Goal: Task Accomplishment & Management: Complete application form

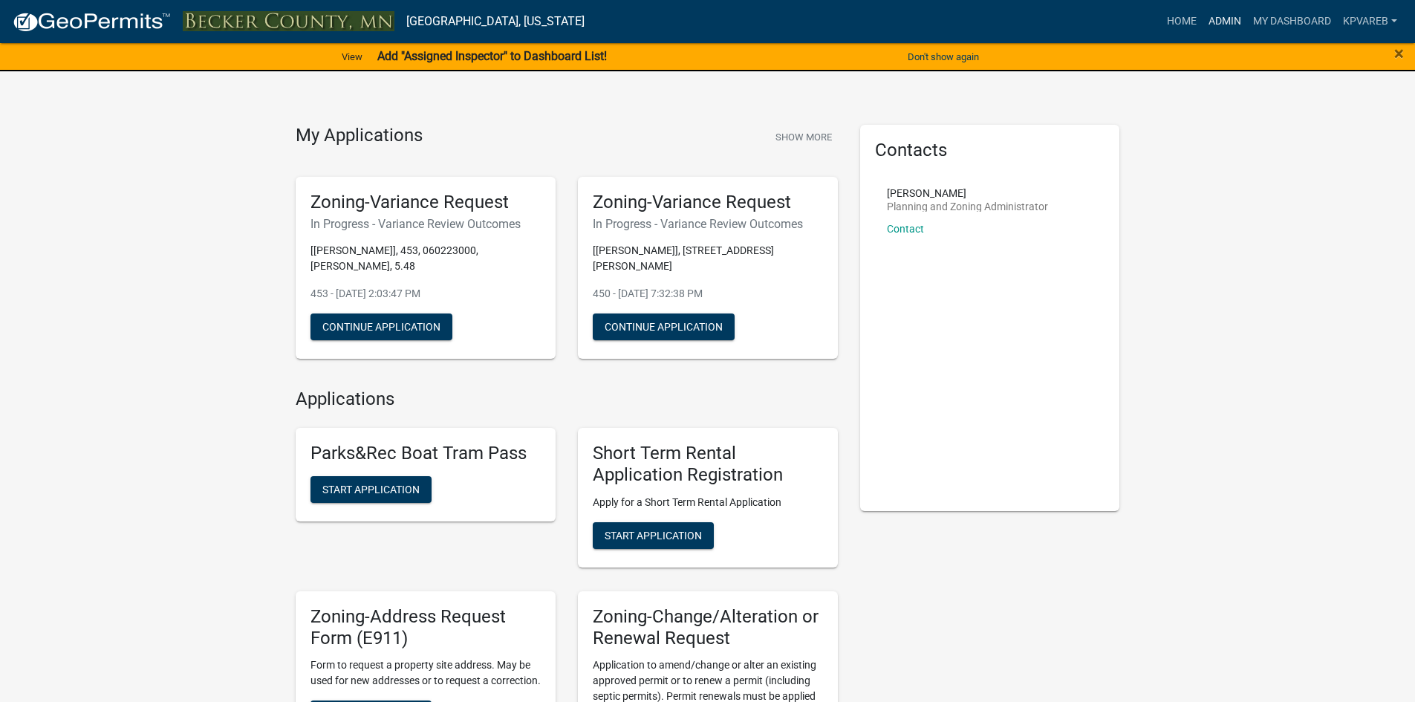
click at [1222, 15] on link "Admin" at bounding box center [1225, 21] width 45 height 28
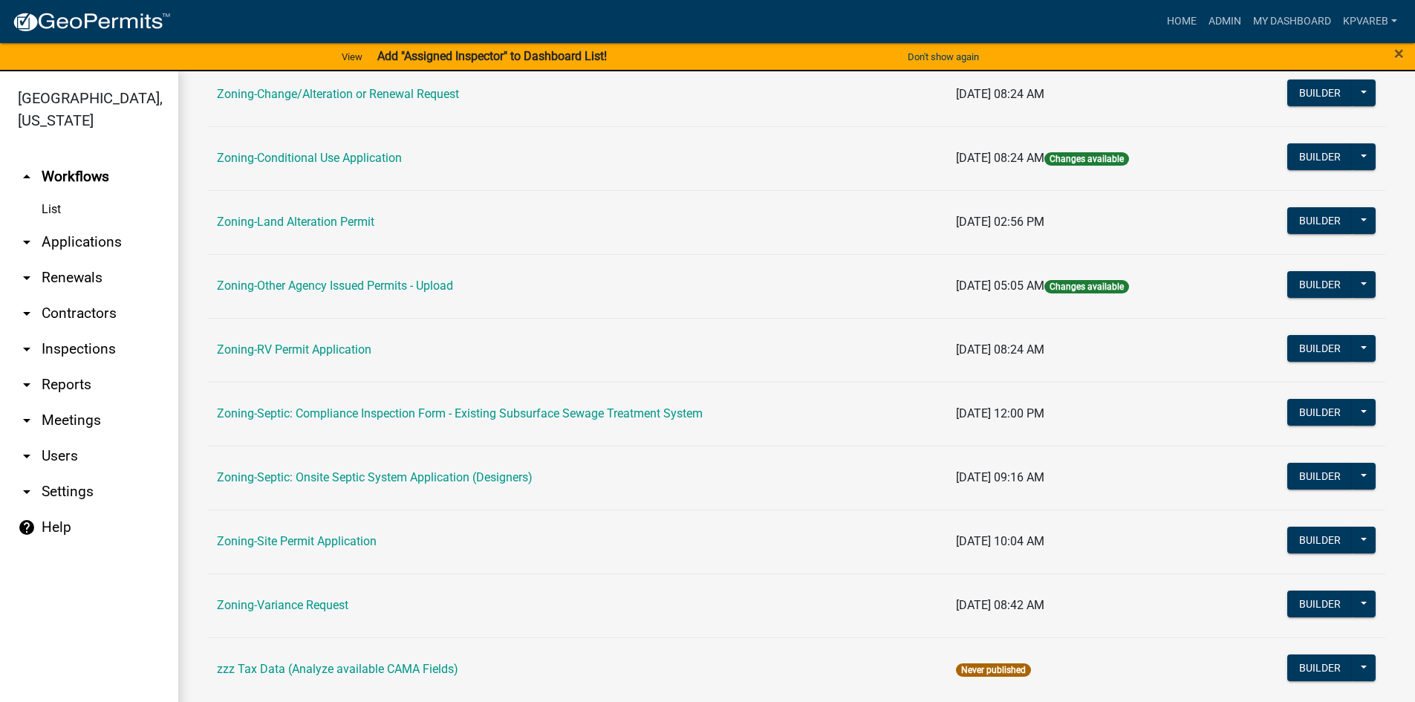
scroll to position [438, 0]
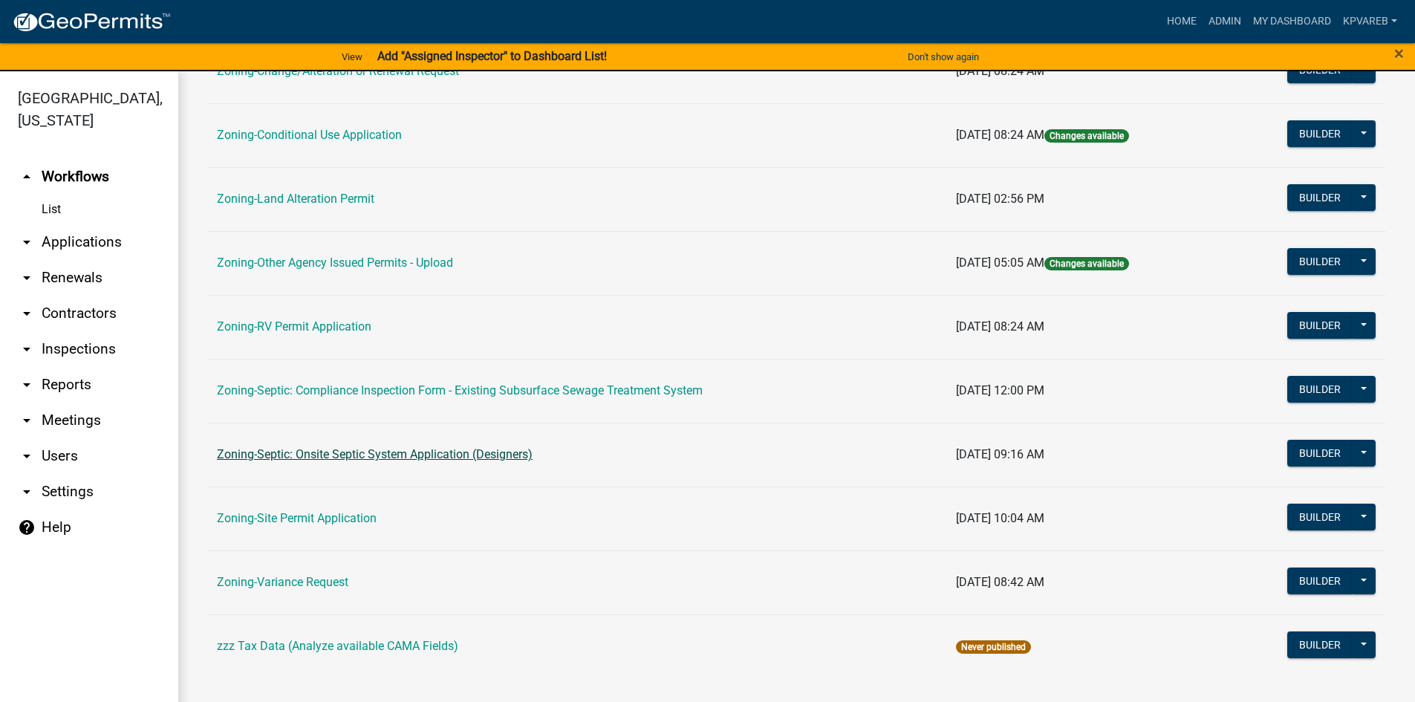
click at [469, 458] on link "Zoning-Septic: Onsite Septic System Application (Designers)" at bounding box center [375, 454] width 316 height 14
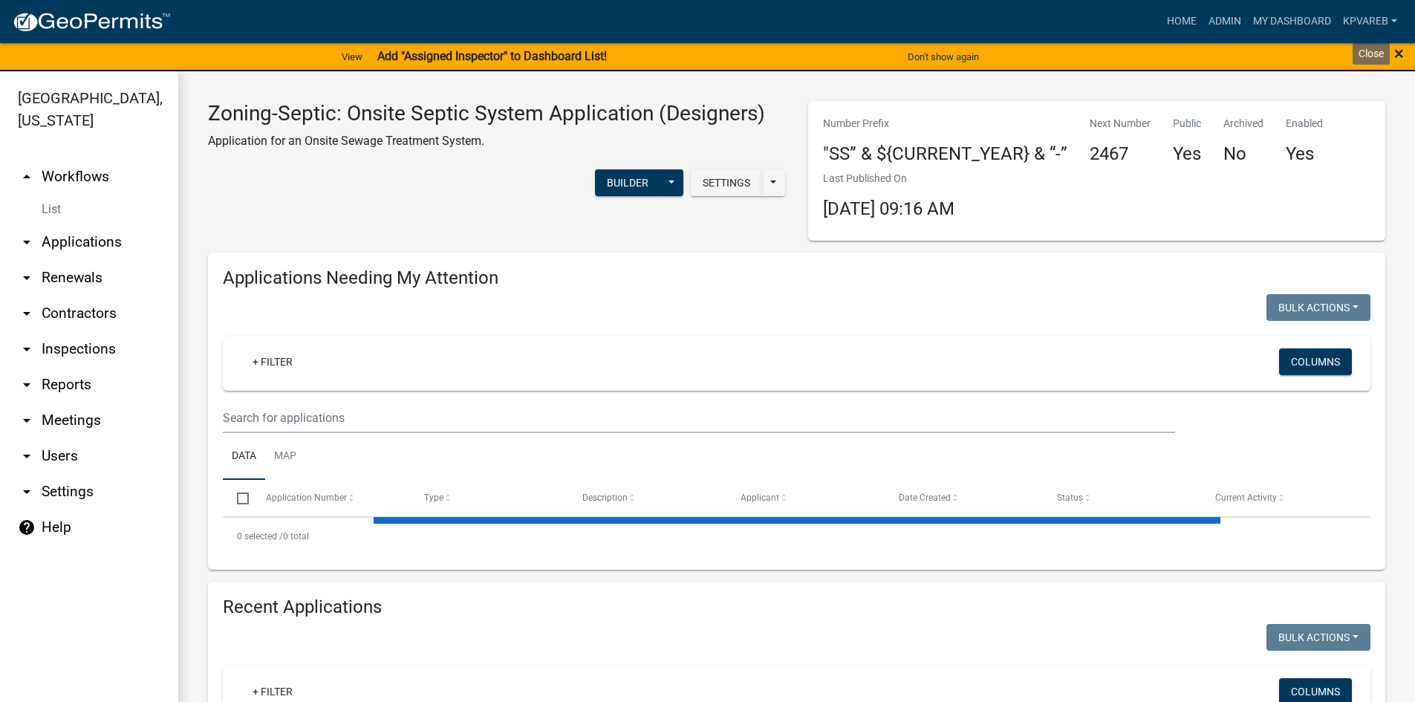
click at [1397, 53] on span "×" at bounding box center [1399, 53] width 10 height 21
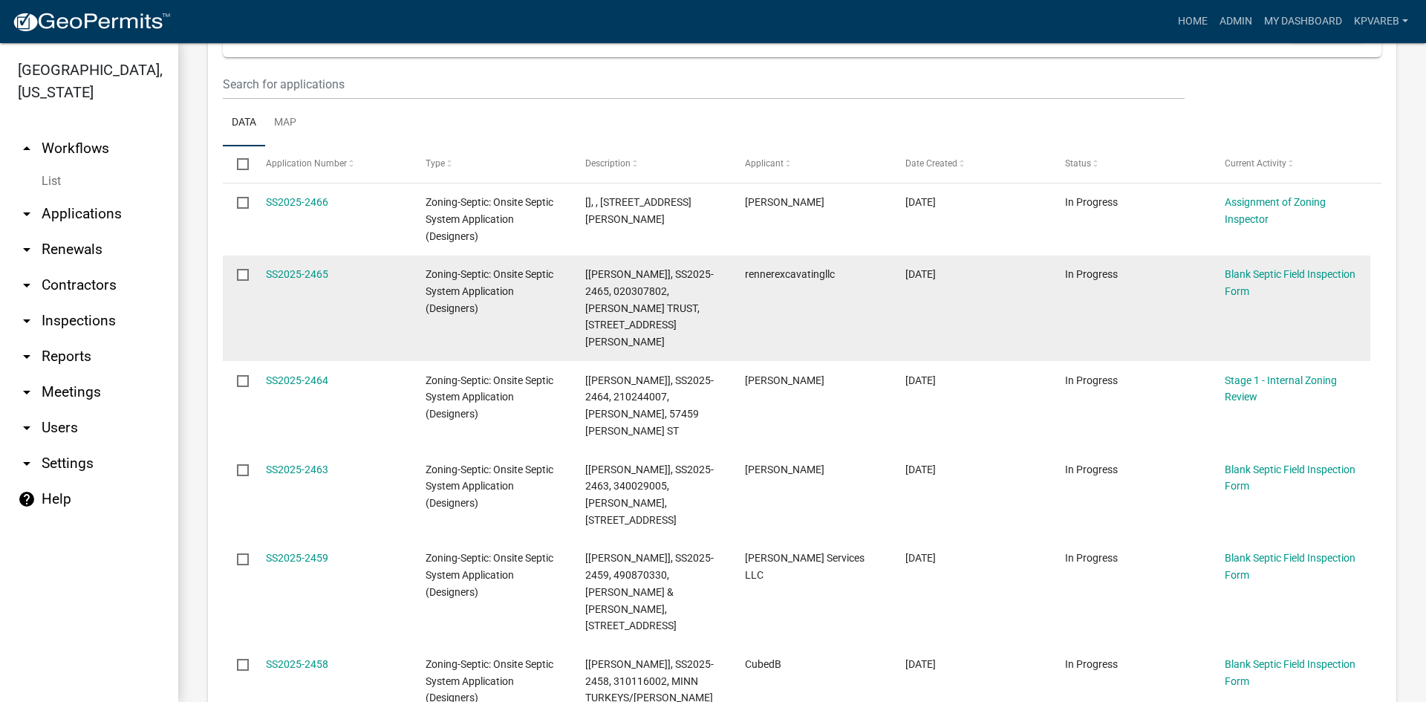
scroll to position [223, 0]
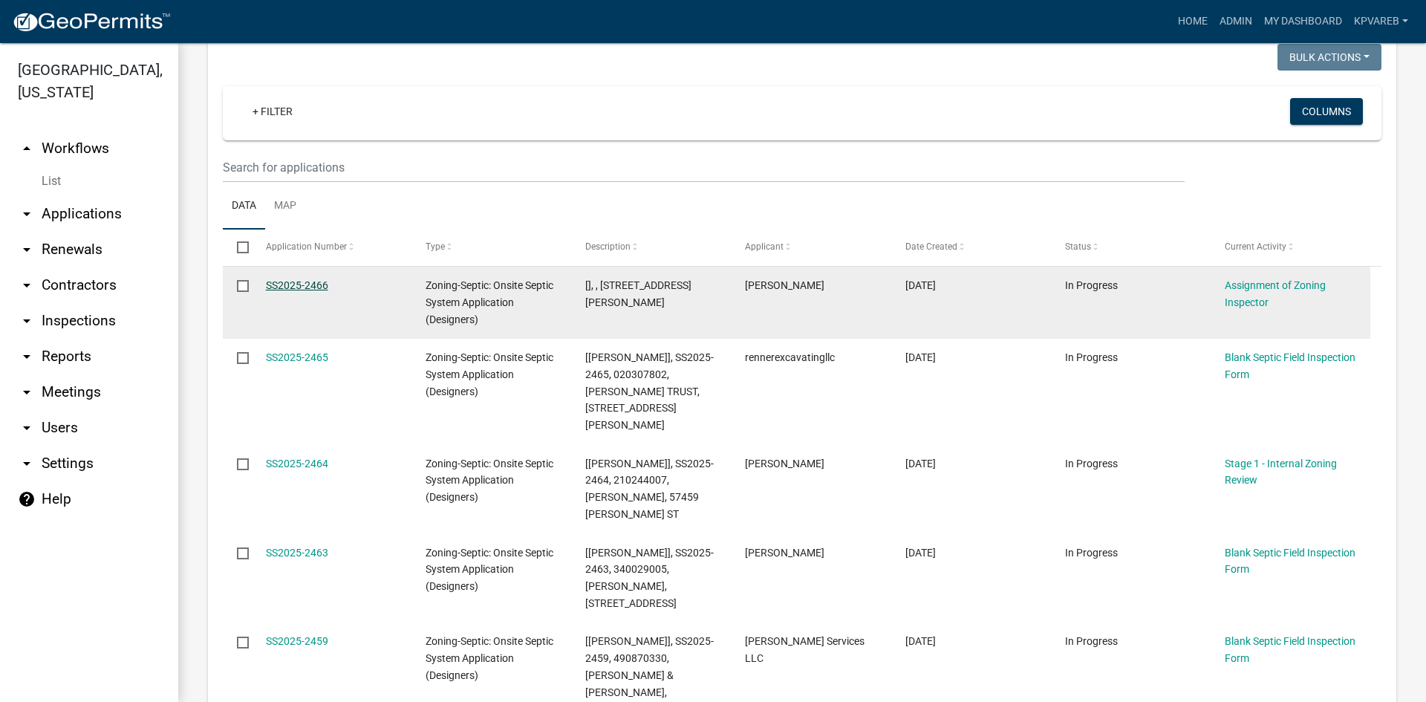
click at [302, 282] on link "SS2025-2466" at bounding box center [297, 285] width 62 height 12
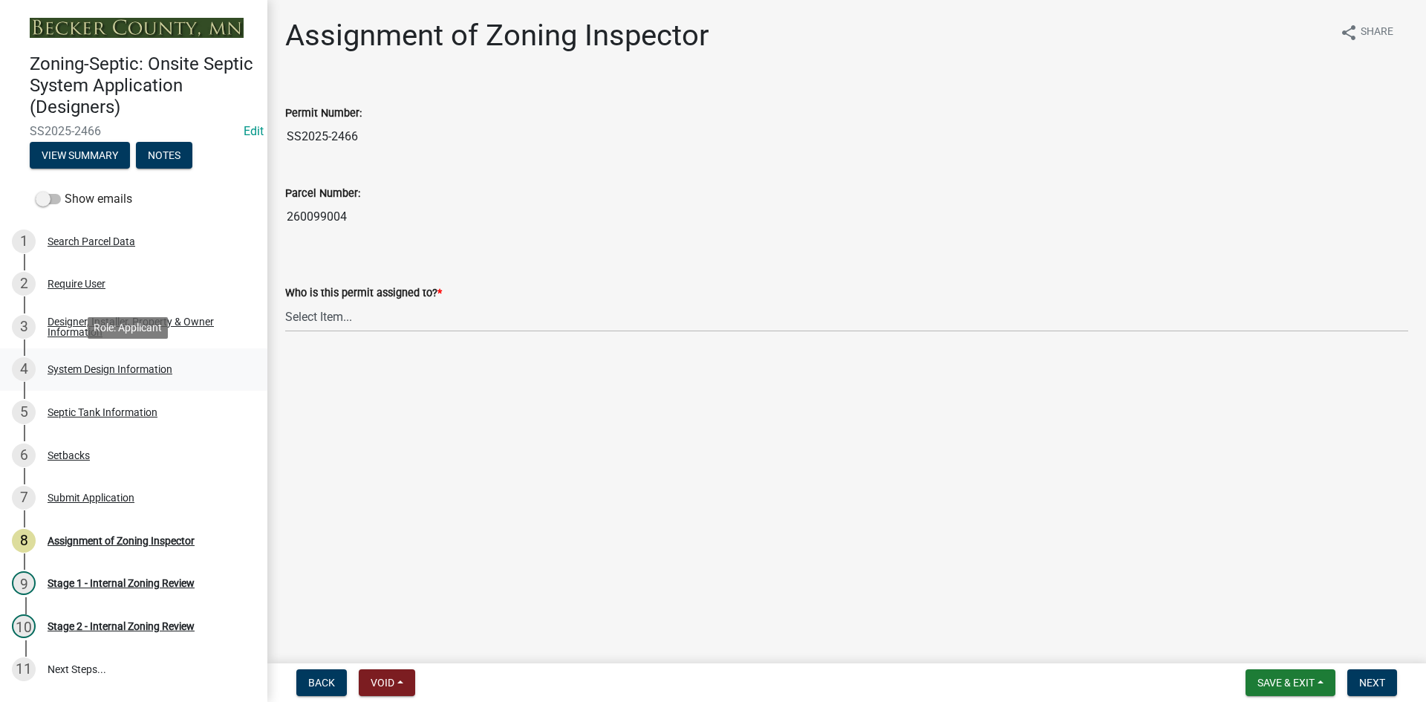
click at [109, 372] on div "System Design Information" at bounding box center [110, 369] width 125 height 10
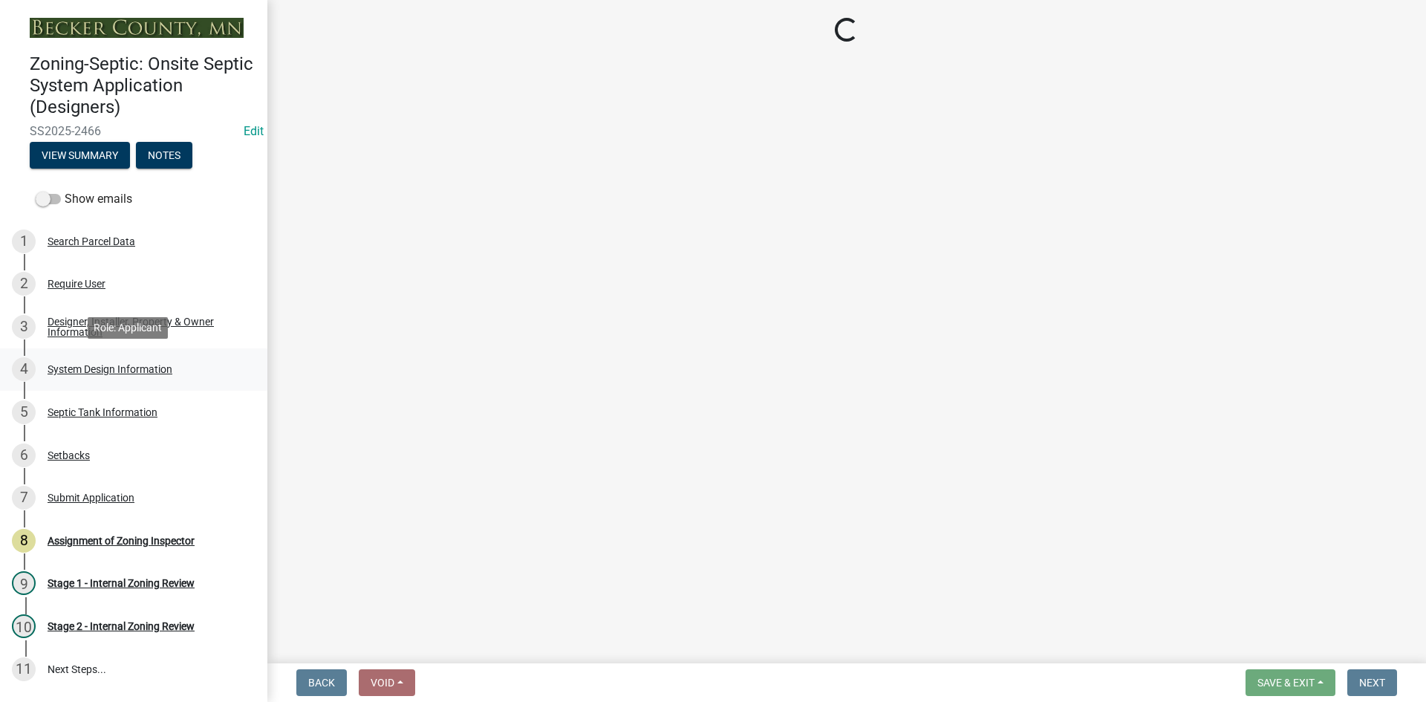
select select "55497d75-c43f-4635-a730-e0737ce05d56"
select select "25258e87-3ef9-4f1c-a5f1-75a1d463abfb"
select select "011fbff4-a41d-4a75-9bd8-71c7e6c69e0d"
select select "85fdfef2-2683-4311-b5d5-5505f6411127"
select select "d95a9312-c8a1-4ec7-8581-25dbcf440a1f"
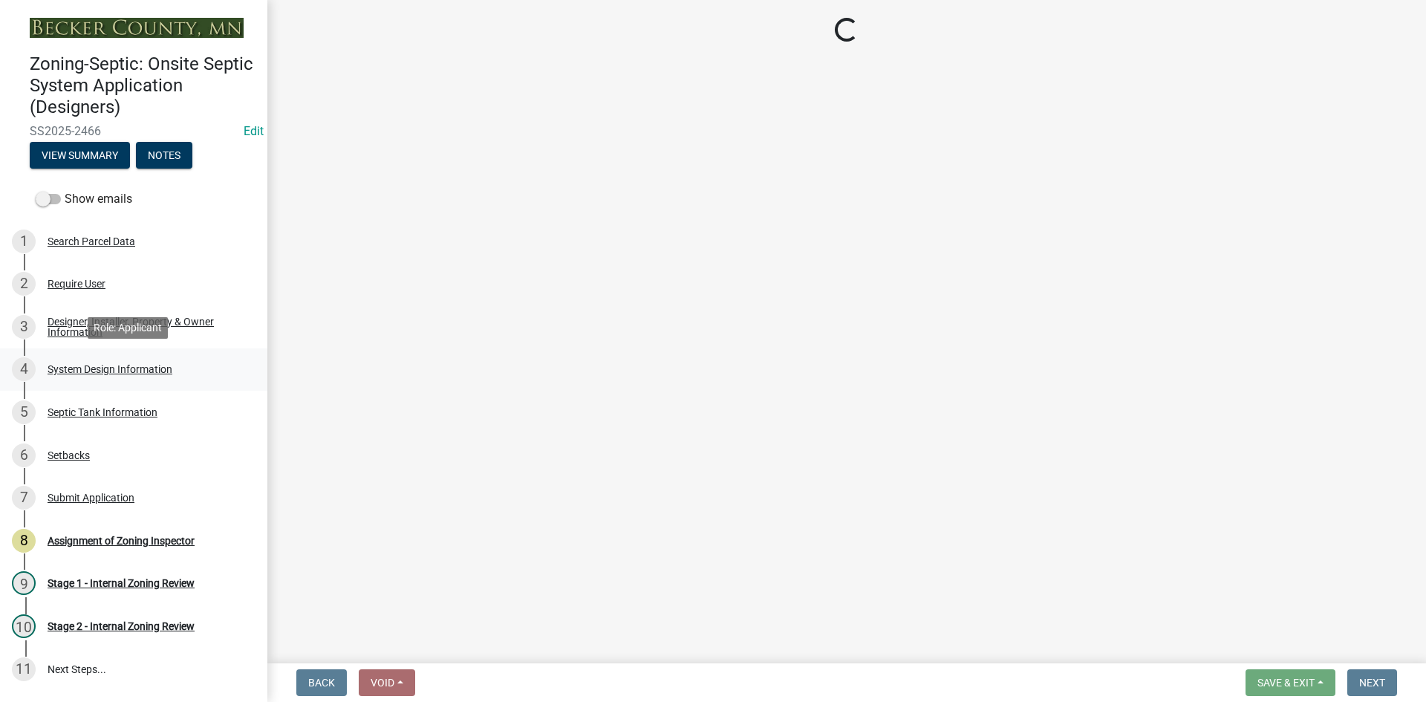
select select "ba735beb-519e-40f0-ae20-62d65fc4c46b"
select select "7b30f360-6895-496a-9f34-da1efdcbc234"
select select "384fc250-a67e-4e5e-a6e0-19116deb63e7"
select select "1beac6bb-92f1-48fc-a43d-dd4fbc824110"
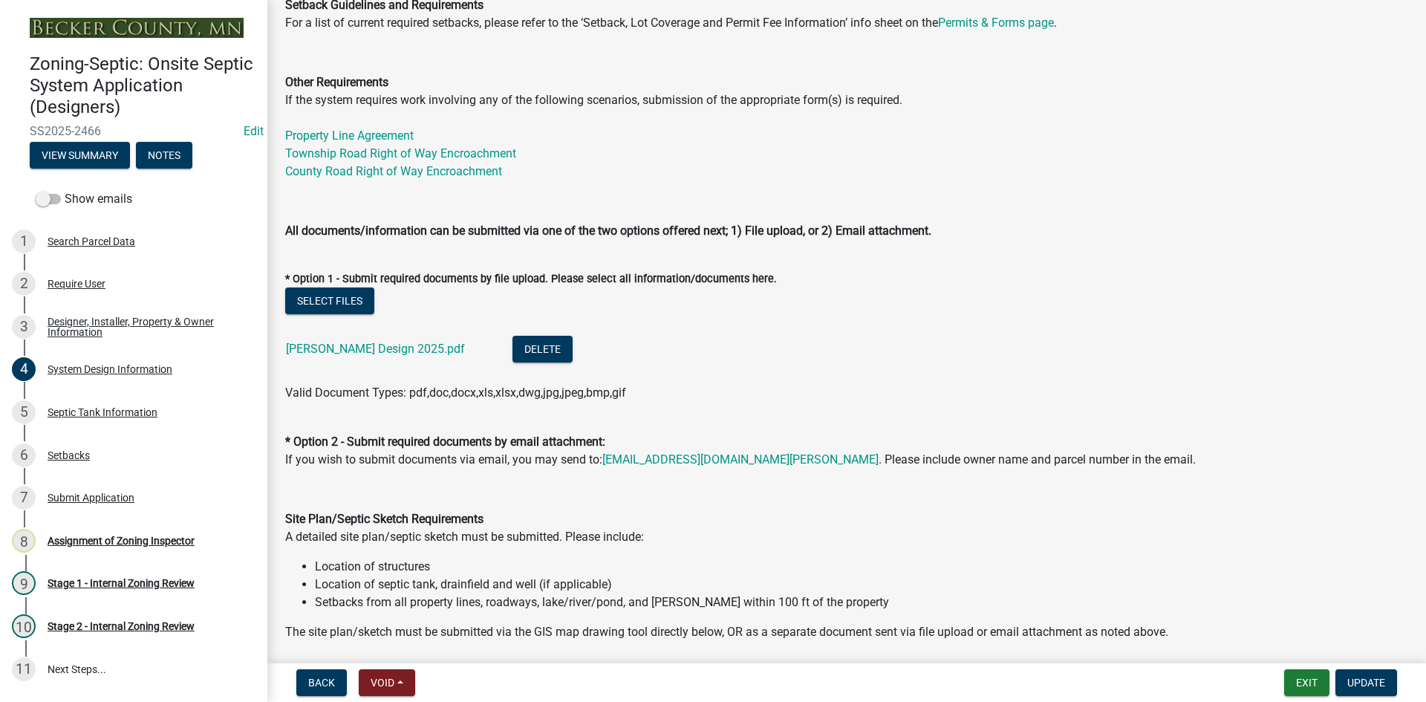
scroll to position [520, 0]
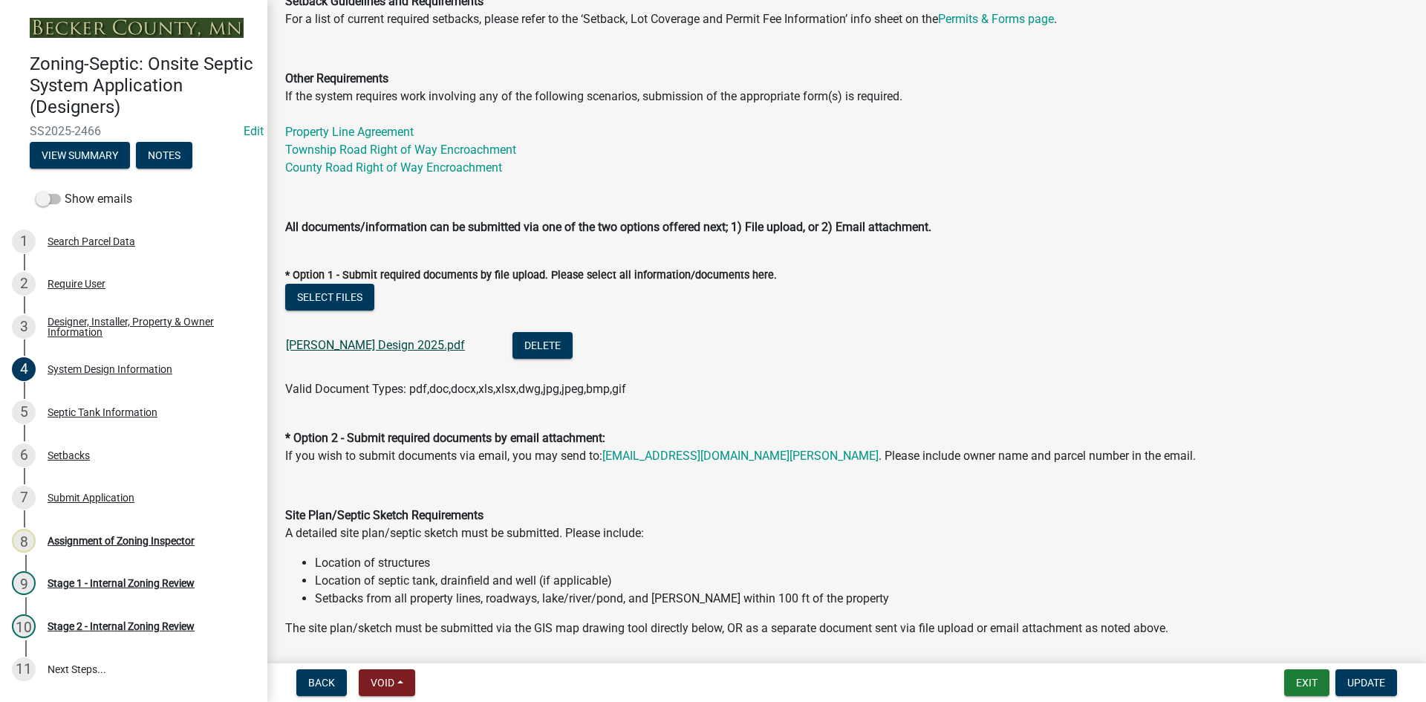
click at [360, 345] on link "[PERSON_NAME] Design 2025.pdf" at bounding box center [375, 345] width 179 height 14
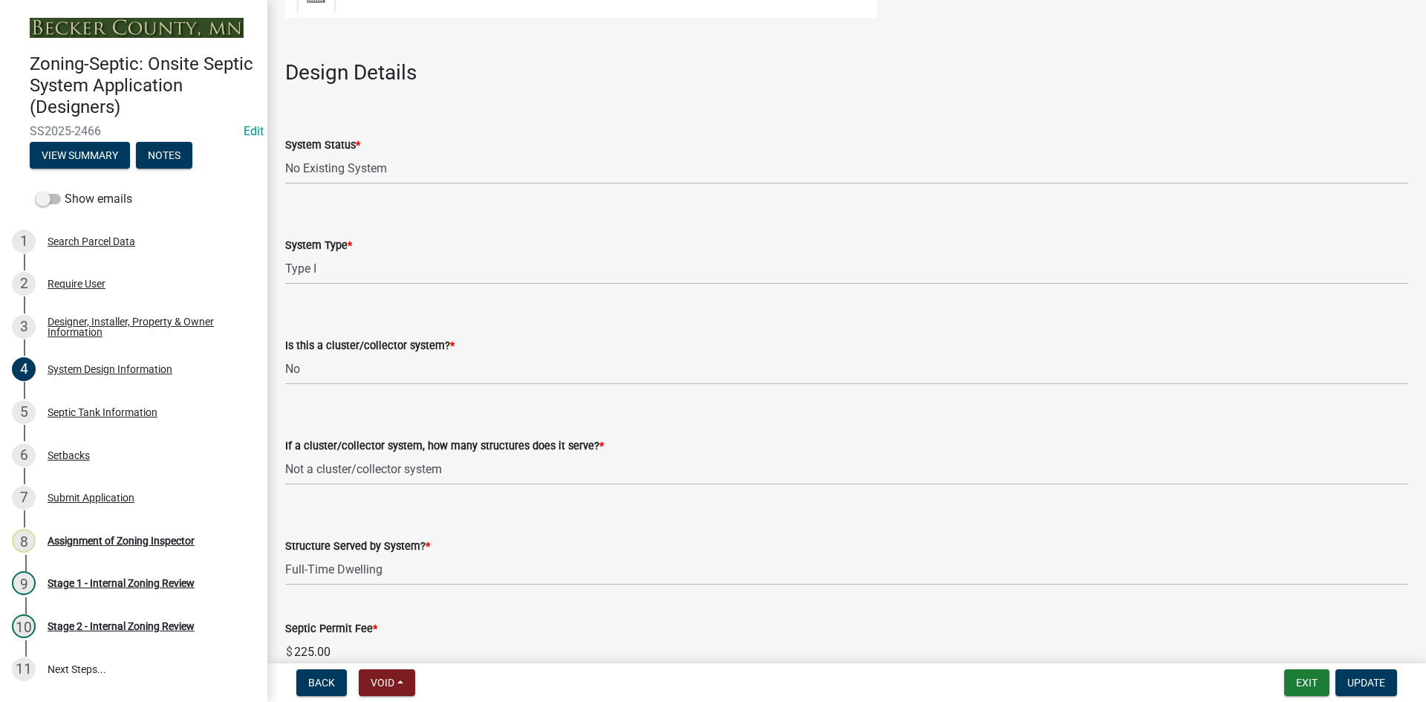
scroll to position [1857, 0]
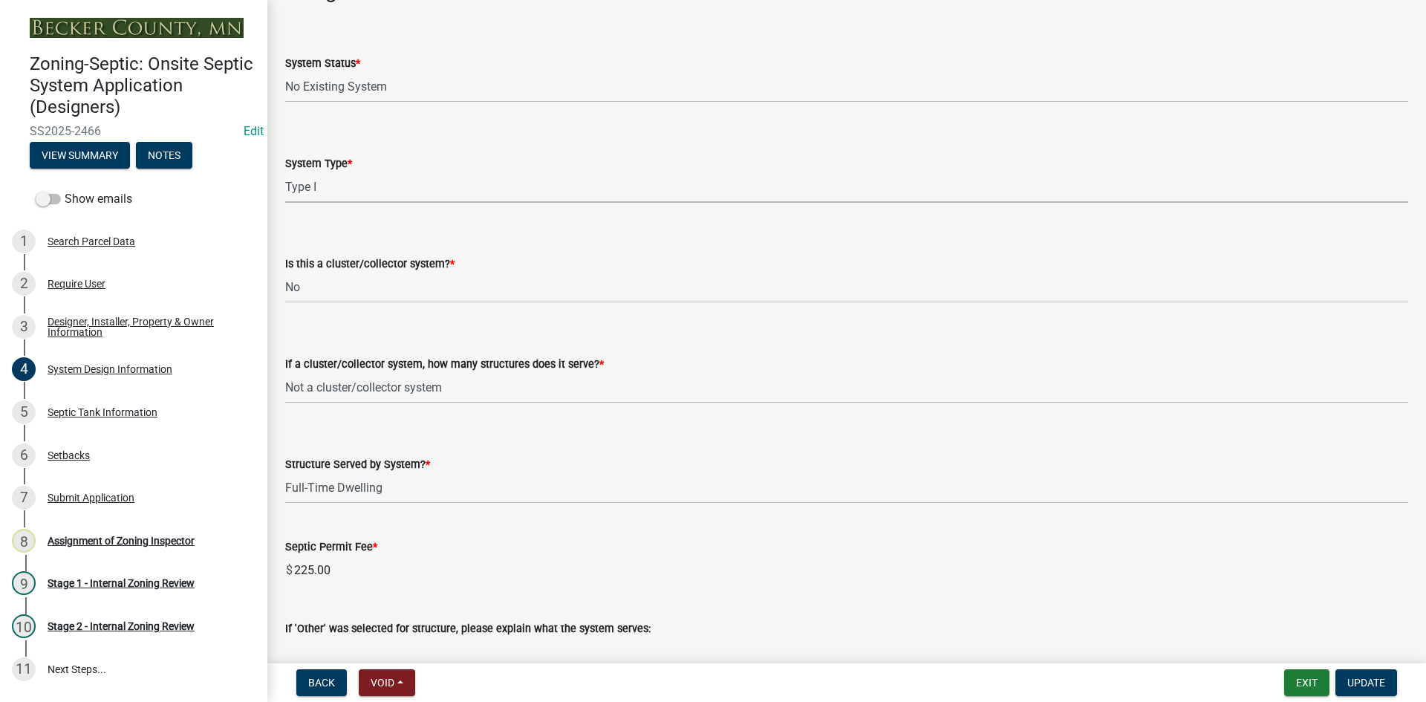
drag, startPoint x: 340, startPoint y: 172, endPoint x: 344, endPoint y: 181, distance: 9.0
click at [340, 172] on select "Select Item... Type I Type II Type III Type IV Type V" at bounding box center [846, 187] width 1123 height 30
click at [285, 172] on select "Select Item... Type I Type II Type III Type IV Type V" at bounding box center [846, 187] width 1123 height 30
select select "d11049ea-91d0-42ef-8f23-5bc08afa6acf"
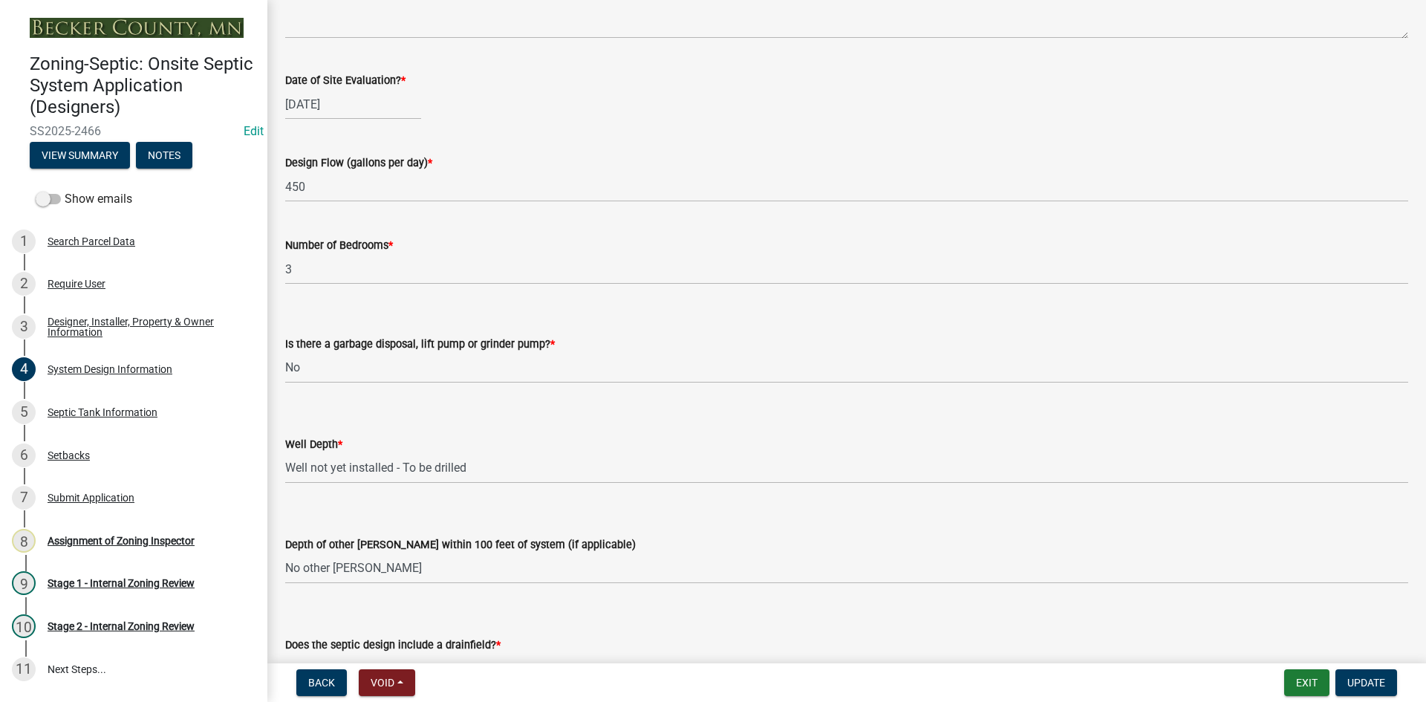
scroll to position [2786, 0]
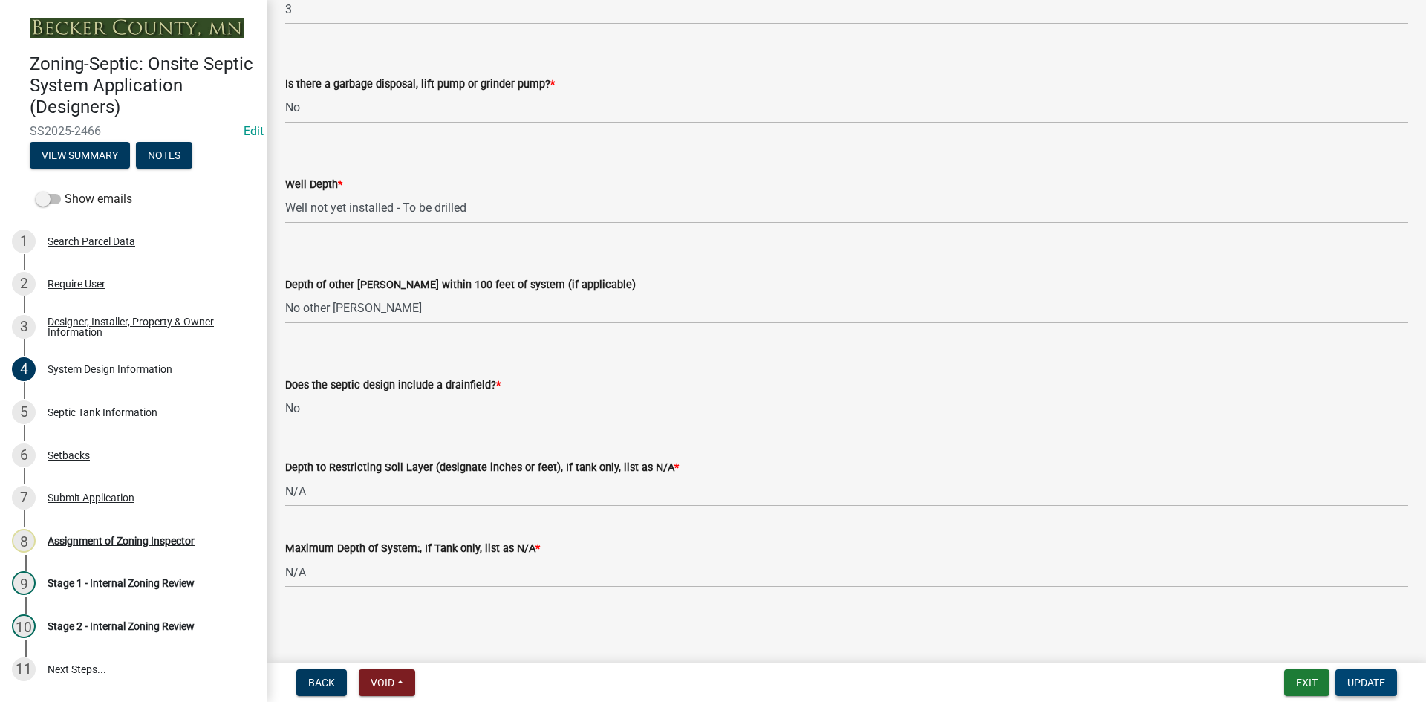
click at [1372, 683] on span "Update" at bounding box center [1367, 683] width 38 height 12
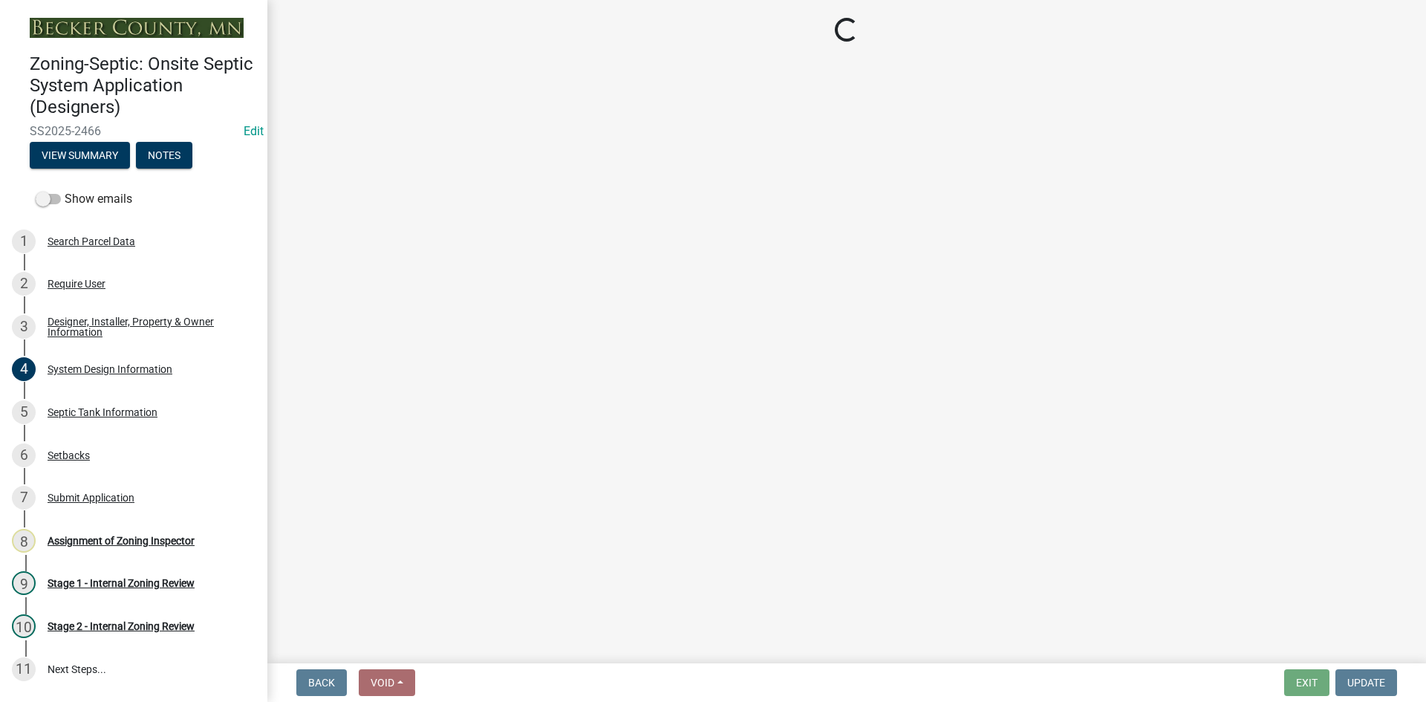
scroll to position [126, 0]
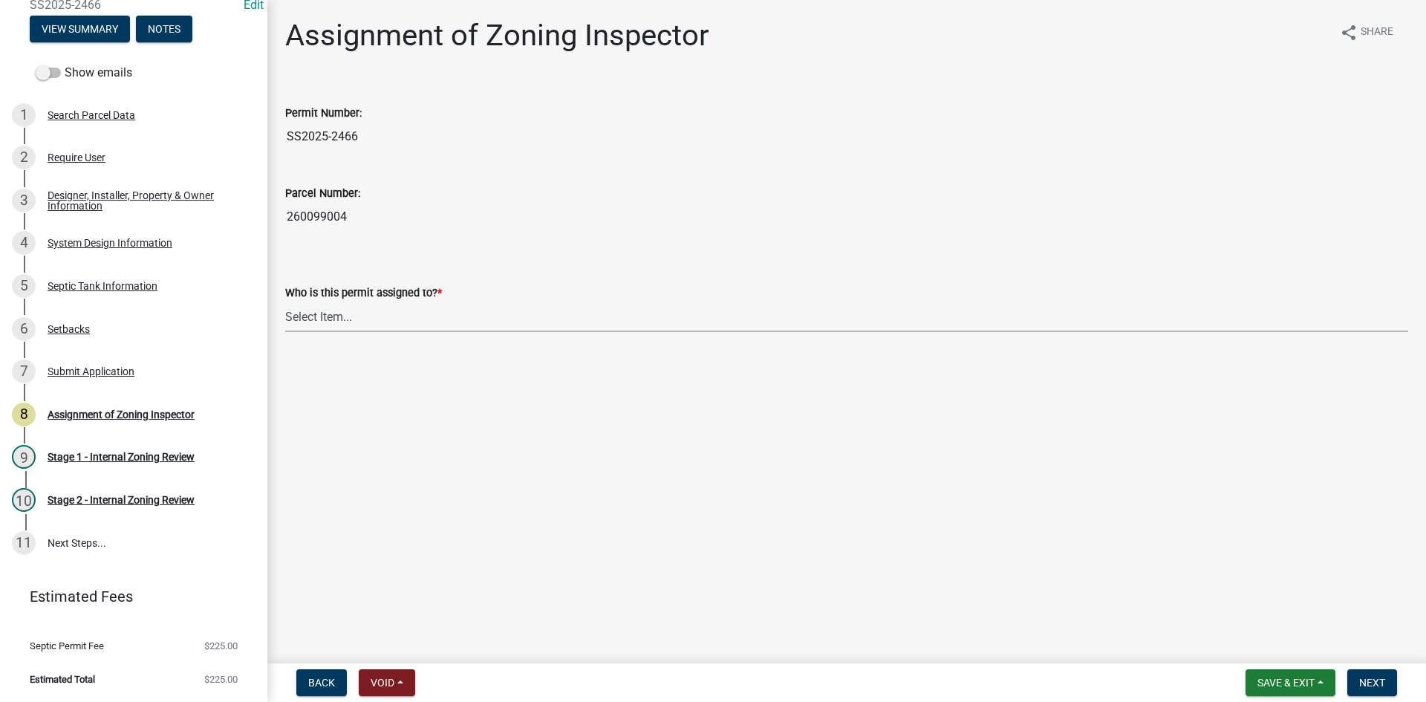
click at [348, 316] on select "Select Item... [PERSON_NAME] [PERSON_NAME] [PERSON_NAME] [PERSON_NAME] [PERSON_…" at bounding box center [846, 317] width 1123 height 30
click at [285, 302] on select "Select Item... [PERSON_NAME] [PERSON_NAME] [PERSON_NAME] [PERSON_NAME] [PERSON_…" at bounding box center [846, 317] width 1123 height 30
select select "7bfe52ba-73b7-4ac1-9bde-d3bb601555ca"
click at [1381, 686] on span "Next" at bounding box center [1372, 683] width 26 height 12
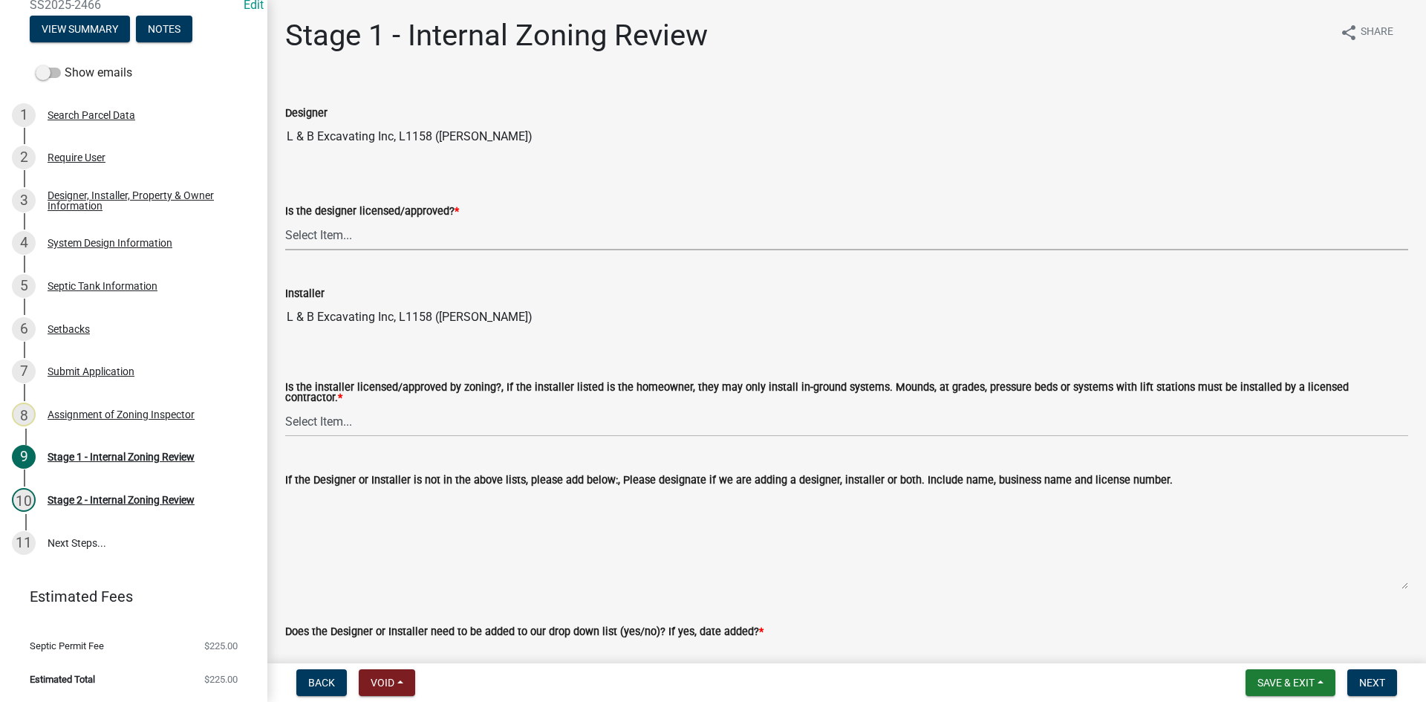
click at [341, 224] on select "Select Item... Yes No" at bounding box center [846, 235] width 1123 height 30
click at [285, 220] on select "Select Item... Yes No" at bounding box center [846, 235] width 1123 height 30
select select "49e49f1e-3b32-4342-8c2e-9cbd4919fe4d"
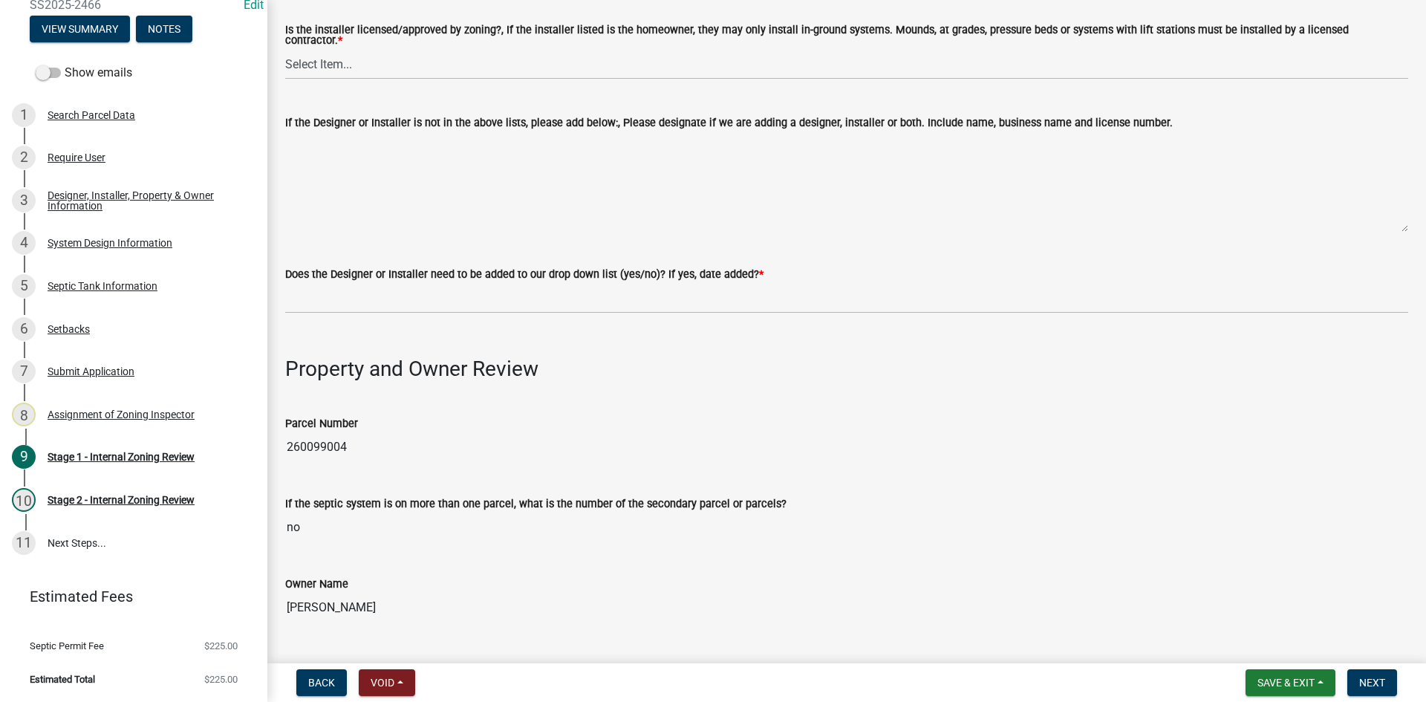
scroll to position [223, 0]
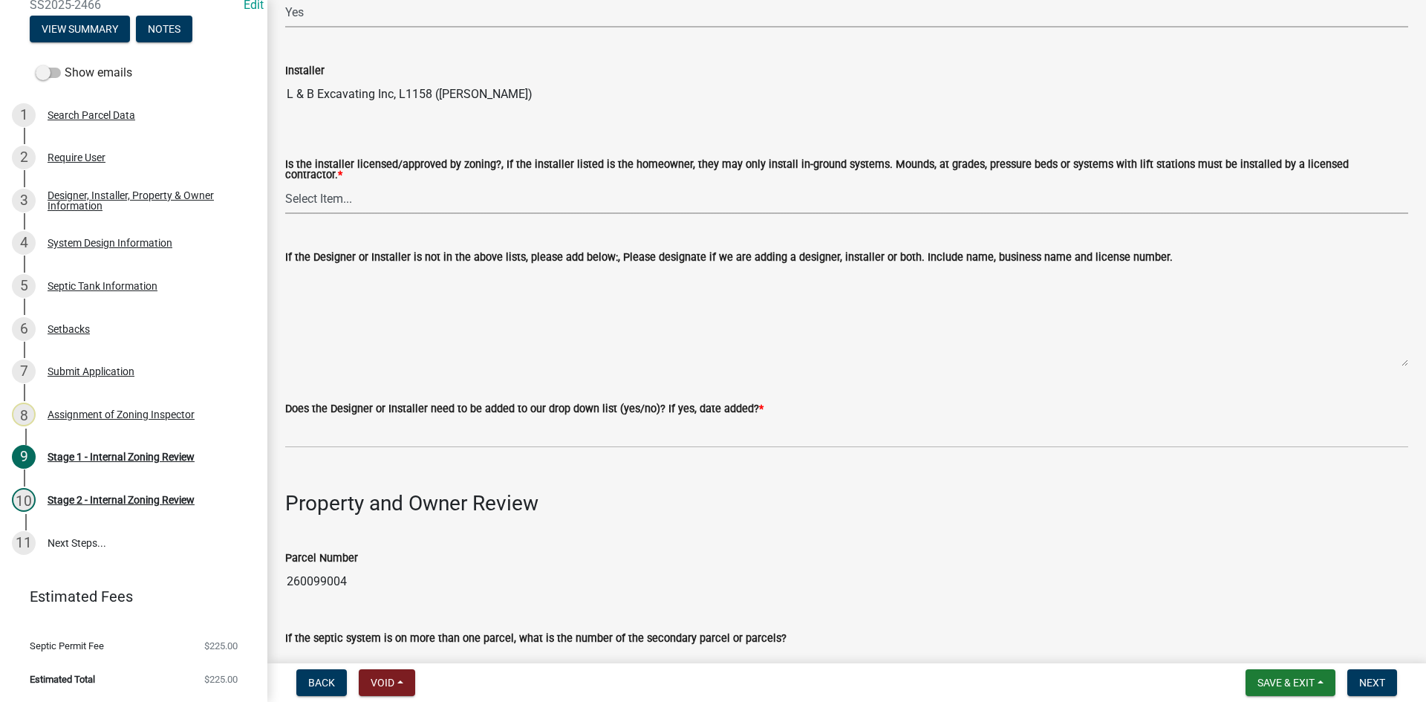
click at [325, 196] on select "Select Item... Yes No" at bounding box center [846, 198] width 1123 height 30
click at [285, 183] on select "Select Item... Yes No" at bounding box center [846, 198] width 1123 height 30
select select "ca07ae0a-7638-46ff-ada2-c67ca3524324"
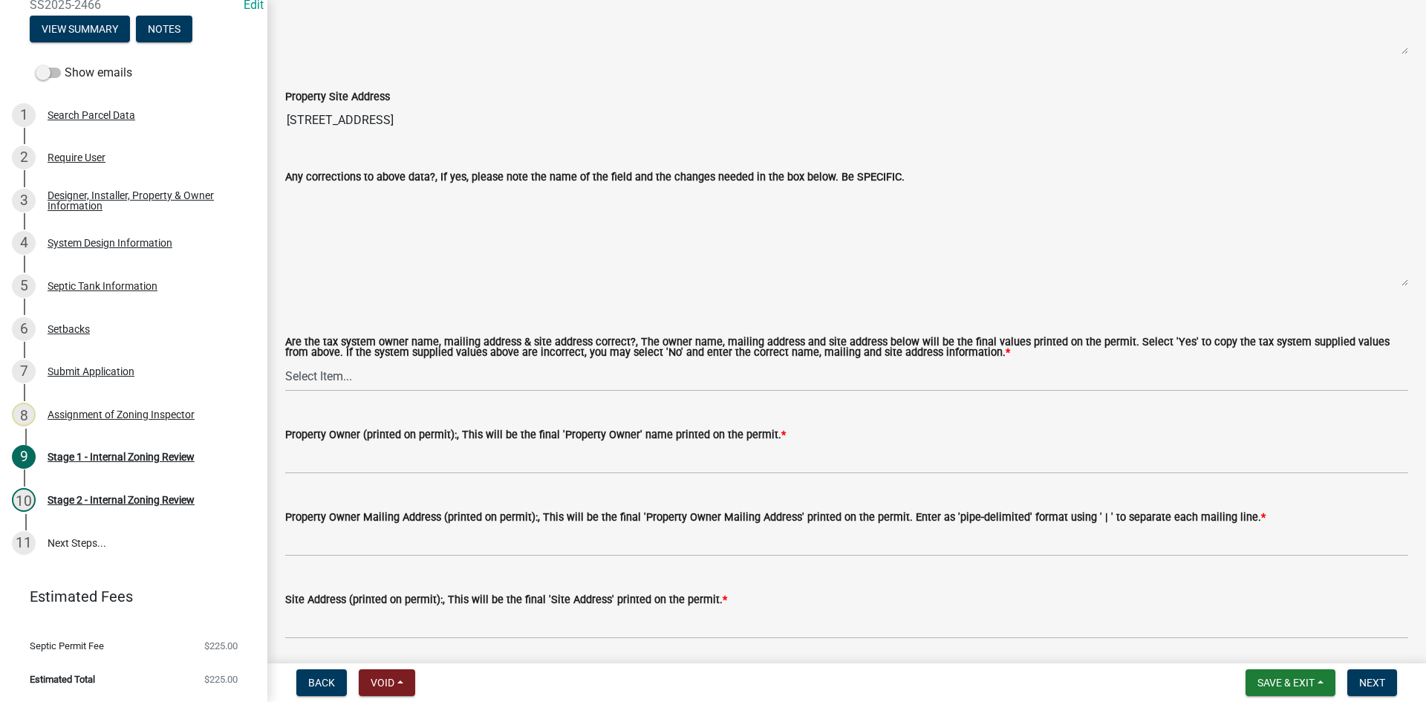
scroll to position [1263, 0]
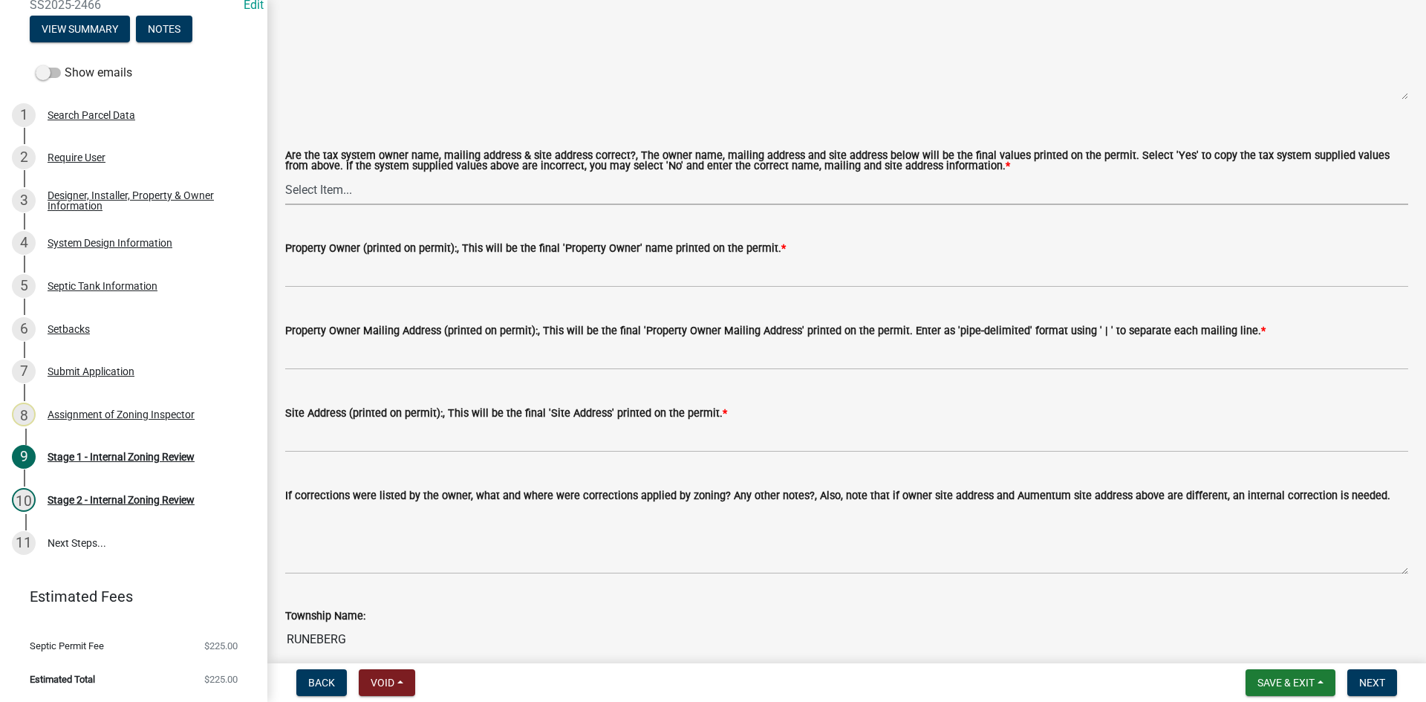
drag, startPoint x: 346, startPoint y: 181, endPoint x: 348, endPoint y: 195, distance: 13.6
click at [346, 182] on select "Select Item... Yes No" at bounding box center [846, 190] width 1123 height 30
click at [285, 175] on select "Select Item... Yes No" at bounding box center [846, 190] width 1123 height 30
select select "ec75a761-93b4-47c5-8535-fea253c32937"
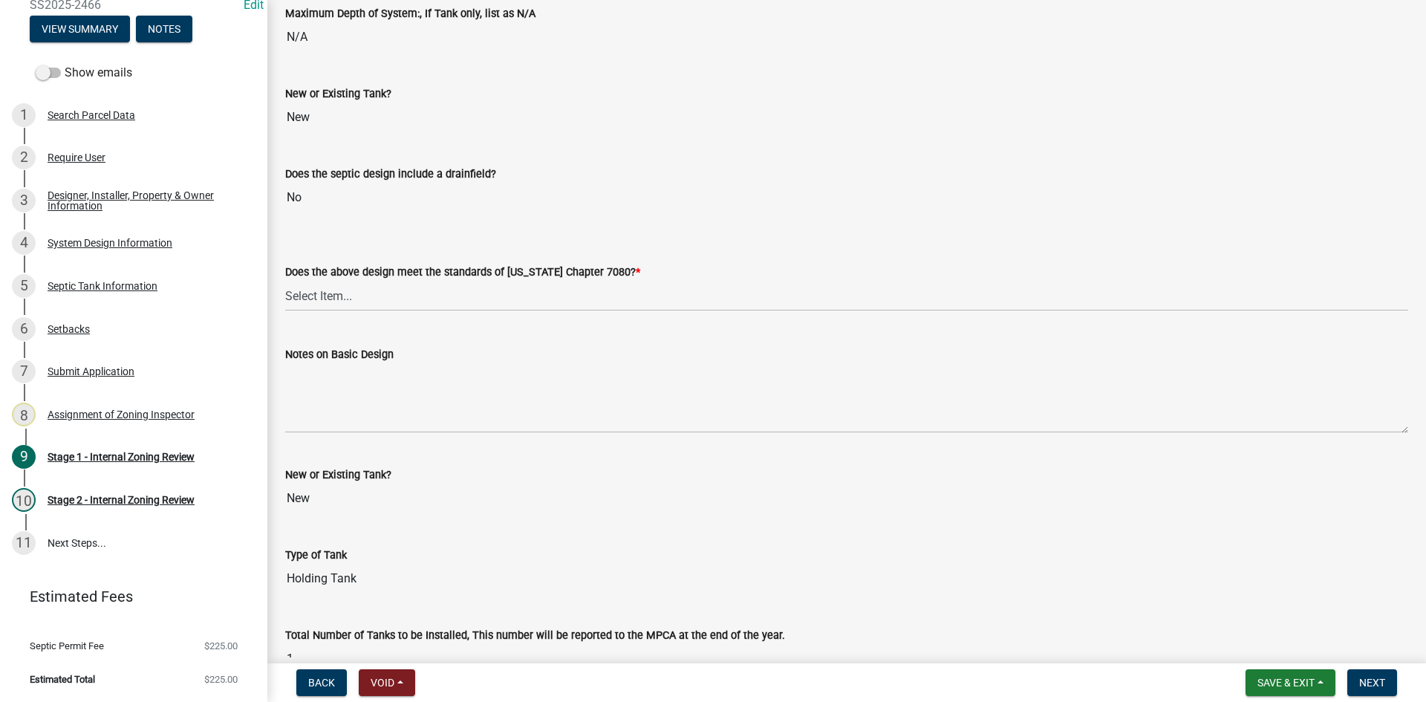
scroll to position [3046, 0]
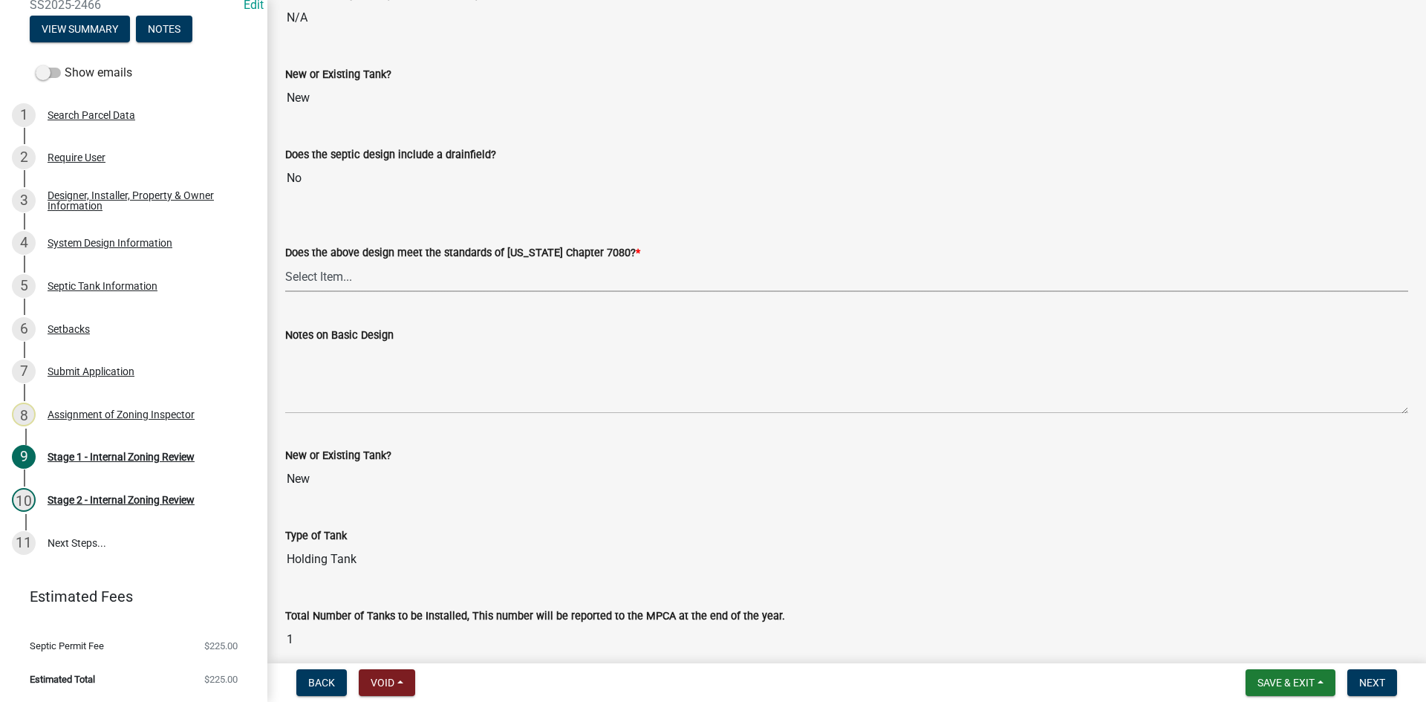
click at [339, 269] on select "Select Item... Yes No" at bounding box center [846, 276] width 1123 height 30
click at [285, 261] on select "Select Item... Yes No" at bounding box center [846, 276] width 1123 height 30
select select "bcbb982e-a48c-4b4a-a83b-ed1363446a86"
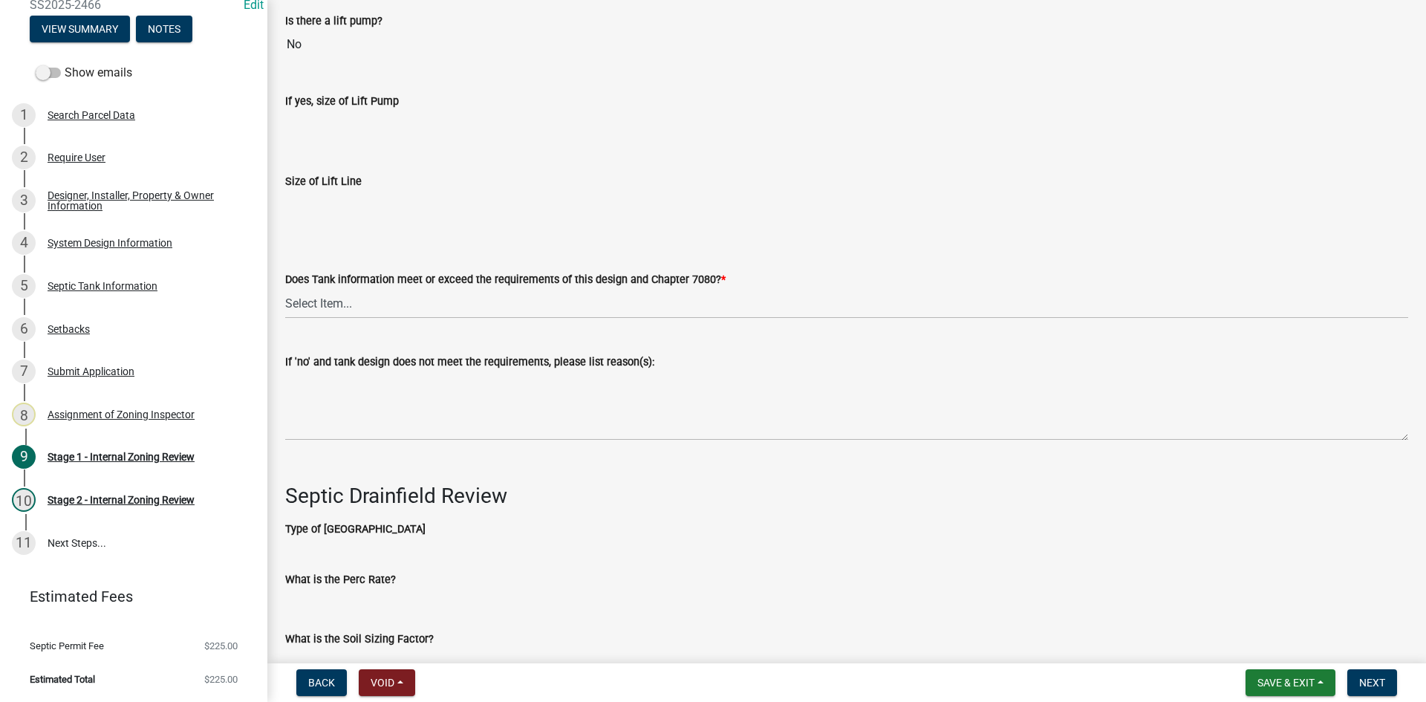
scroll to position [4404, 0]
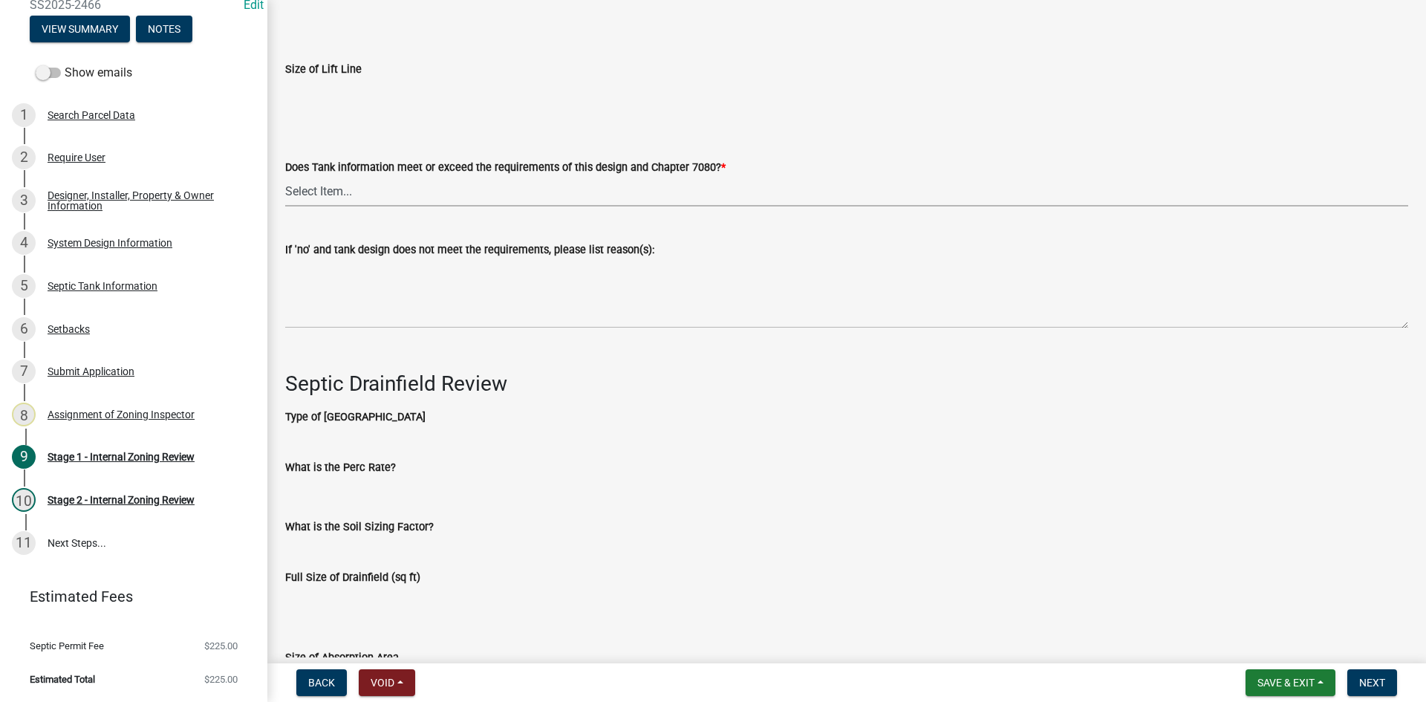
click at [337, 181] on select "Select Item... Yes No" at bounding box center [846, 191] width 1123 height 30
click at [285, 176] on select "Select Item... Yes No" at bounding box center [846, 191] width 1123 height 30
select select "47a2a5dd-5977-4941-8e6f-09ff03cdfb75"
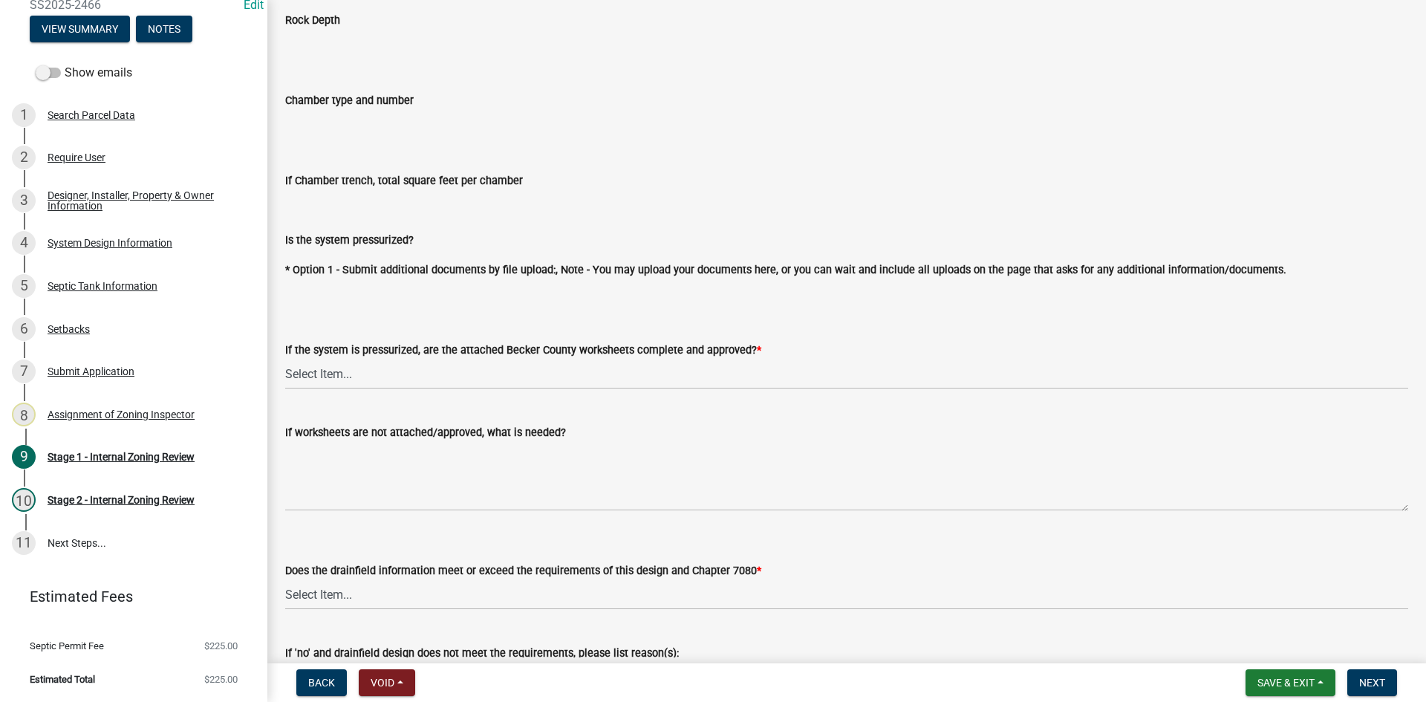
scroll to position [5295, 0]
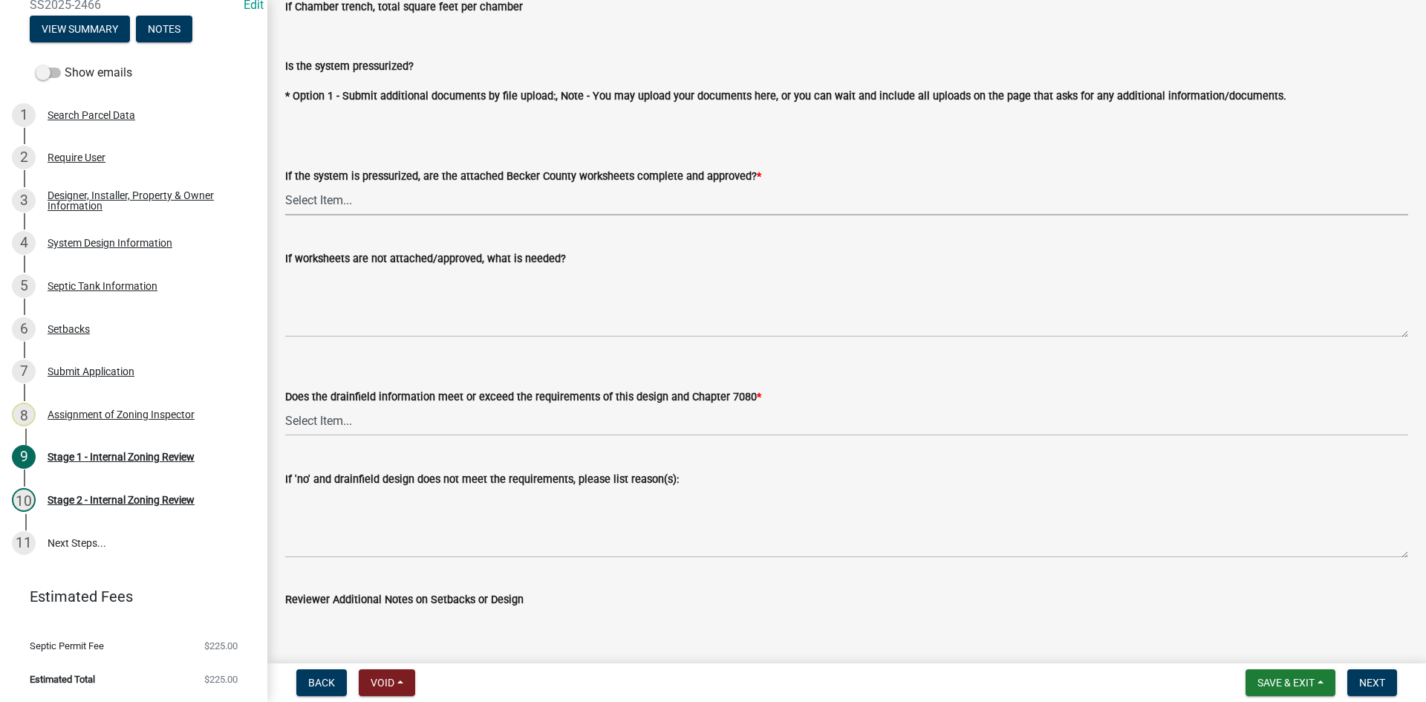
drag, startPoint x: 296, startPoint y: 192, endPoint x: 319, endPoint y: 207, distance: 26.8
click at [299, 192] on select "Select Item... Yes No NA" at bounding box center [846, 200] width 1123 height 30
click at [285, 185] on select "Select Item... Yes No NA" at bounding box center [846, 200] width 1123 height 30
select select "bb79d4d7-231b-4b1d-b193-590fb78434b4"
drag, startPoint x: 353, startPoint y: 406, endPoint x: 357, endPoint y: 423, distance: 17.5
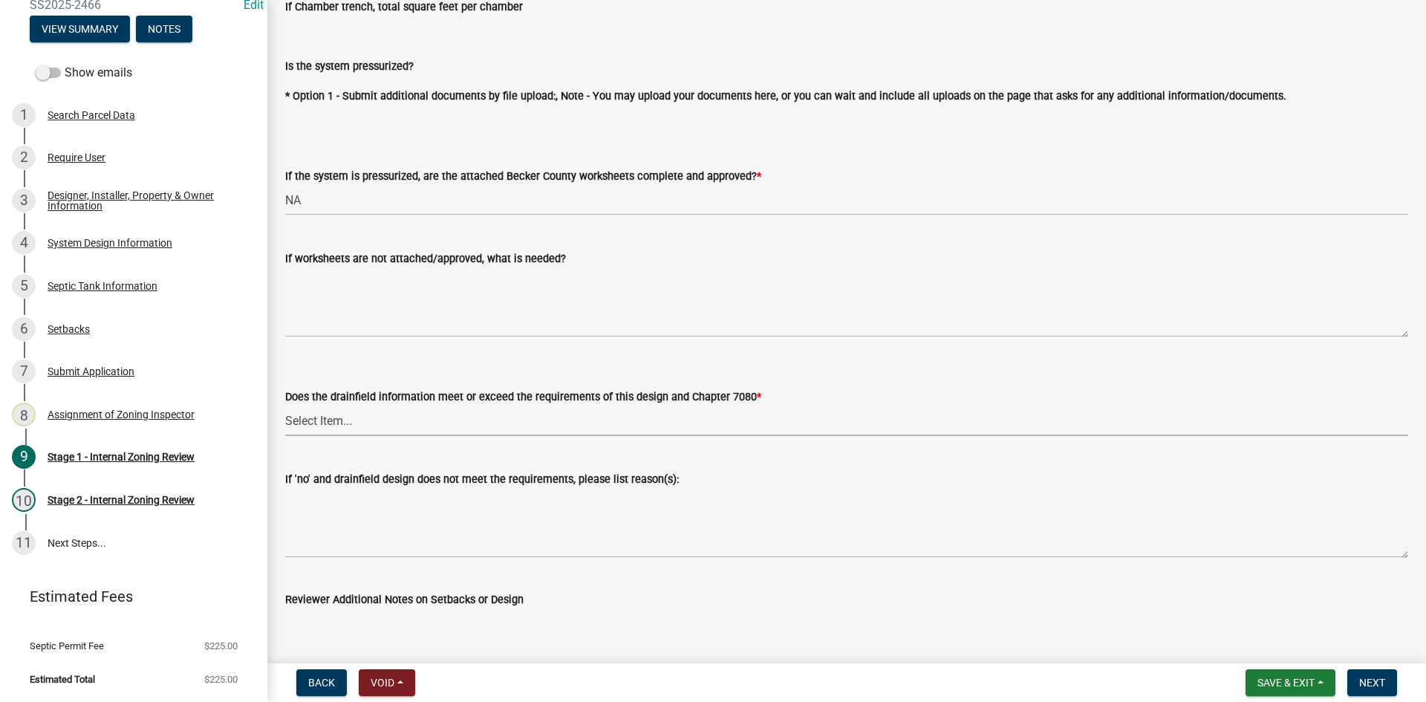
click at [353, 408] on select "Select Item... Yes No" at bounding box center [846, 421] width 1123 height 30
click at [285, 406] on select "Select Item... Yes No" at bounding box center [846, 421] width 1123 height 30
select select "16f67b85-ee8d-44ae-bc4a-b6dc5f12ab64"
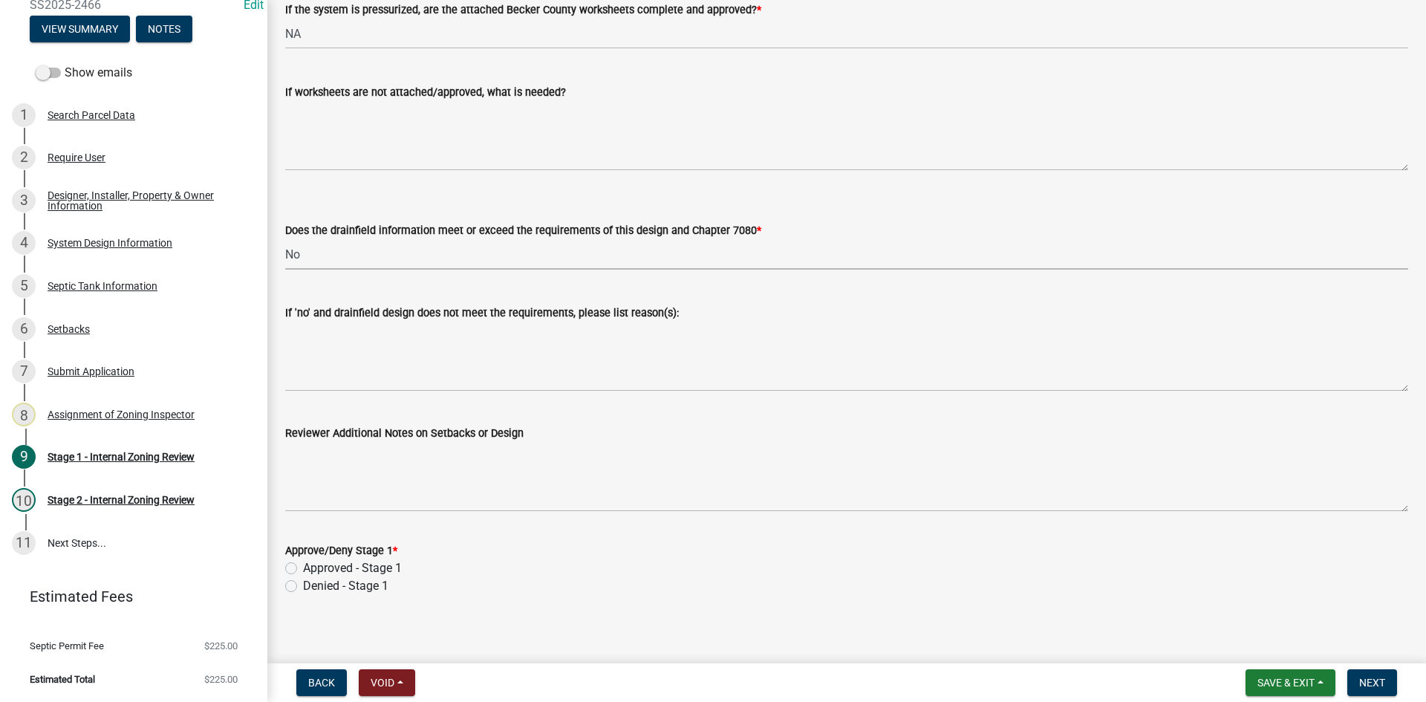
scroll to position [5465, 0]
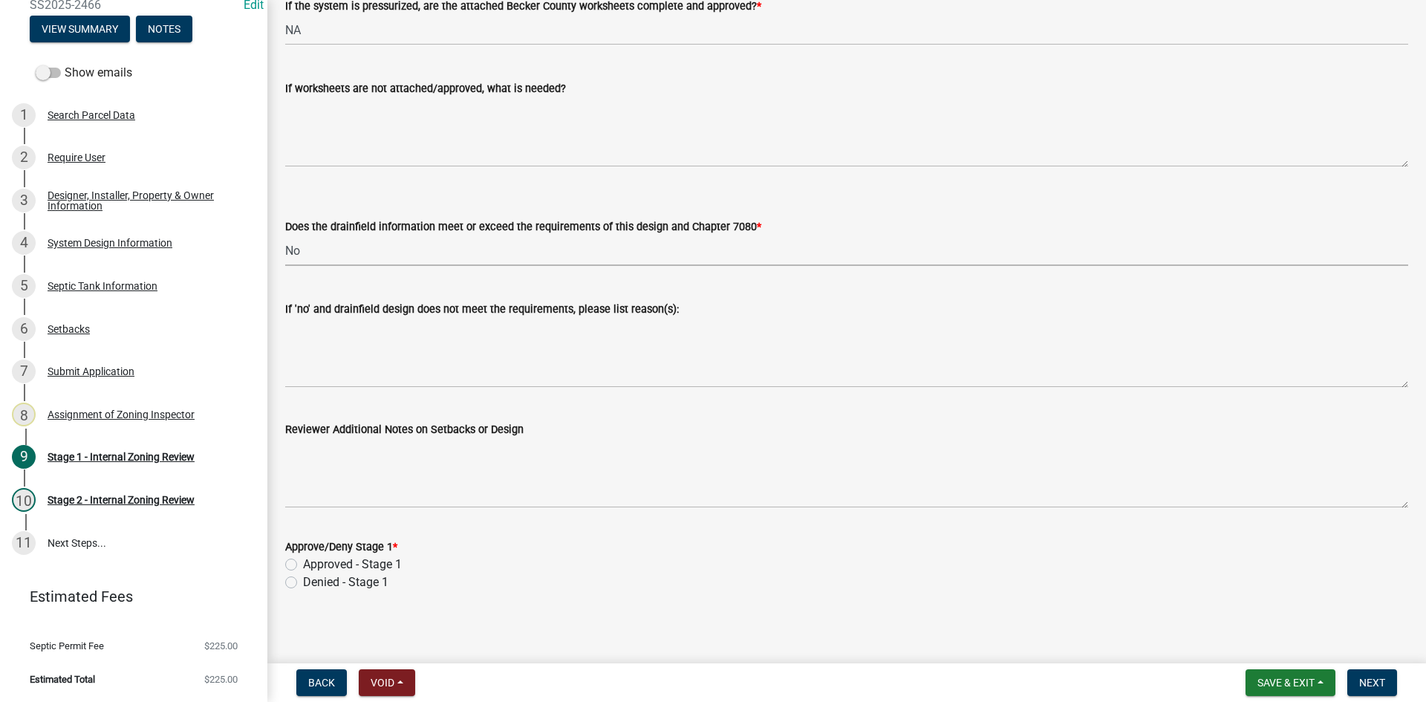
click at [303, 563] on label "Approved - Stage 1" at bounding box center [352, 565] width 99 height 18
click at [303, 563] on input "Approved - Stage 1" at bounding box center [308, 561] width 10 height 10
radio input "true"
click at [1368, 683] on span "Next" at bounding box center [1372, 683] width 26 height 12
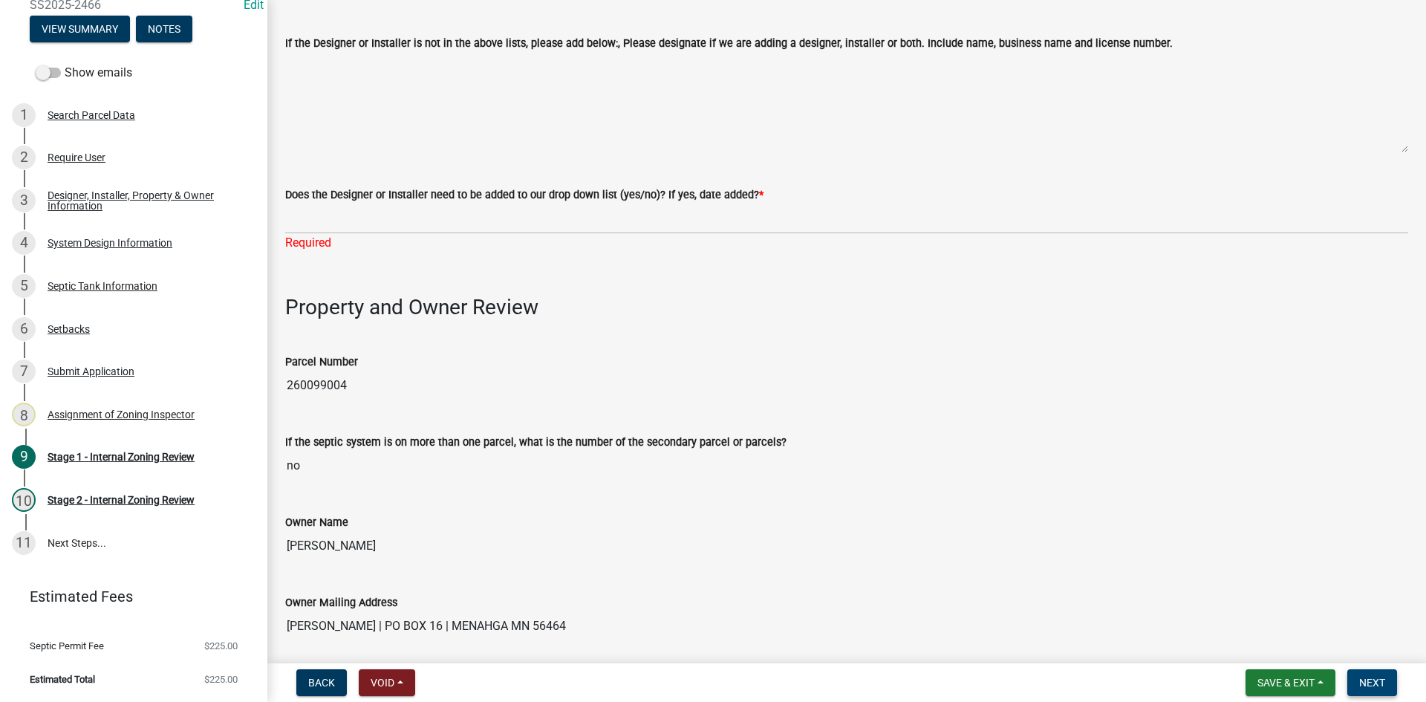
scroll to position [283, 0]
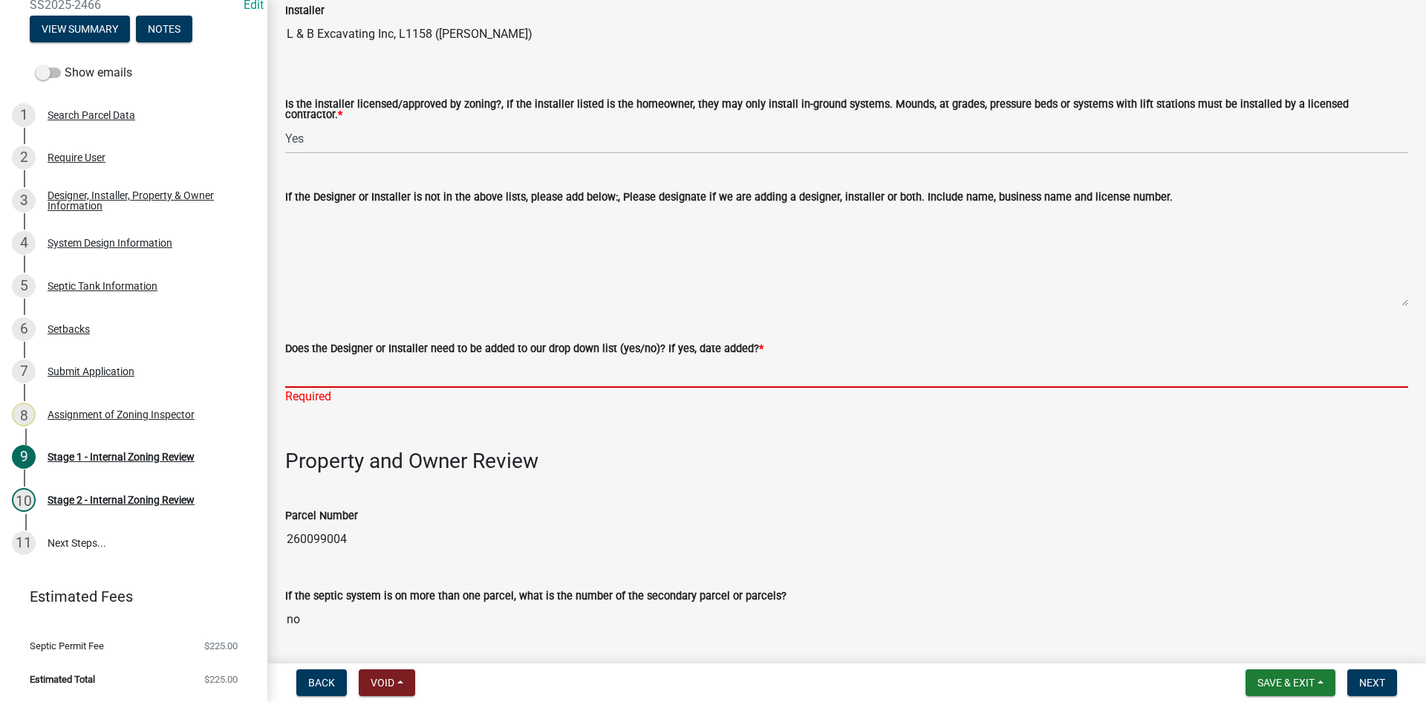
drag, startPoint x: 312, startPoint y: 364, endPoint x: 329, endPoint y: 375, distance: 20.4
click at [312, 364] on input "Does the Designer or Installer need to be added to our drop down list (yes/no)?…" at bounding box center [846, 372] width 1123 height 30
type input "NO"
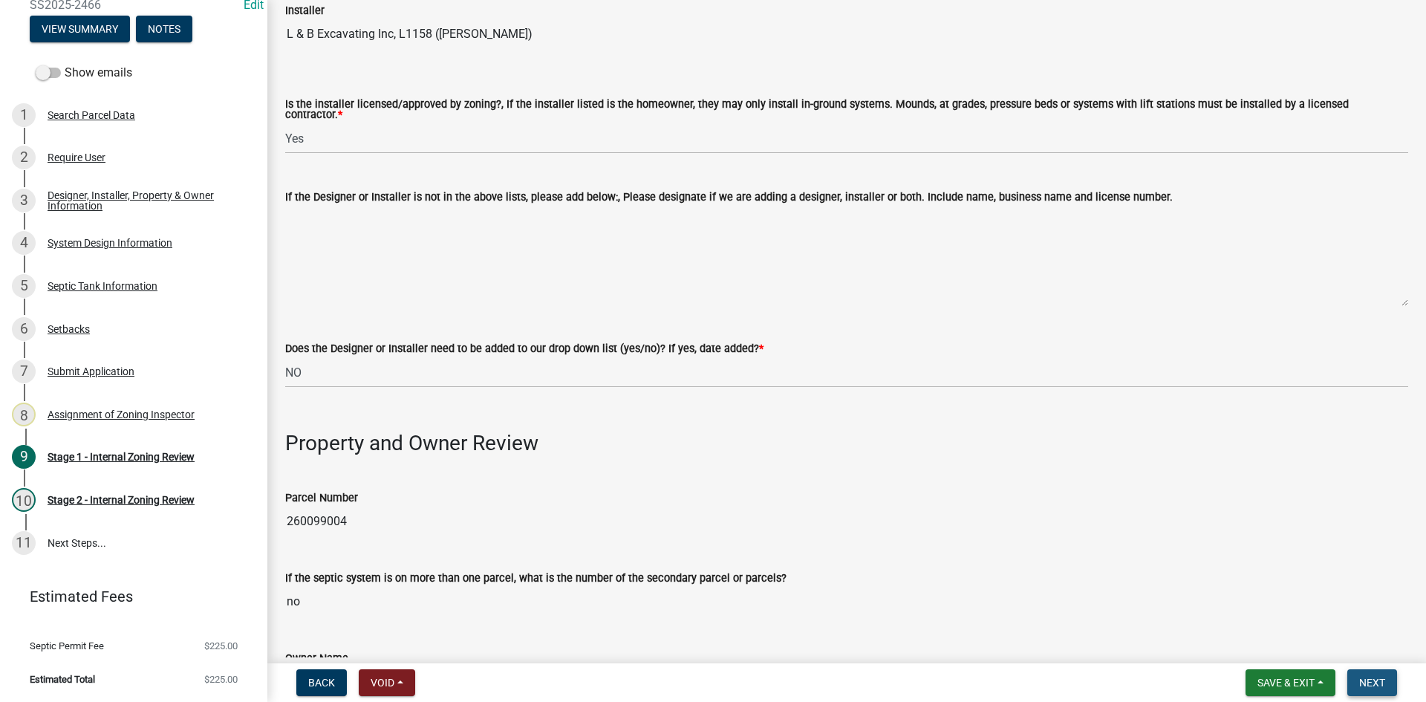
click at [1382, 686] on span "Next" at bounding box center [1372, 683] width 26 height 12
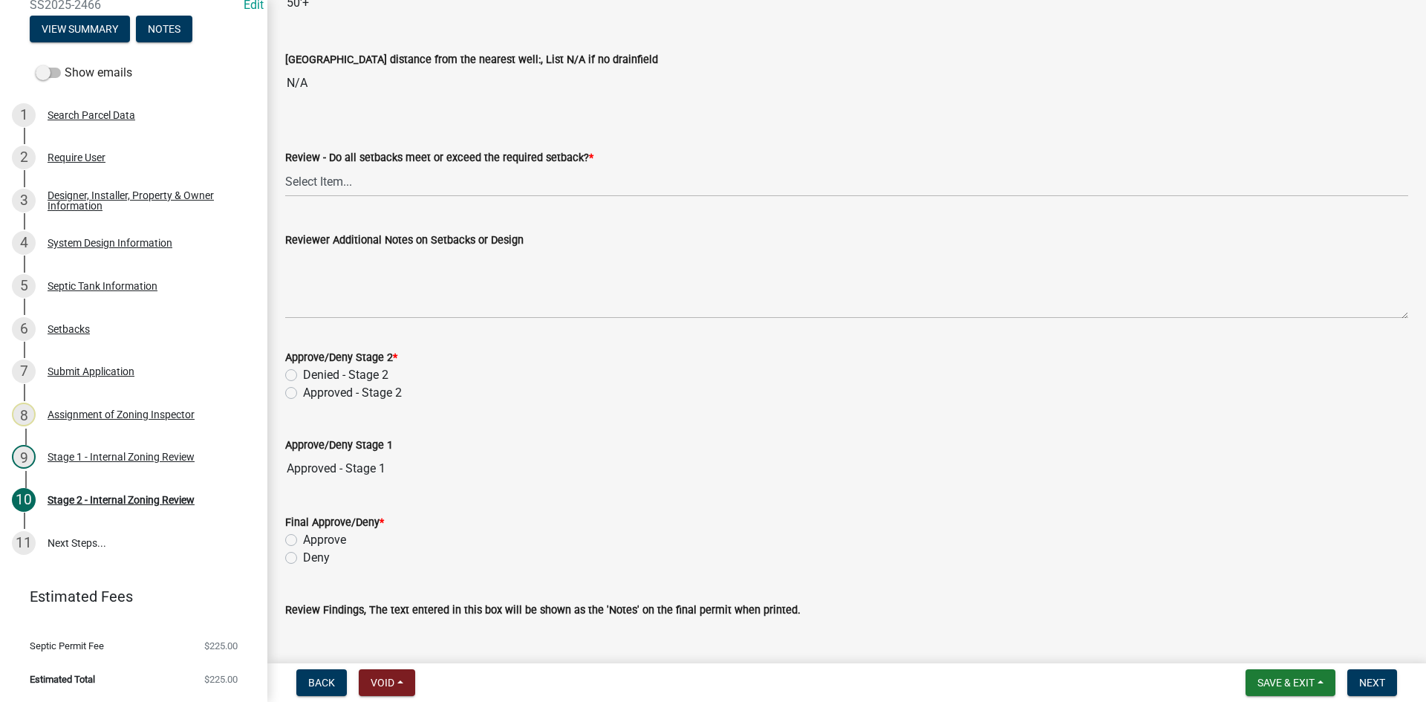
scroll to position [2059, 0]
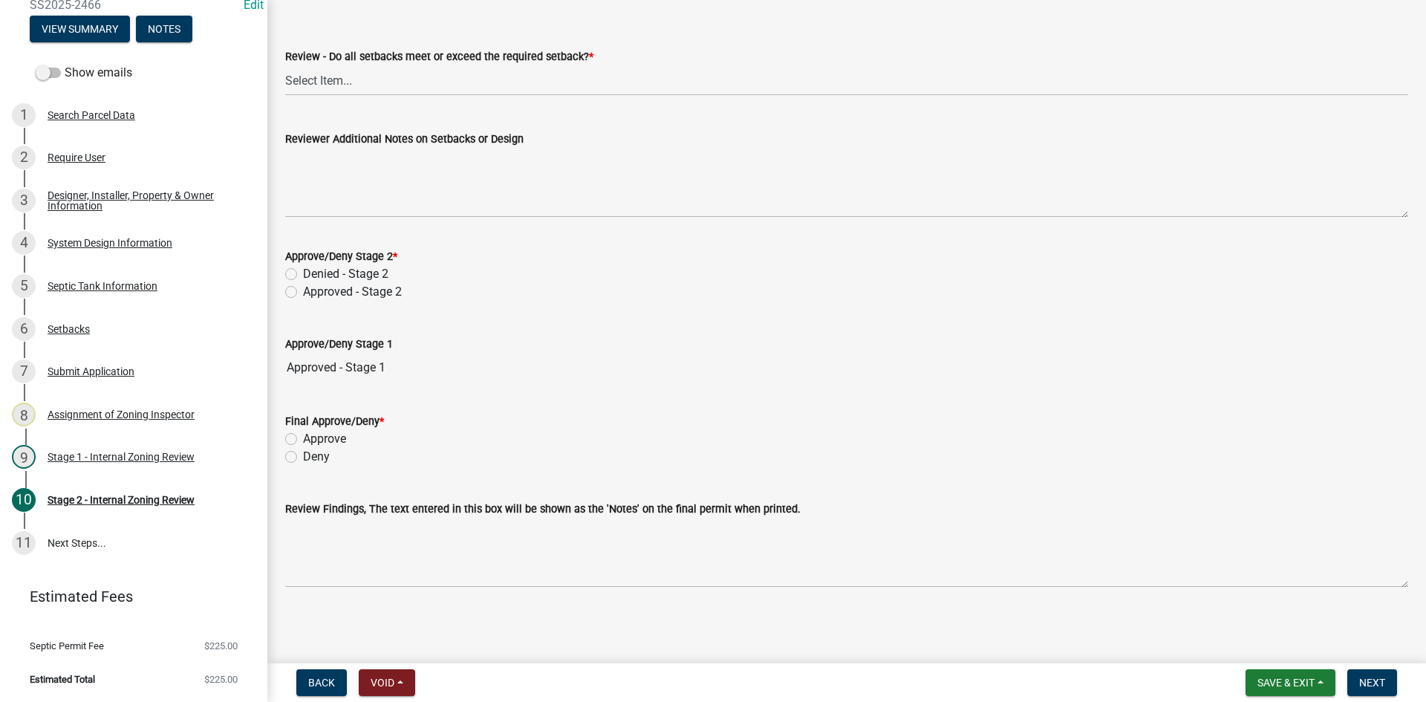
click at [303, 290] on label "Approved - Stage 2" at bounding box center [352, 292] width 99 height 18
click at [303, 290] on input "Approved - Stage 2" at bounding box center [308, 288] width 10 height 10
radio input "true"
click at [303, 436] on label "Approve" at bounding box center [324, 439] width 43 height 18
click at [303, 436] on input "Approve" at bounding box center [308, 435] width 10 height 10
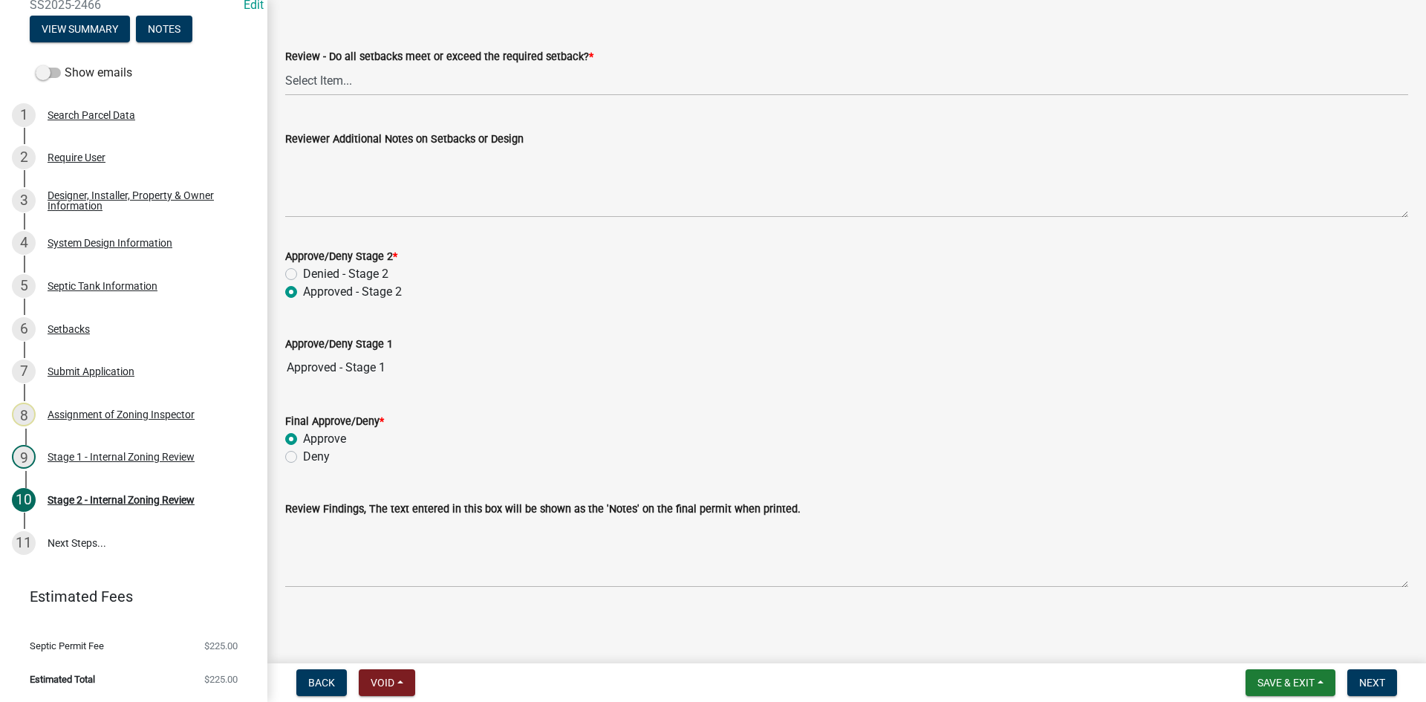
radio input "true"
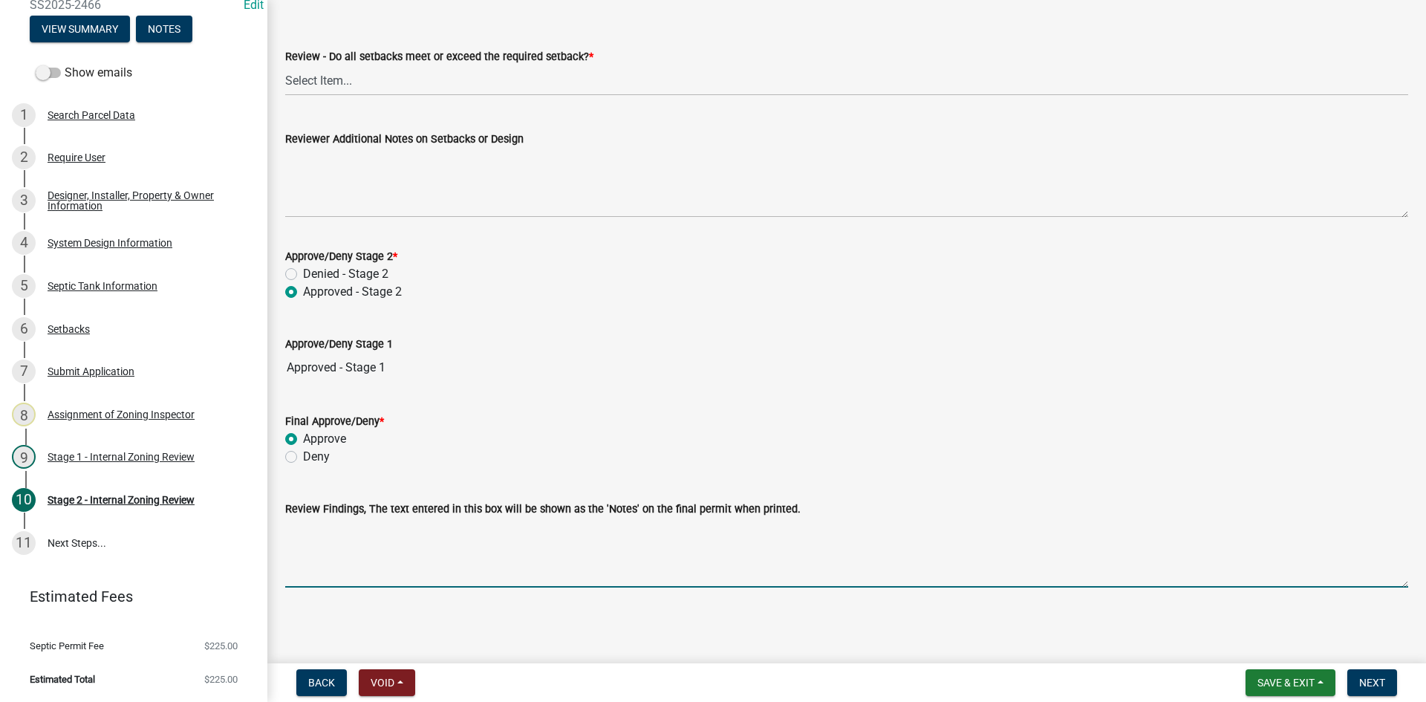
click at [378, 571] on textarea "Review Findings, The text entered in this box will be shown as the 'Notes' on t…" at bounding box center [846, 553] width 1123 height 70
type textarea "t"
click at [285, 535] on textarea "holding tank" at bounding box center [846, 553] width 1123 height 70
type textarea "1500/2 holding tank"
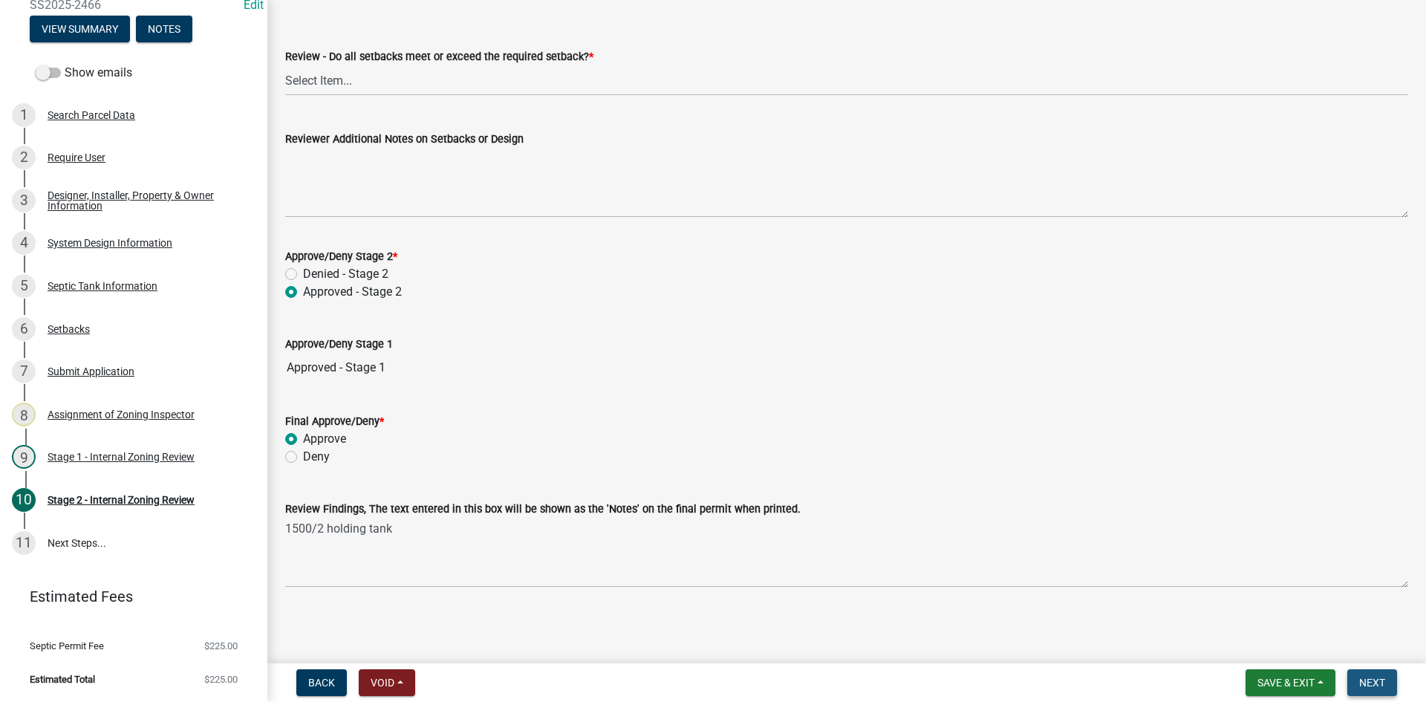
click at [1394, 683] on button "Next" at bounding box center [1373, 682] width 50 height 27
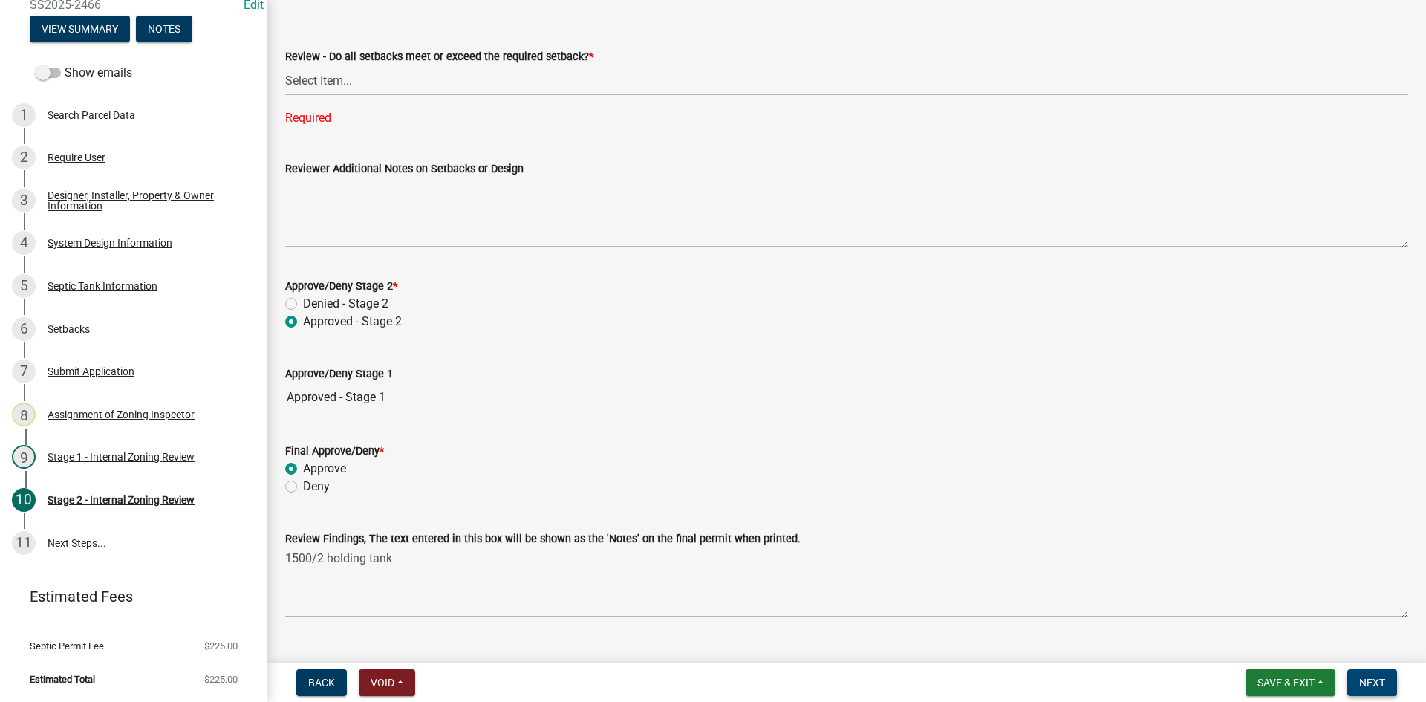
scroll to position [1866, 0]
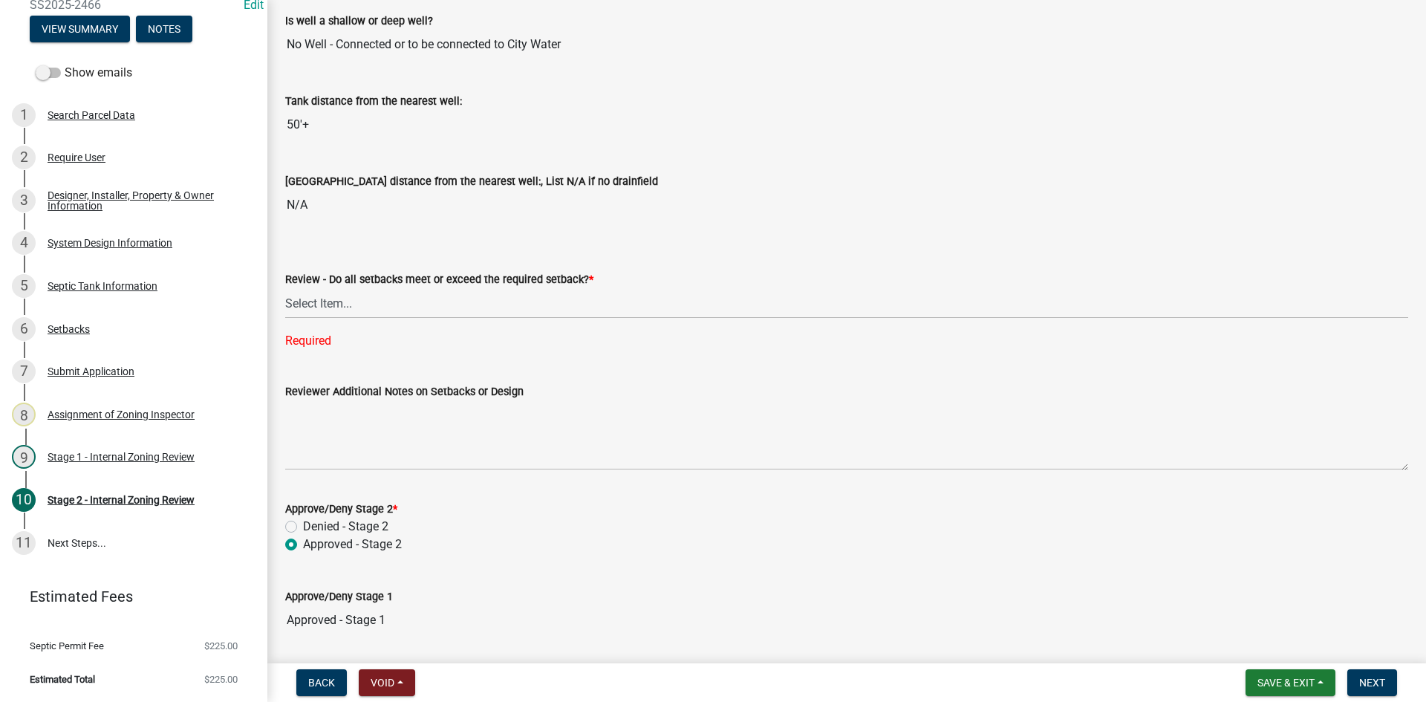
drag, startPoint x: 367, startPoint y: 320, endPoint x: 373, endPoint y: 335, distance: 16.0
click at [371, 322] on div "Review - Do all setbacks meet or exceed the required setback? * Select Item... …" at bounding box center [846, 291] width 1123 height 118
click at [326, 307] on select "Select Item... Yes No N/A" at bounding box center [846, 303] width 1123 height 30
click at [285, 288] on select "Select Item... Yes No N/A" at bounding box center [846, 303] width 1123 height 30
select select "1ad81be4-5d59-46bf-8b7b-d7c0f20ad891"
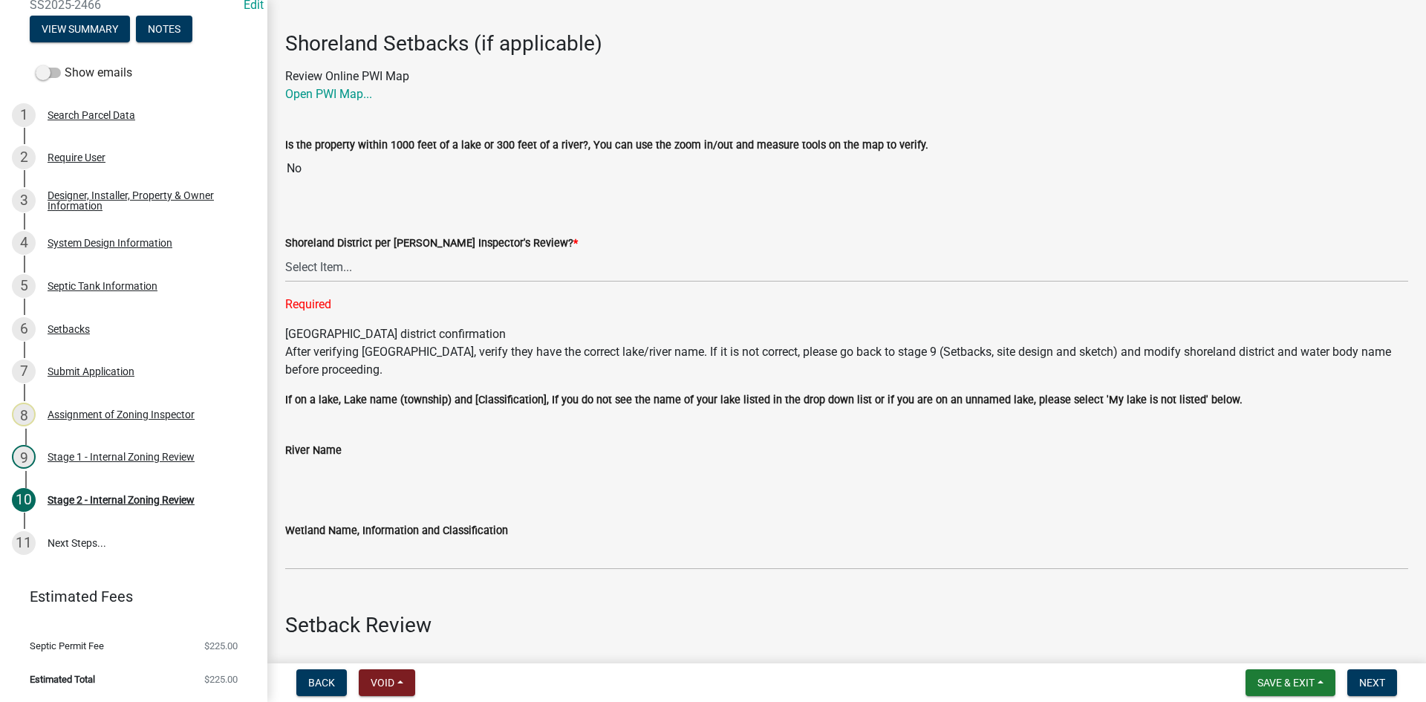
scroll to position [0, 0]
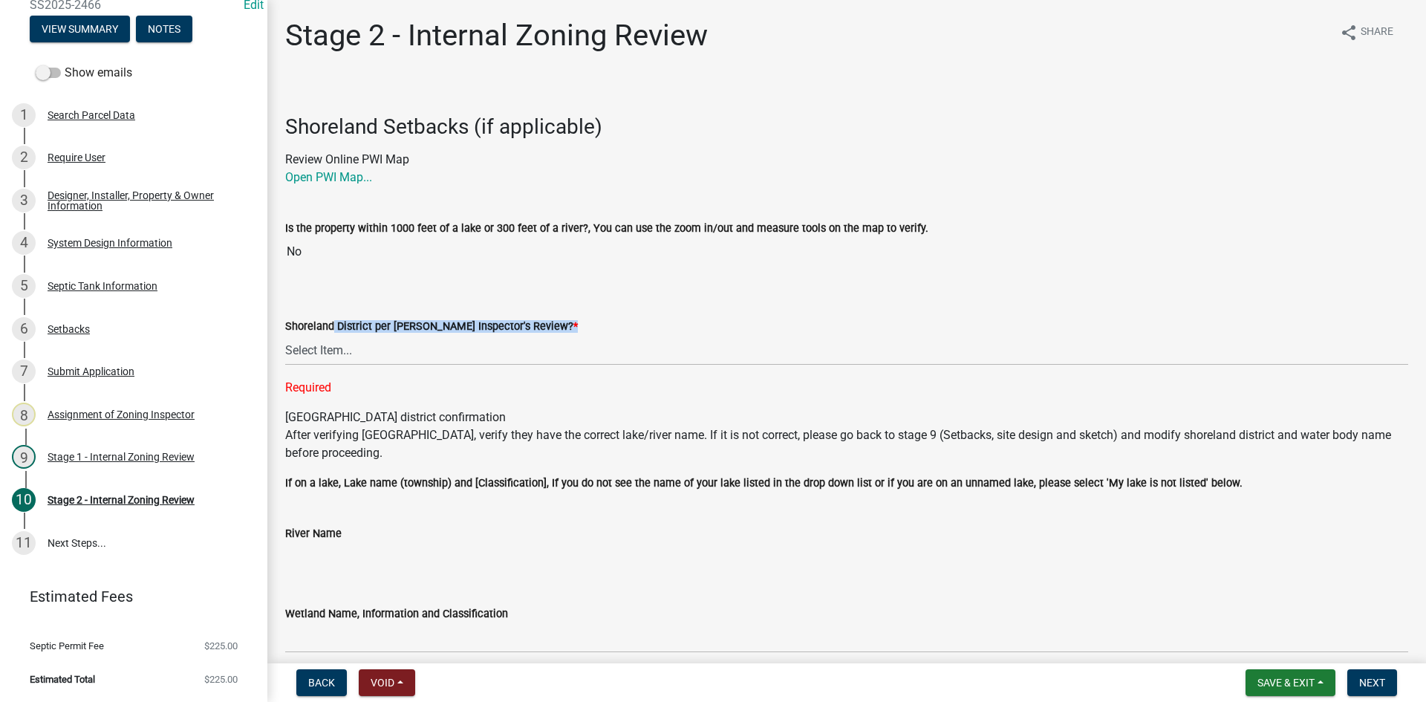
click at [327, 333] on div "Shoreland District per [PERSON_NAME] Inspector's Review? *" at bounding box center [846, 326] width 1123 height 18
click at [329, 372] on div "Shoreland District per [PERSON_NAME] Inspector's Review? * Select Item... Yes N…" at bounding box center [846, 338] width 1123 height 118
drag, startPoint x: 334, startPoint y: 354, endPoint x: 332, endPoint y: 365, distance: 11.4
click at [335, 354] on select "Select Item... Yes No" at bounding box center [846, 350] width 1123 height 30
click at [285, 335] on select "Select Item... Yes No" at bounding box center [846, 350] width 1123 height 30
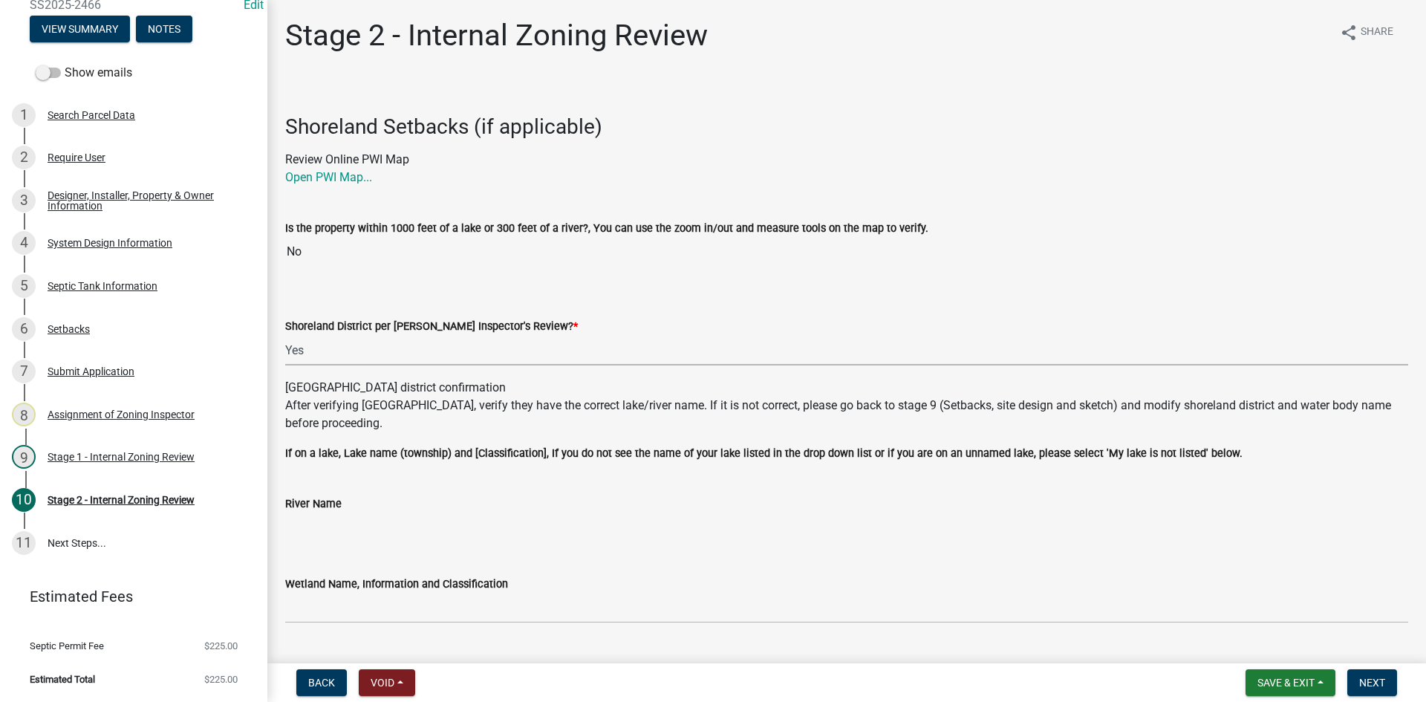
drag, startPoint x: 334, startPoint y: 350, endPoint x: 334, endPoint y: 363, distance: 12.6
click at [334, 350] on select "Select Item... Yes No" at bounding box center [846, 350] width 1123 height 30
click at [285, 335] on select "Select Item... Yes No" at bounding box center [846, 350] width 1123 height 30
select select "6aff4bf5-f522-4fb2-96f1-02faf4b88fa3"
click at [100, 30] on button "View Summary" at bounding box center [80, 29] width 100 height 27
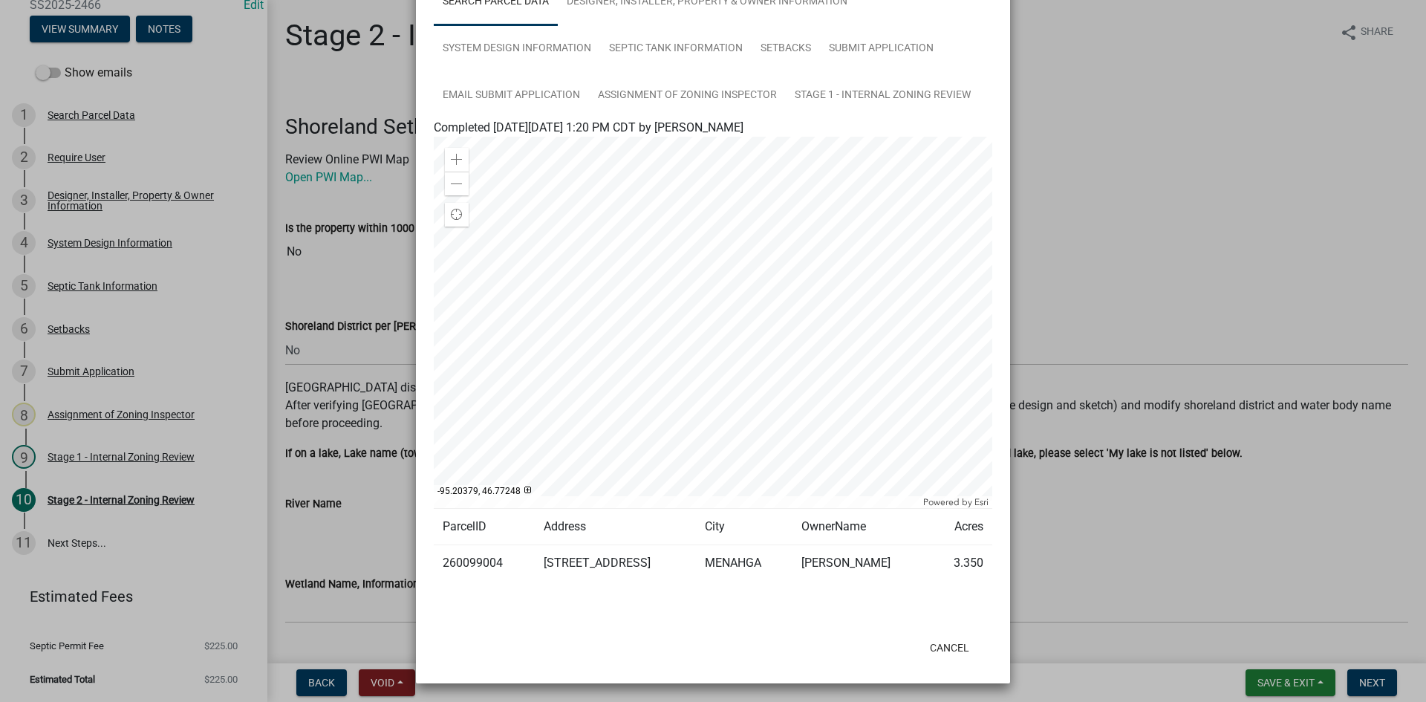
scroll to position [122, 0]
click at [956, 634] on button "Cancel" at bounding box center [949, 645] width 63 height 27
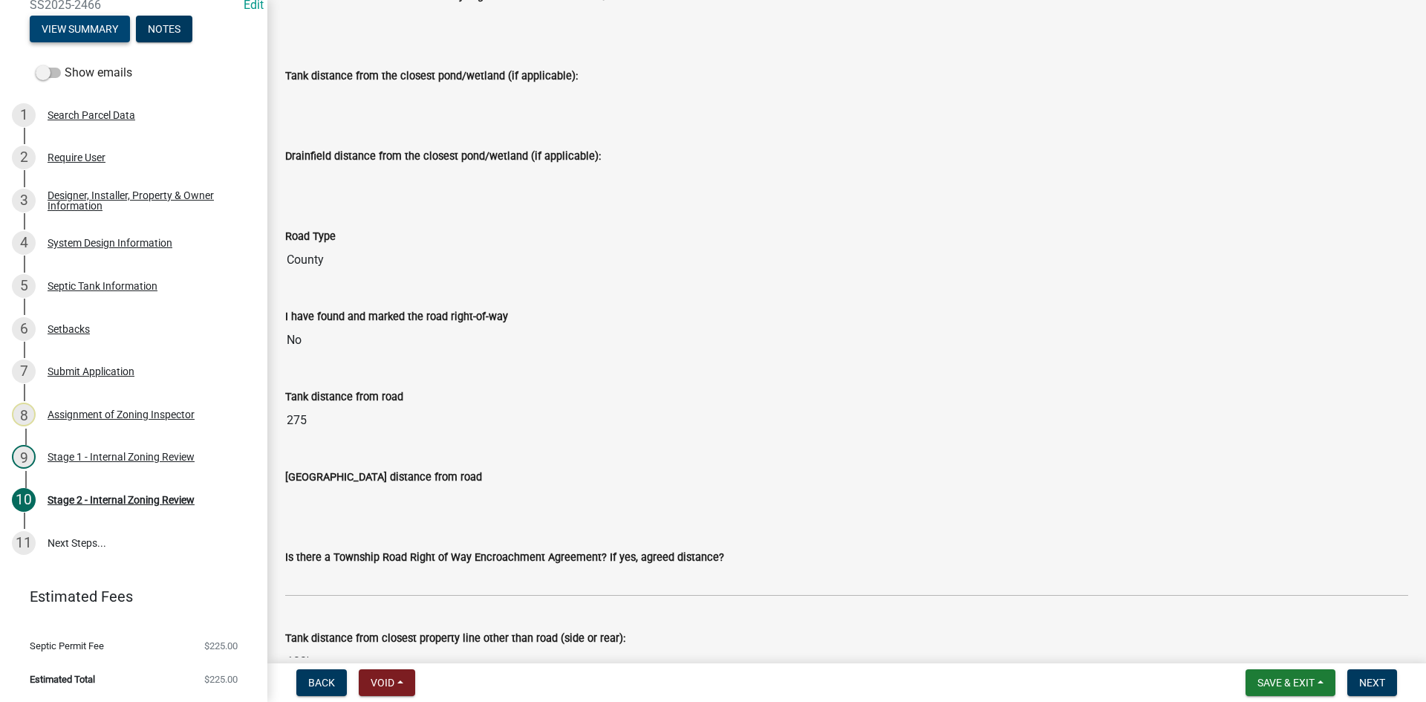
scroll to position [1114, 0]
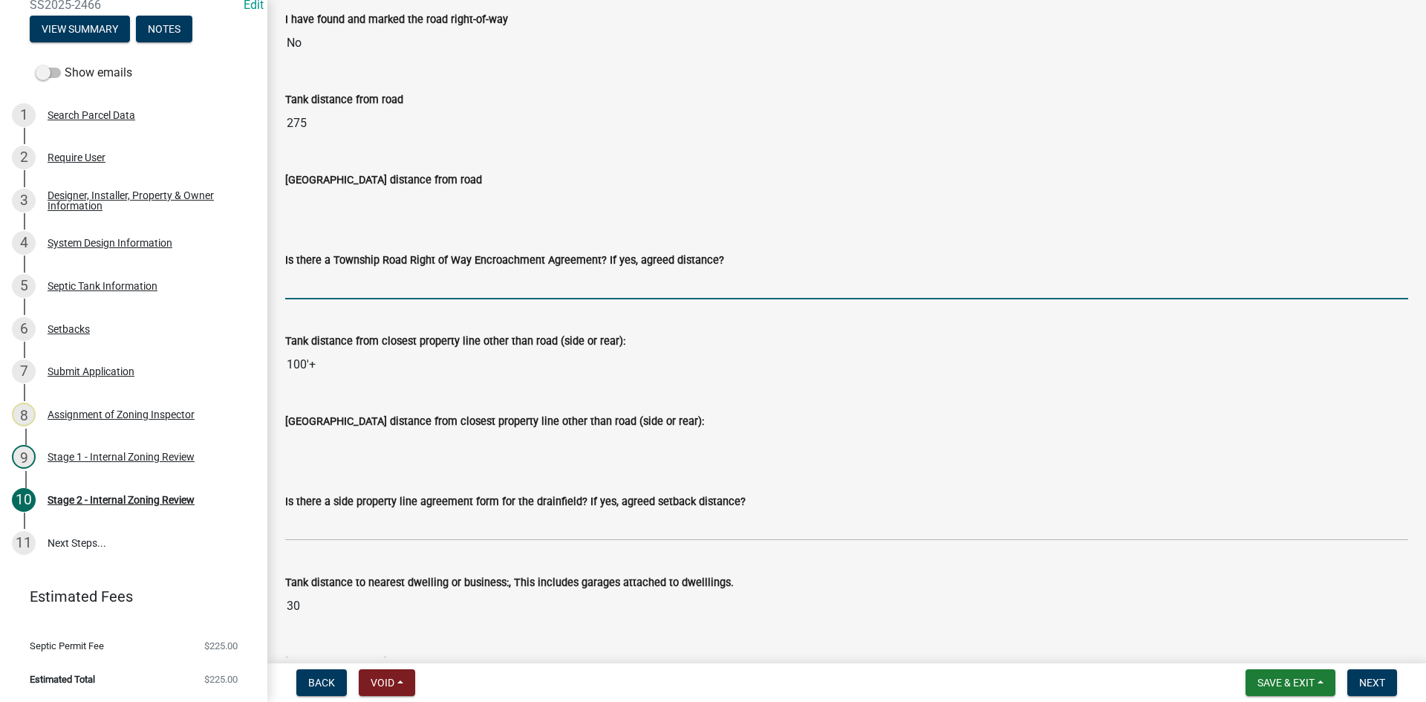
click at [342, 285] on input "Is there a Township Road Right of Way Encroachment Agreement? If yes, agreed di…" at bounding box center [846, 284] width 1123 height 30
type input "na"
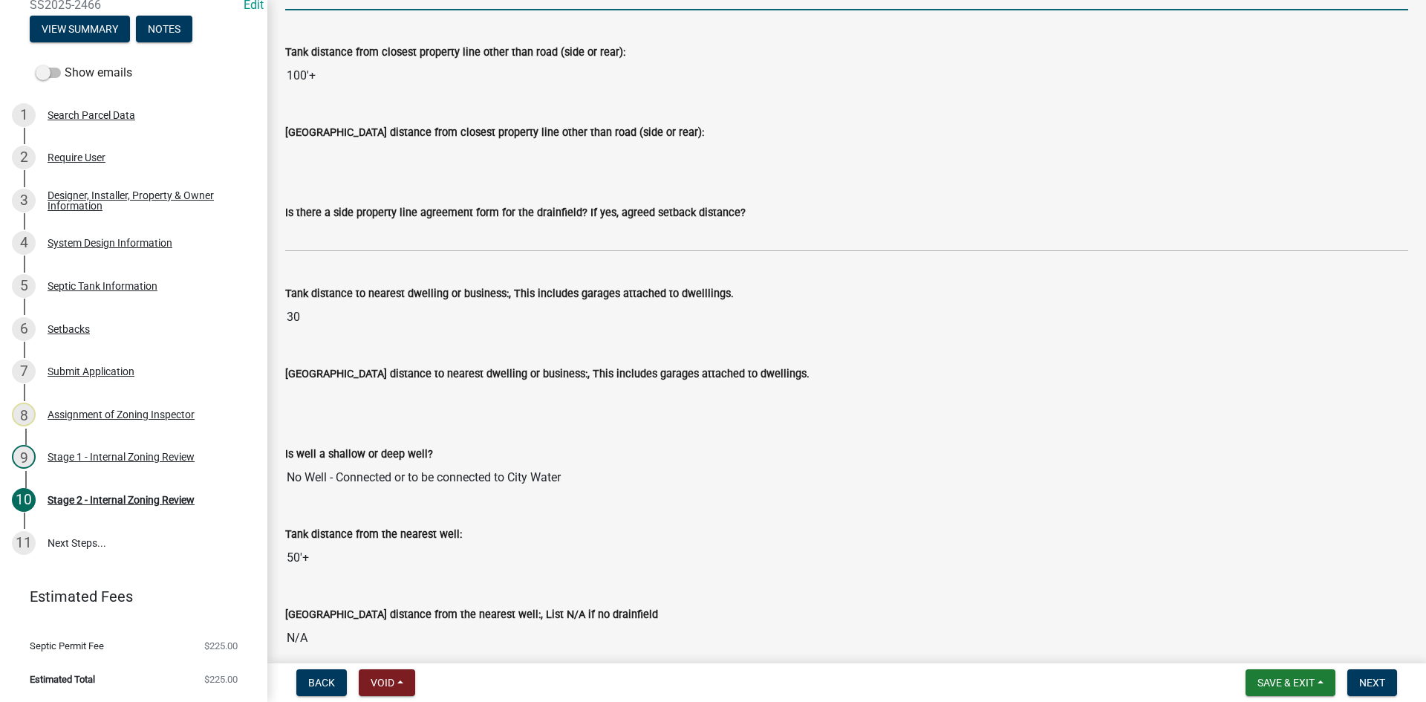
scroll to position [1411, 0]
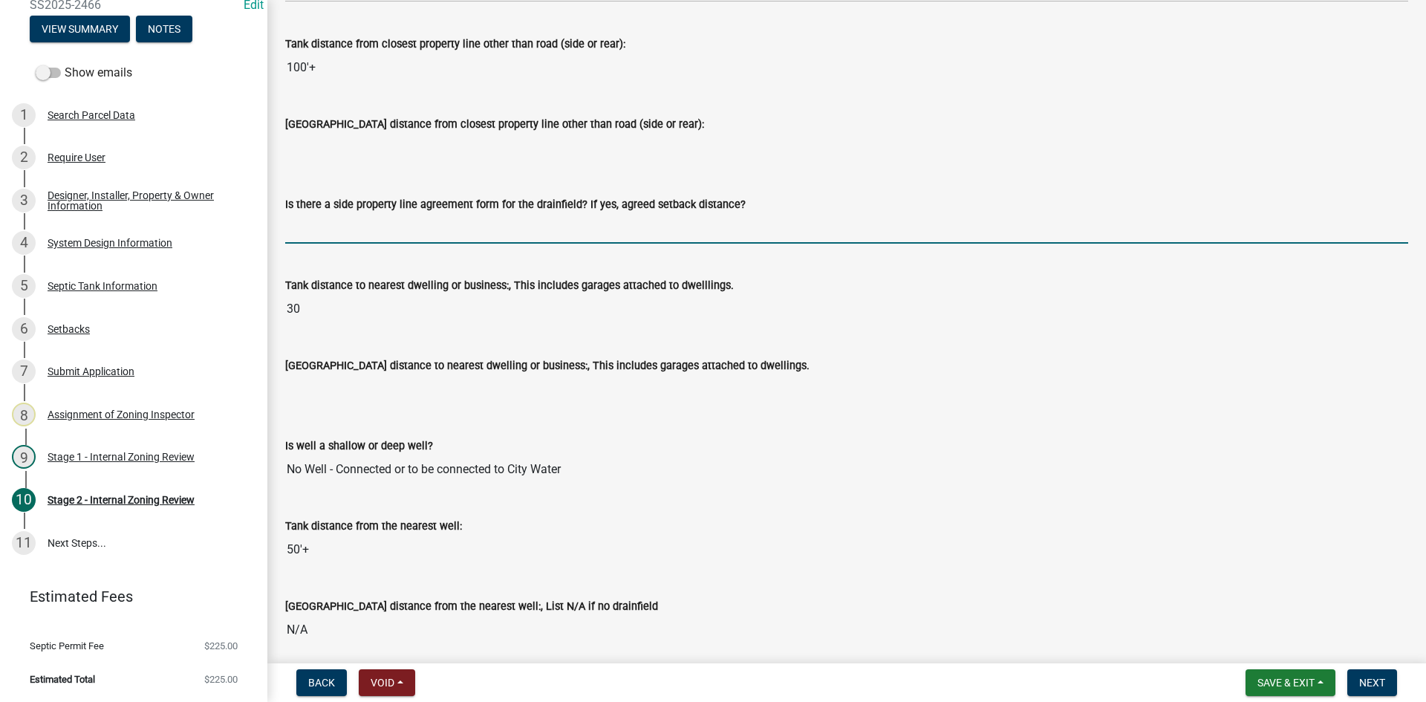
drag, startPoint x: 319, startPoint y: 235, endPoint x: 337, endPoint y: 270, distance: 39.2
click at [319, 235] on input "Is there a side property line agreement form for the drainfield? If yes, agreed…" at bounding box center [846, 228] width 1123 height 30
type input "na"
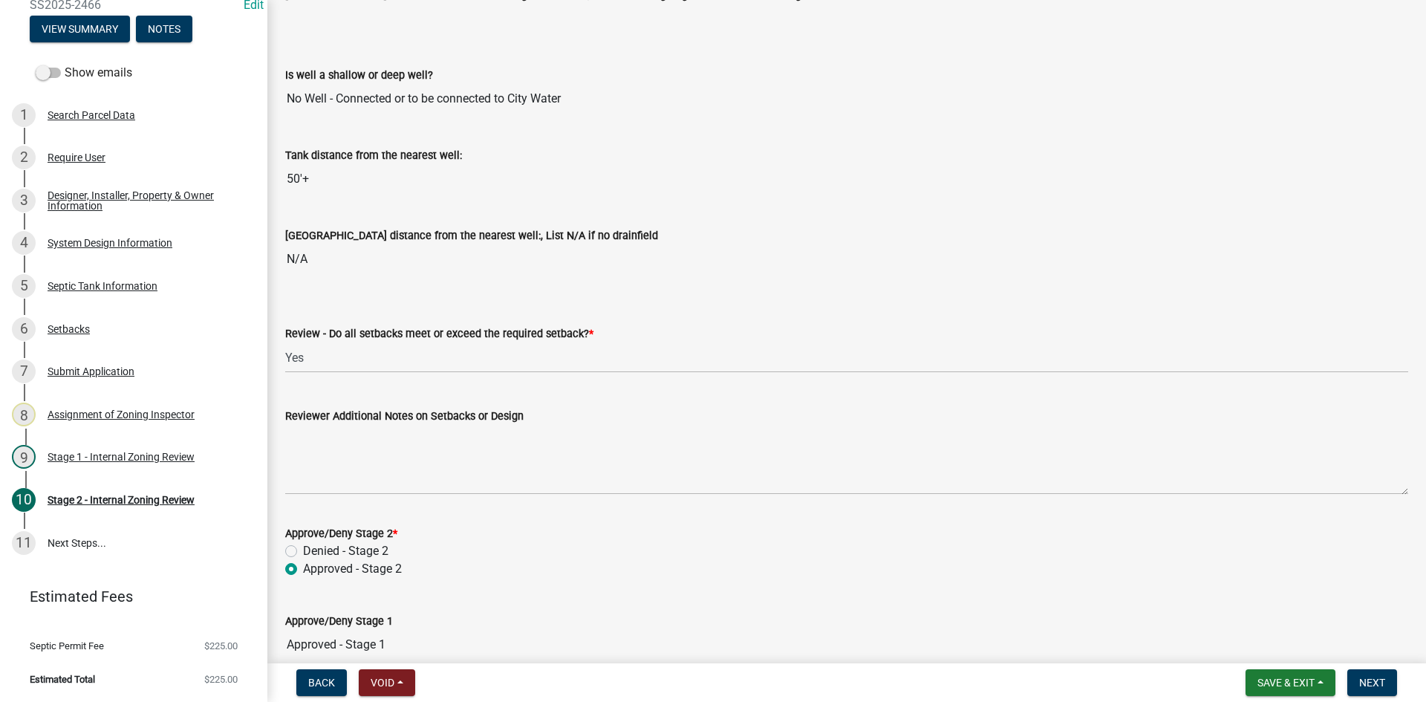
scroll to position [1783, 0]
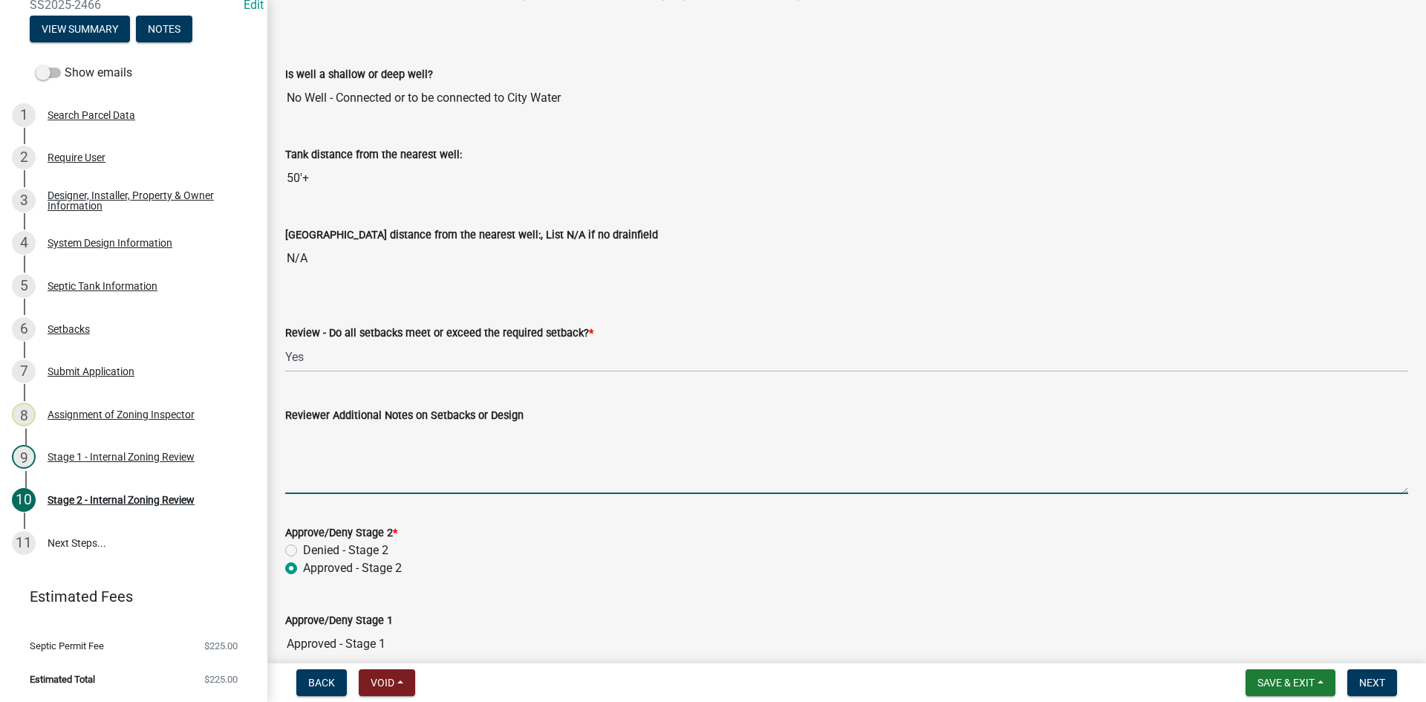
click at [338, 487] on textarea "Reviewer Additional Notes on Setbacks or Design" at bounding box center [846, 459] width 1123 height 70
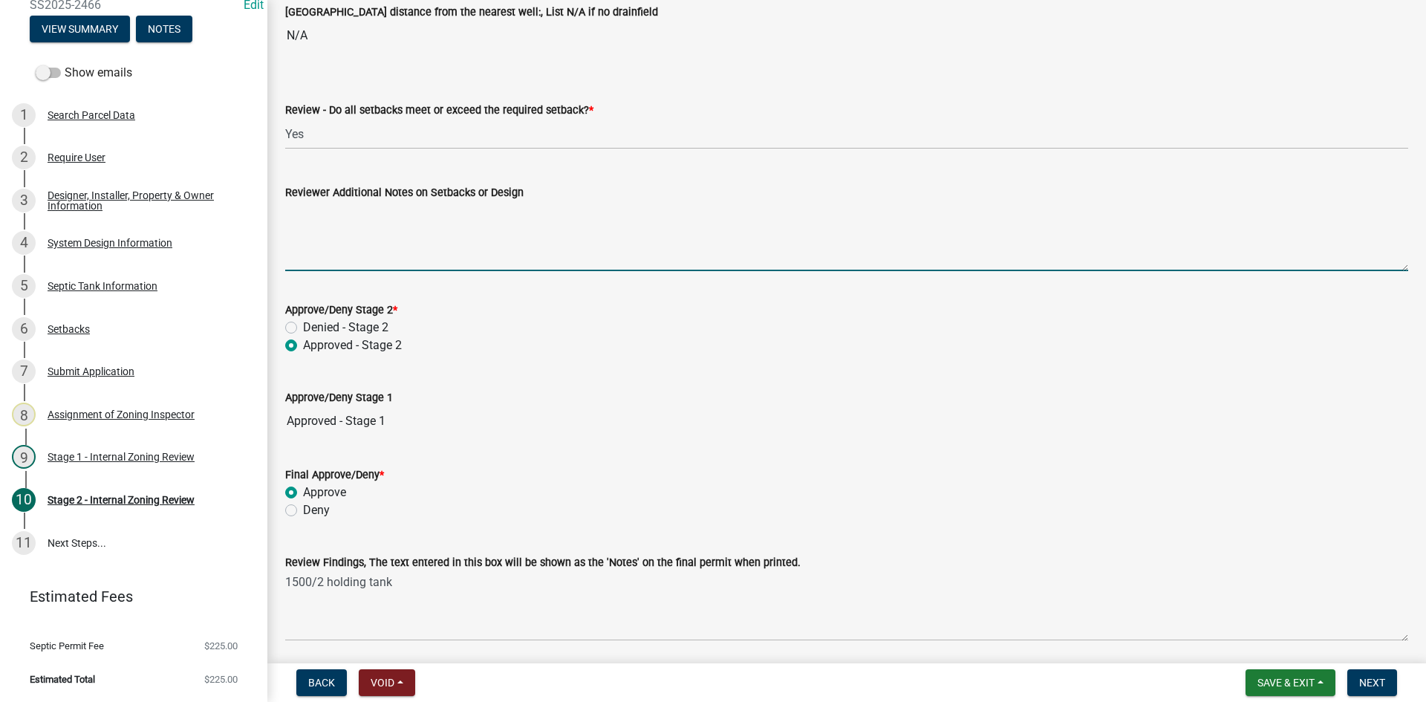
scroll to position [2059, 0]
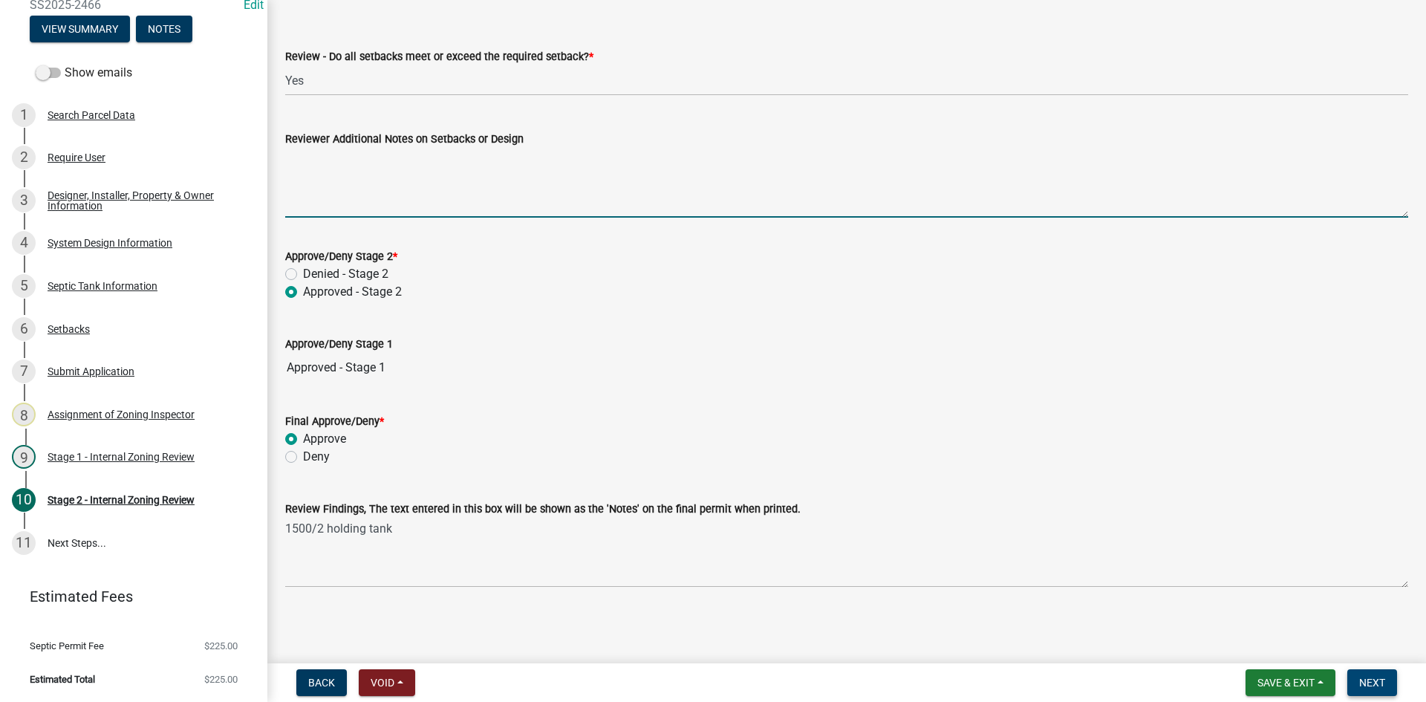
click at [1364, 689] on button "Next" at bounding box center [1373, 682] width 50 height 27
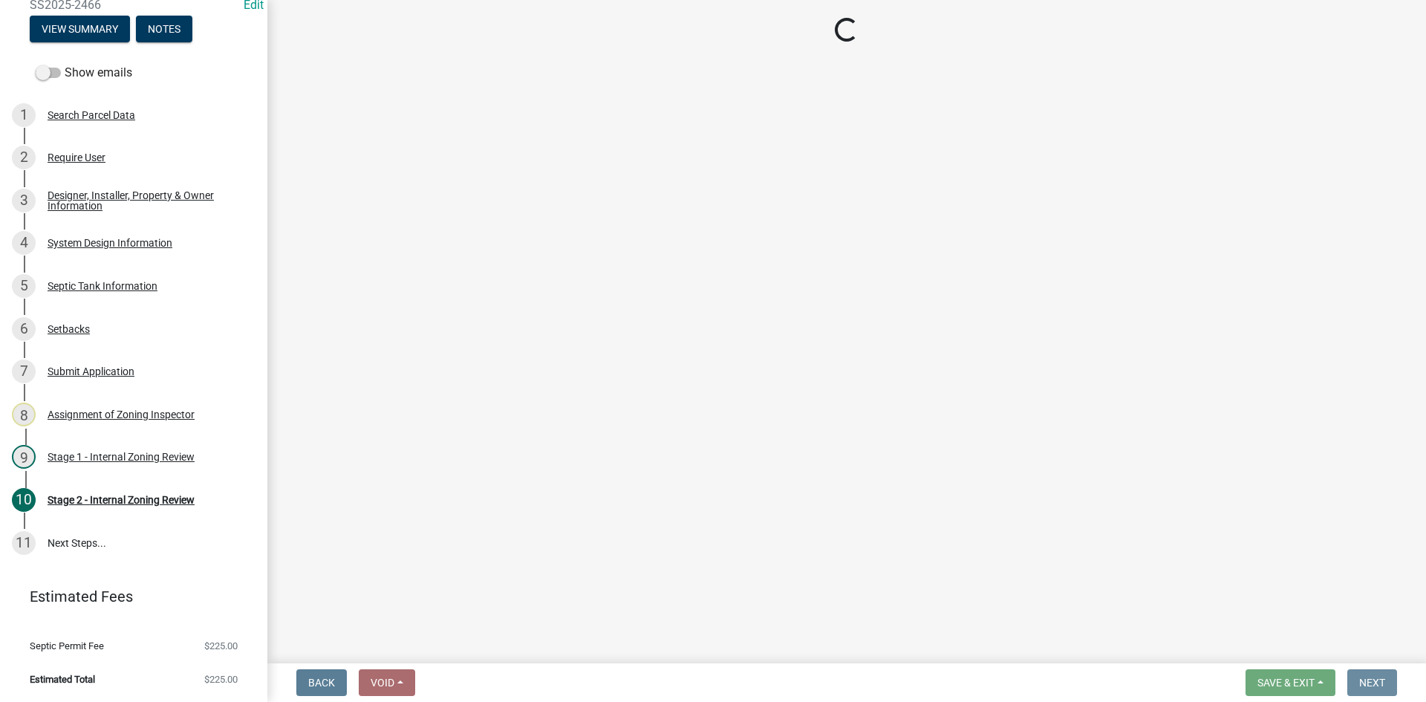
scroll to position [0, 0]
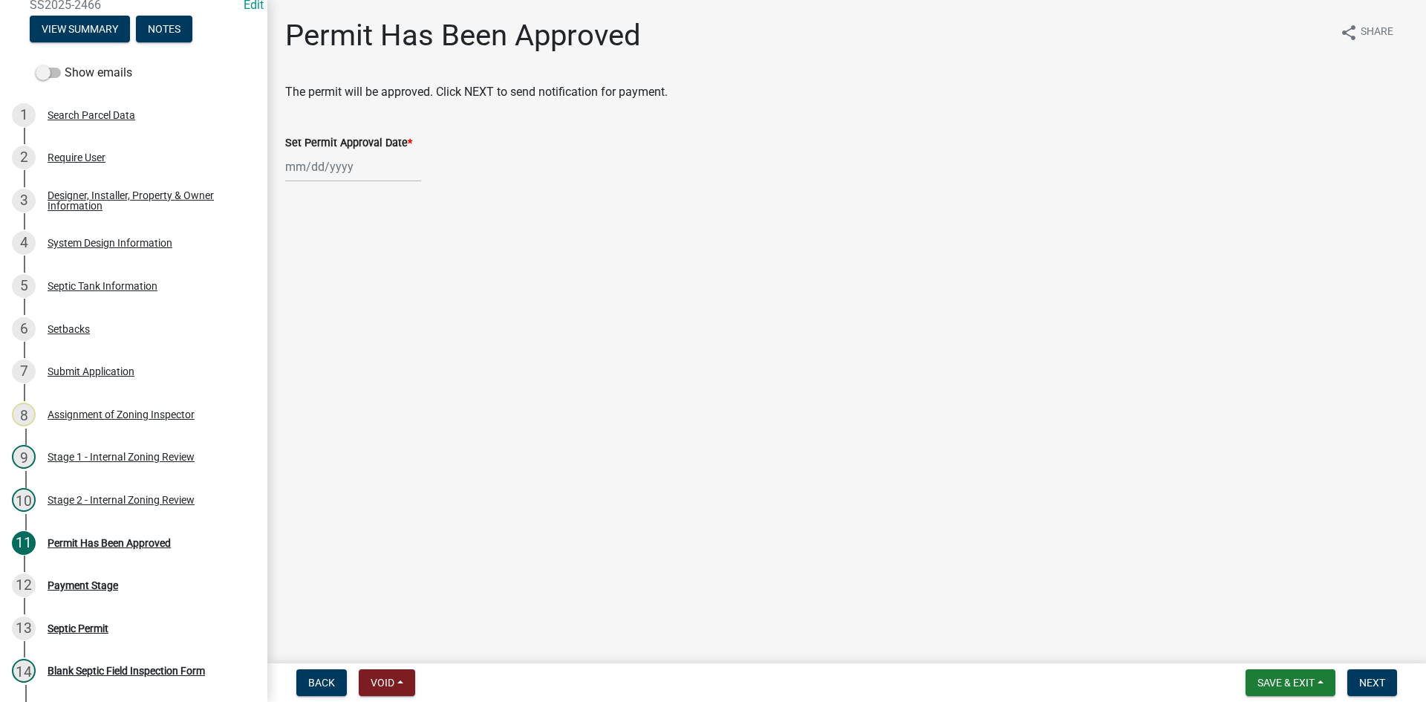
click at [394, 150] on div "Set Permit Approval Date *" at bounding box center [846, 143] width 1123 height 18
click at [390, 169] on div at bounding box center [353, 167] width 136 height 30
select select "8"
select select "2025"
click at [316, 313] on div "19" at bounding box center [324, 317] width 24 height 24
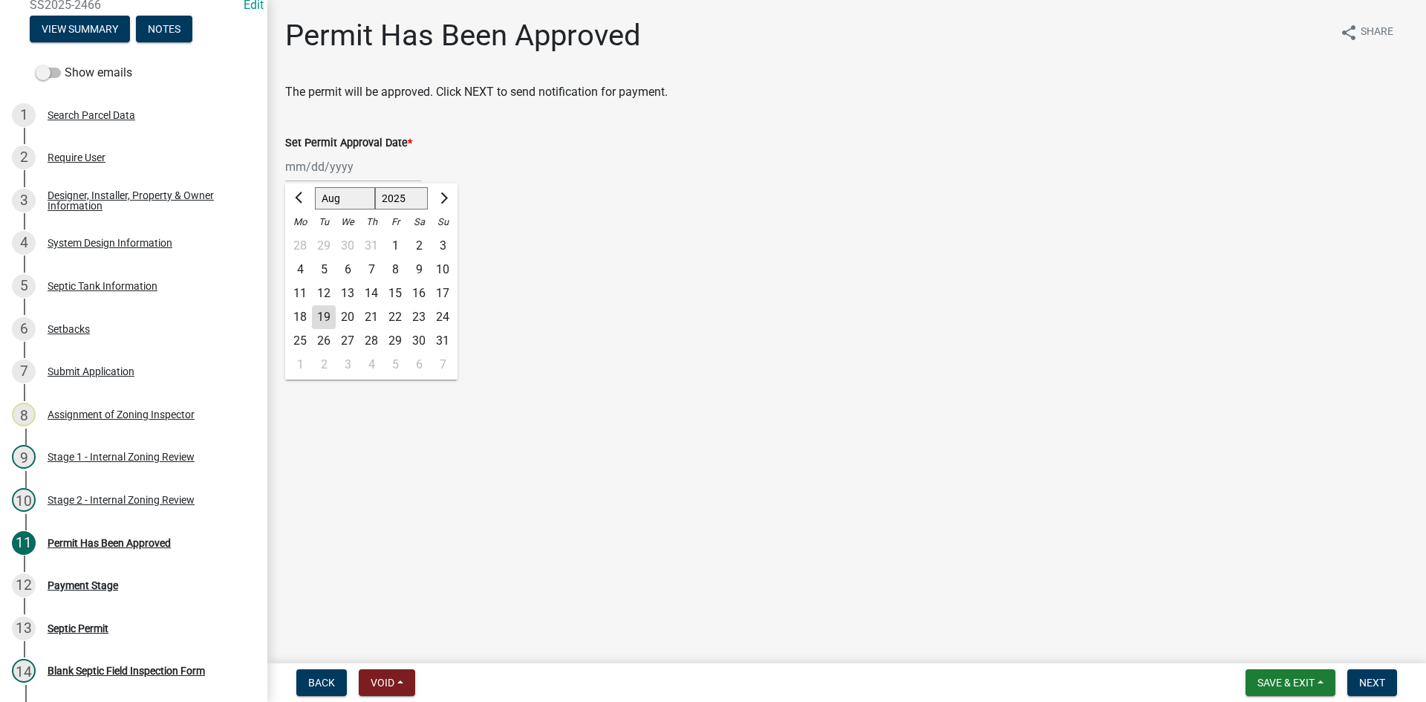
type input "[DATE]"
click at [1302, 683] on span "Save & Exit" at bounding box center [1286, 683] width 57 height 12
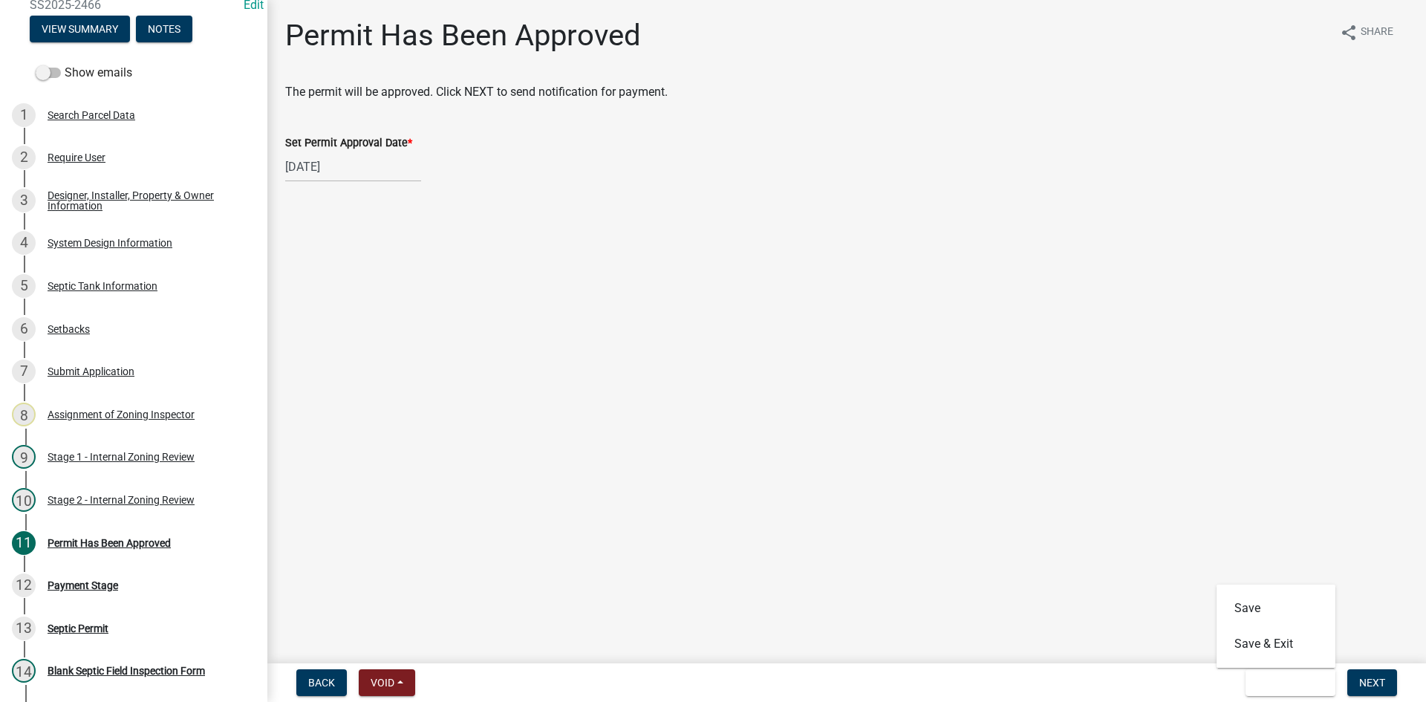
click at [1117, 661] on wm-app "Zoning-Septic: Onsite Septic System Application (Designers) SS2025-2466 Edit Vi…" at bounding box center [713, 351] width 1426 height 702
click at [1393, 682] on button "Next" at bounding box center [1373, 682] width 50 height 27
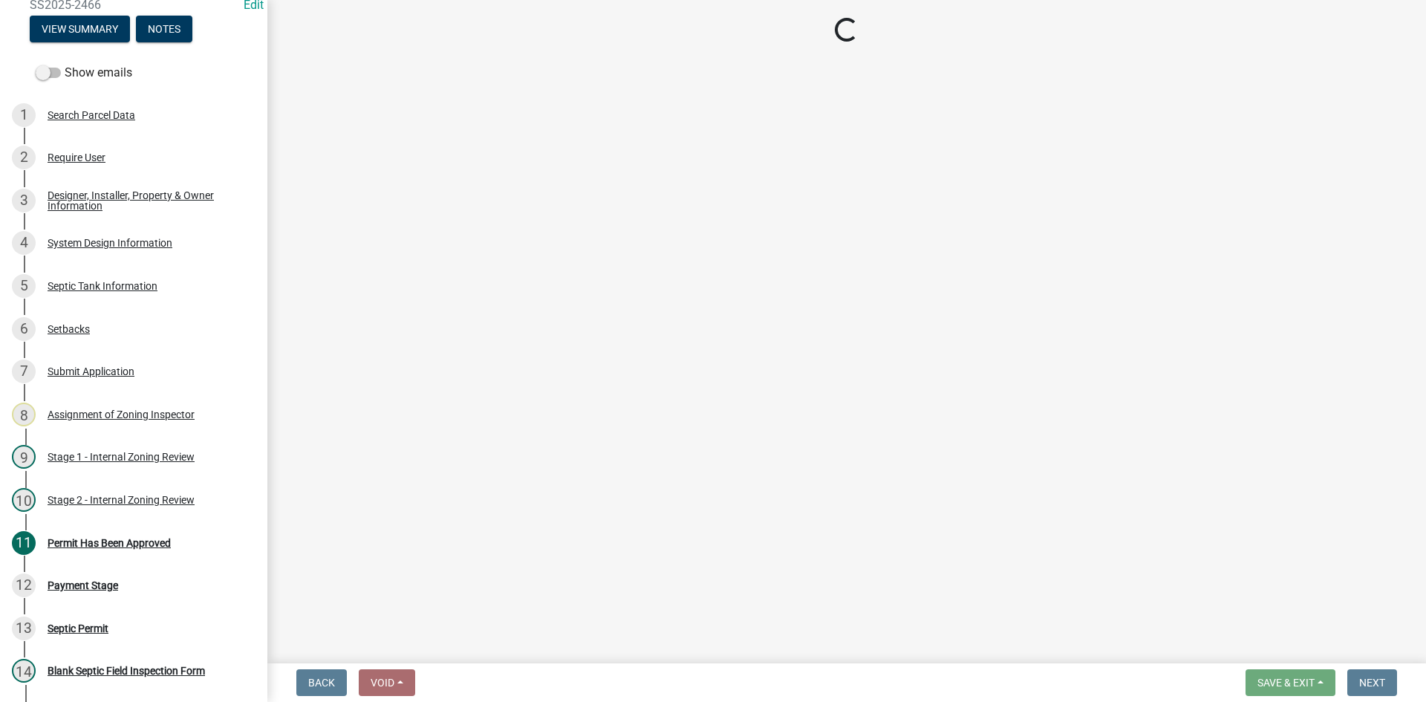
select select "3: 3"
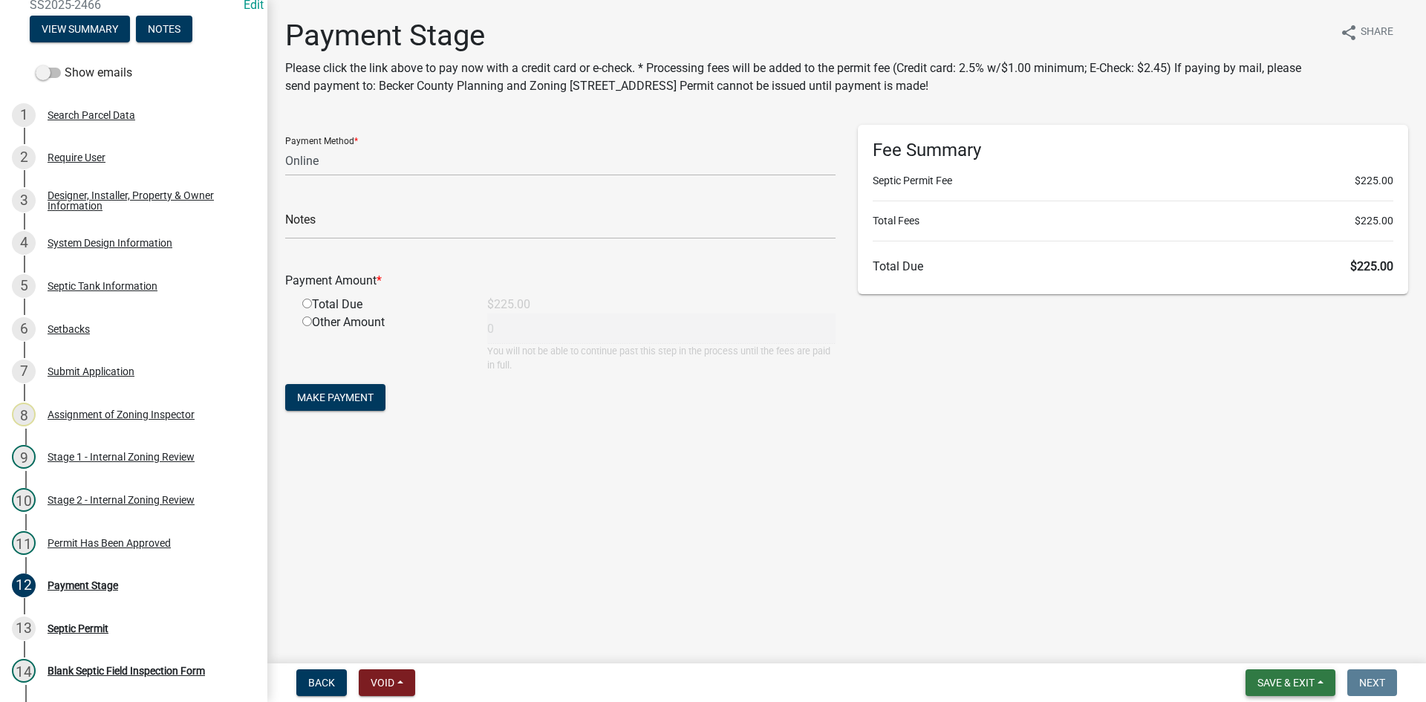
click at [1287, 681] on span "Save & Exit" at bounding box center [1286, 683] width 57 height 12
click at [1255, 629] on button "Save & Exit" at bounding box center [1276, 644] width 119 height 36
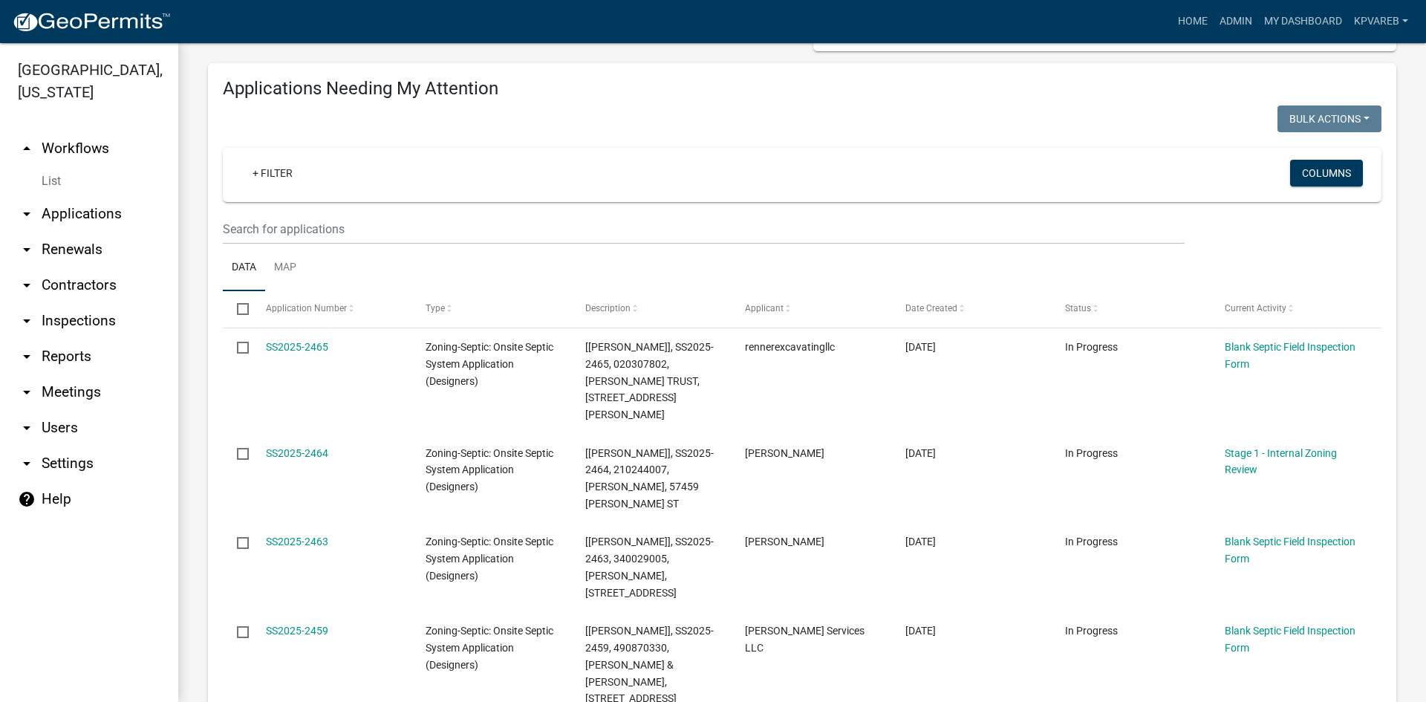
scroll to position [122, 0]
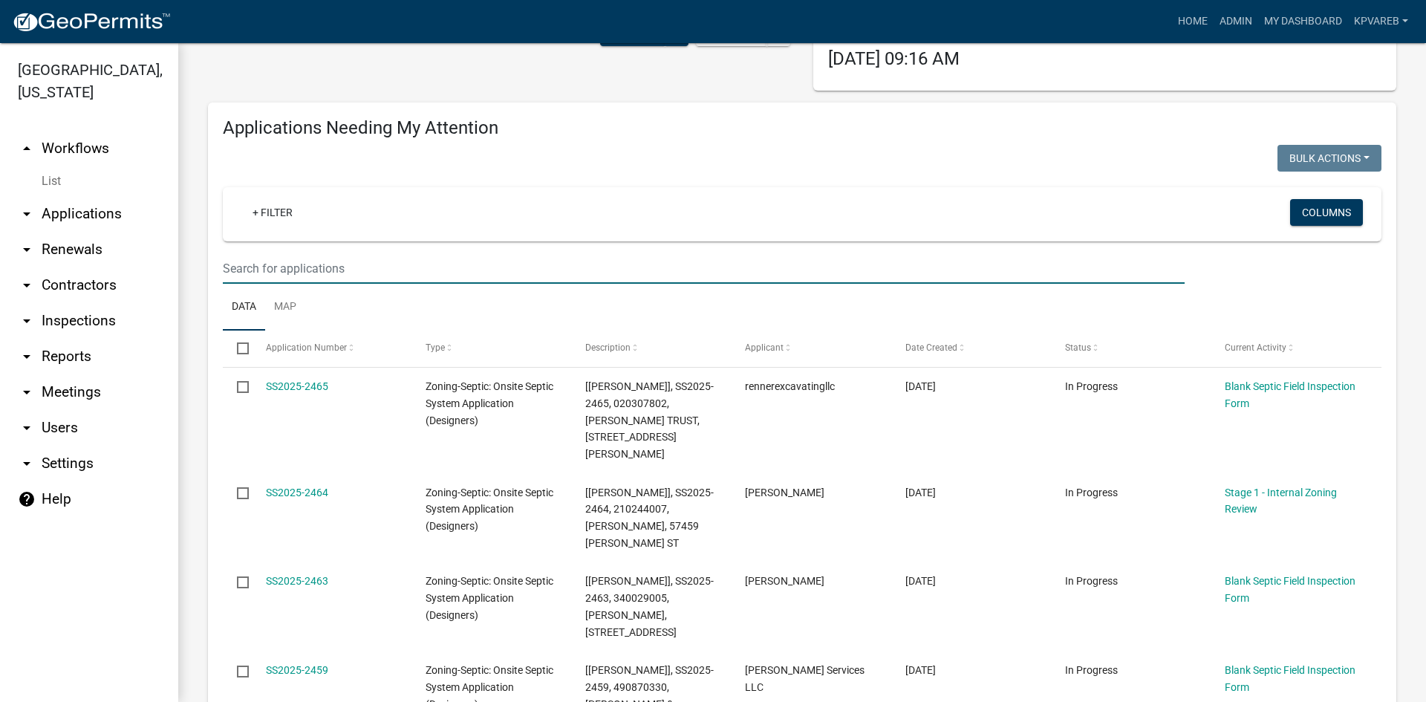
click at [254, 268] on input "text" at bounding box center [704, 268] width 962 height 30
click at [303, 262] on input "text" at bounding box center [704, 268] width 962 height 30
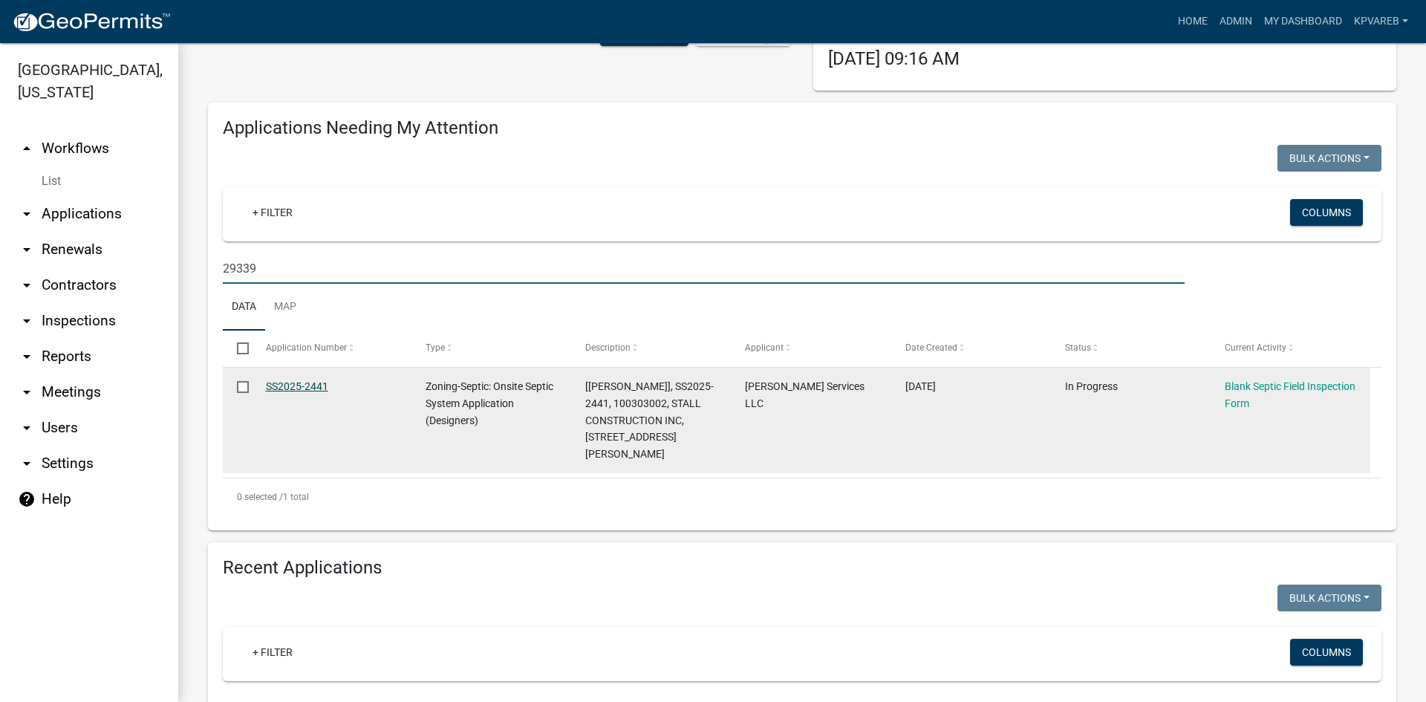
type input "29339"
click at [316, 383] on link "SS2025-2441" at bounding box center [297, 386] width 62 height 12
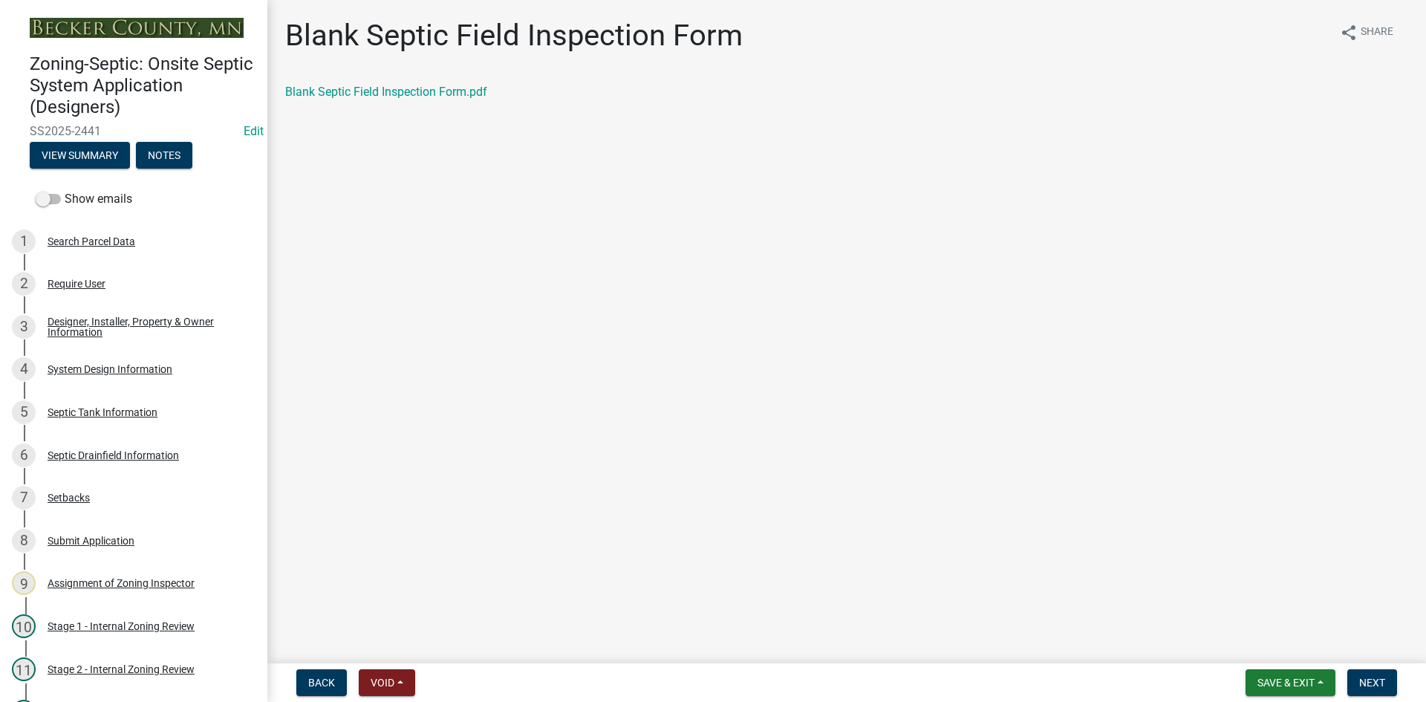
click at [424, 100] on div "Blank Septic Field Inspection Form.pdf" at bounding box center [846, 92] width 1123 height 18
click at [426, 93] on link "Blank Septic Field Inspection Form.pdf" at bounding box center [386, 92] width 202 height 14
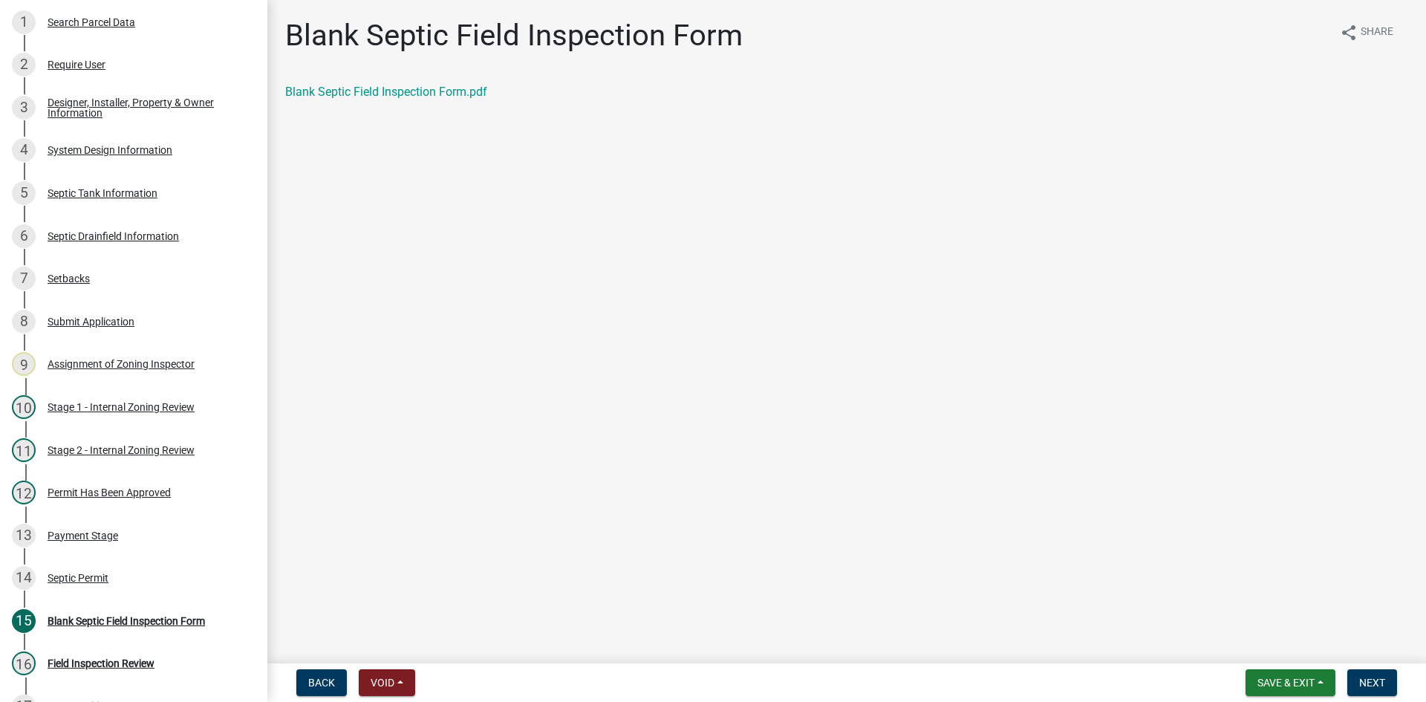
scroll to position [263, 0]
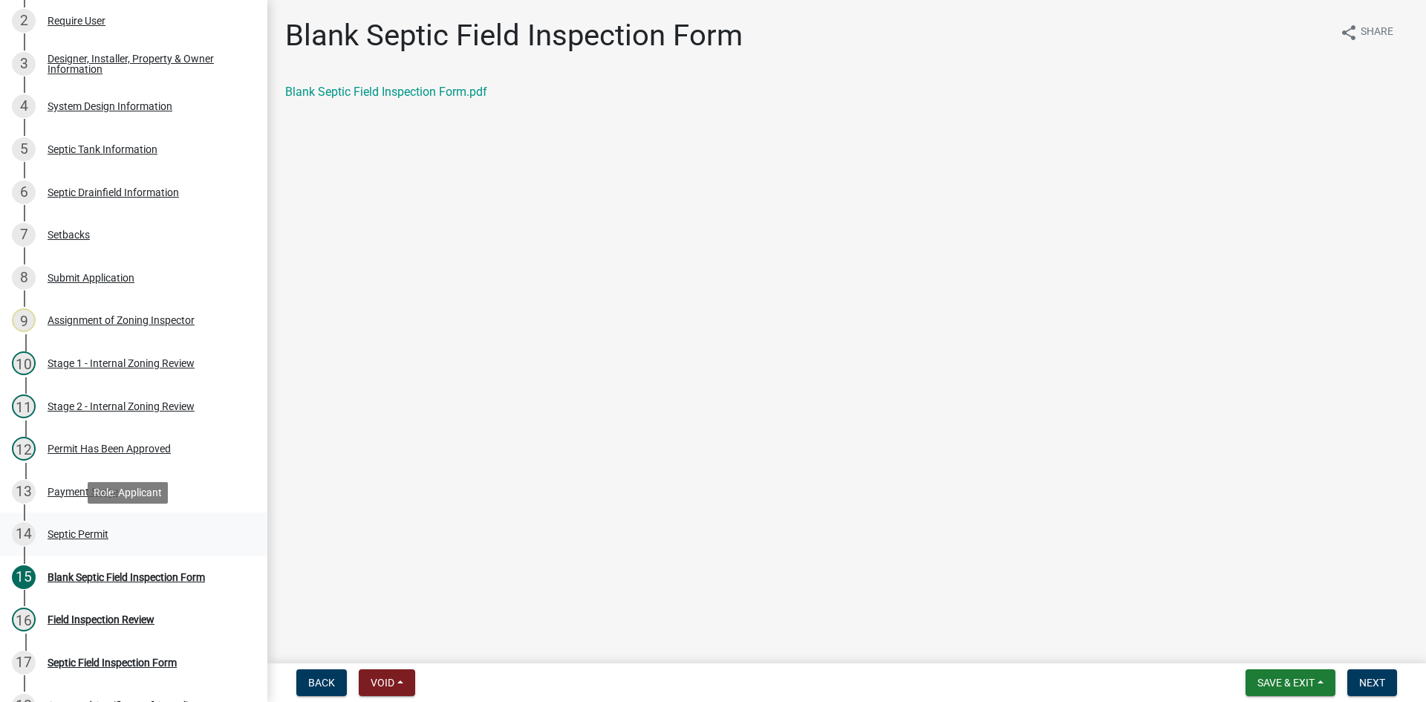
click at [97, 530] on div "Septic Permit" at bounding box center [78, 534] width 61 height 10
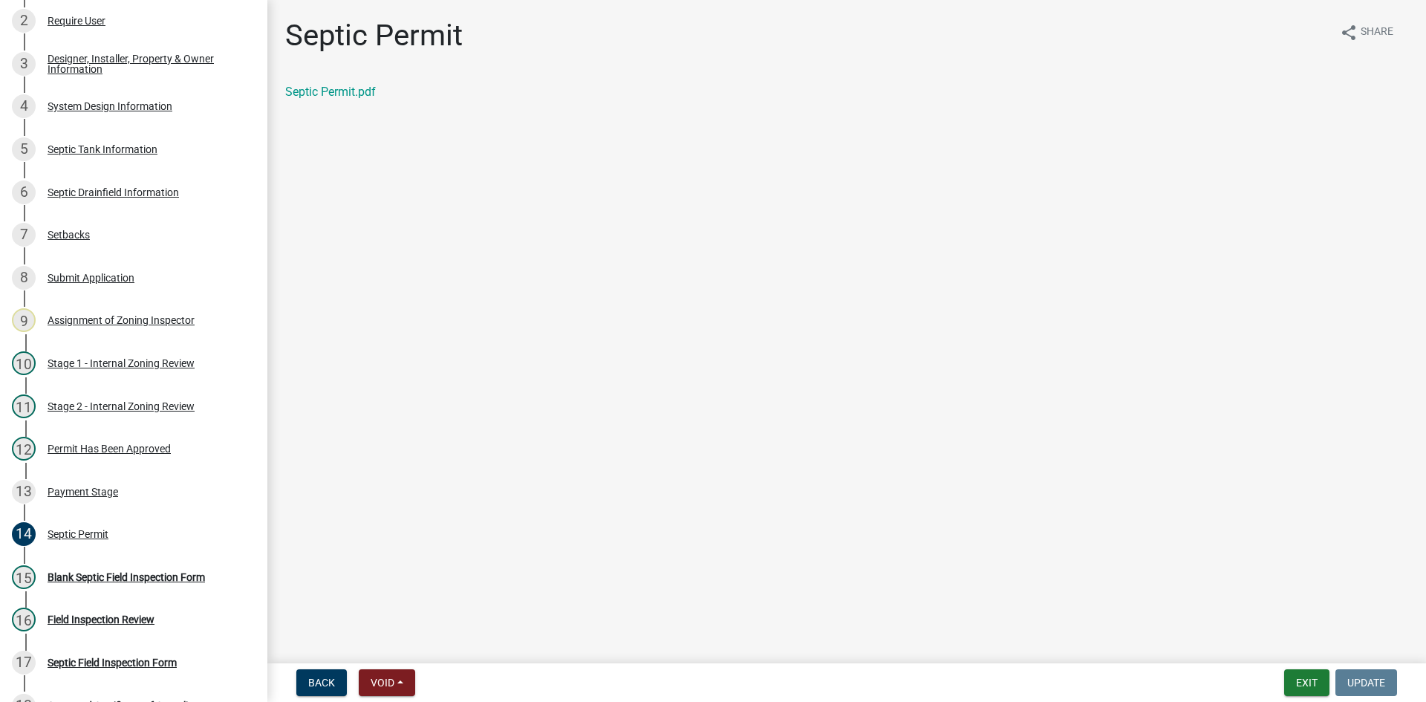
click at [350, 83] on div "Septic Permit.pdf" at bounding box center [846, 92] width 1123 height 18
click at [356, 90] on link "Septic Permit.pdf" at bounding box center [330, 92] width 91 height 14
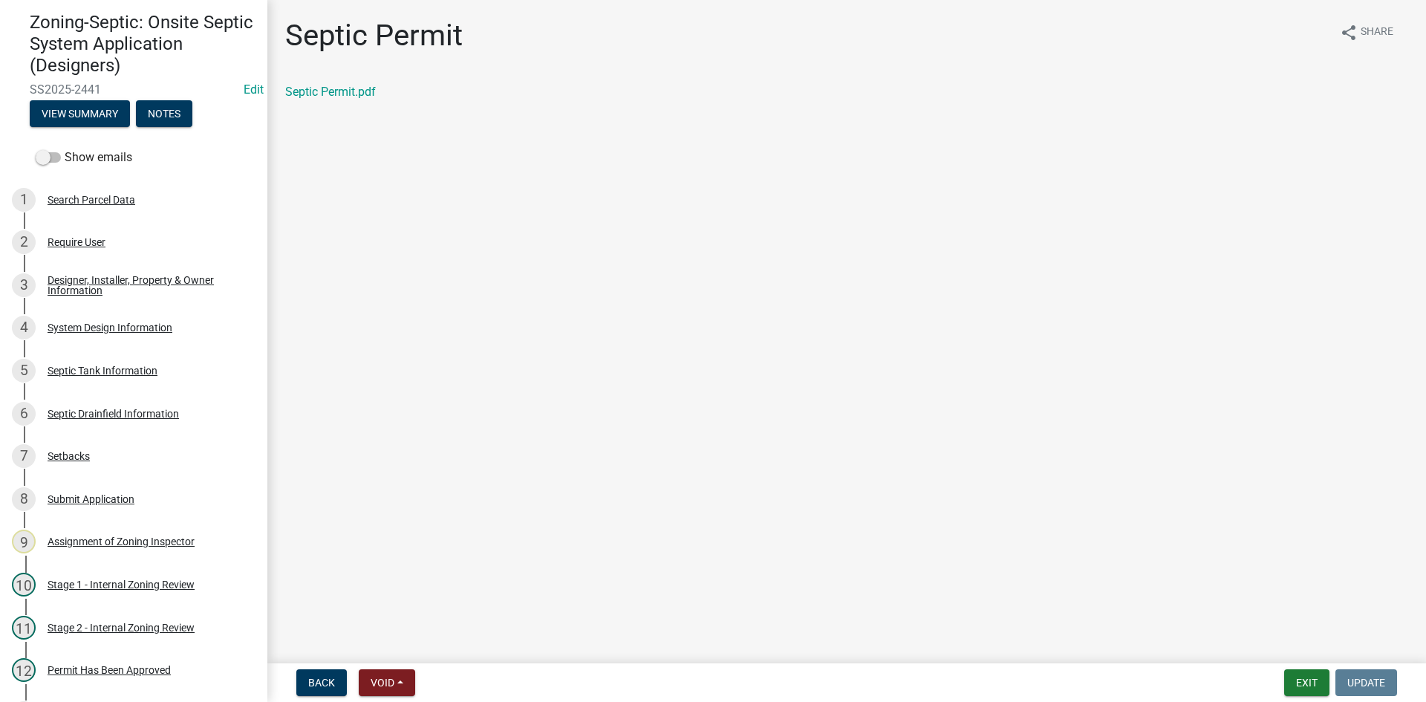
scroll to position [37, 0]
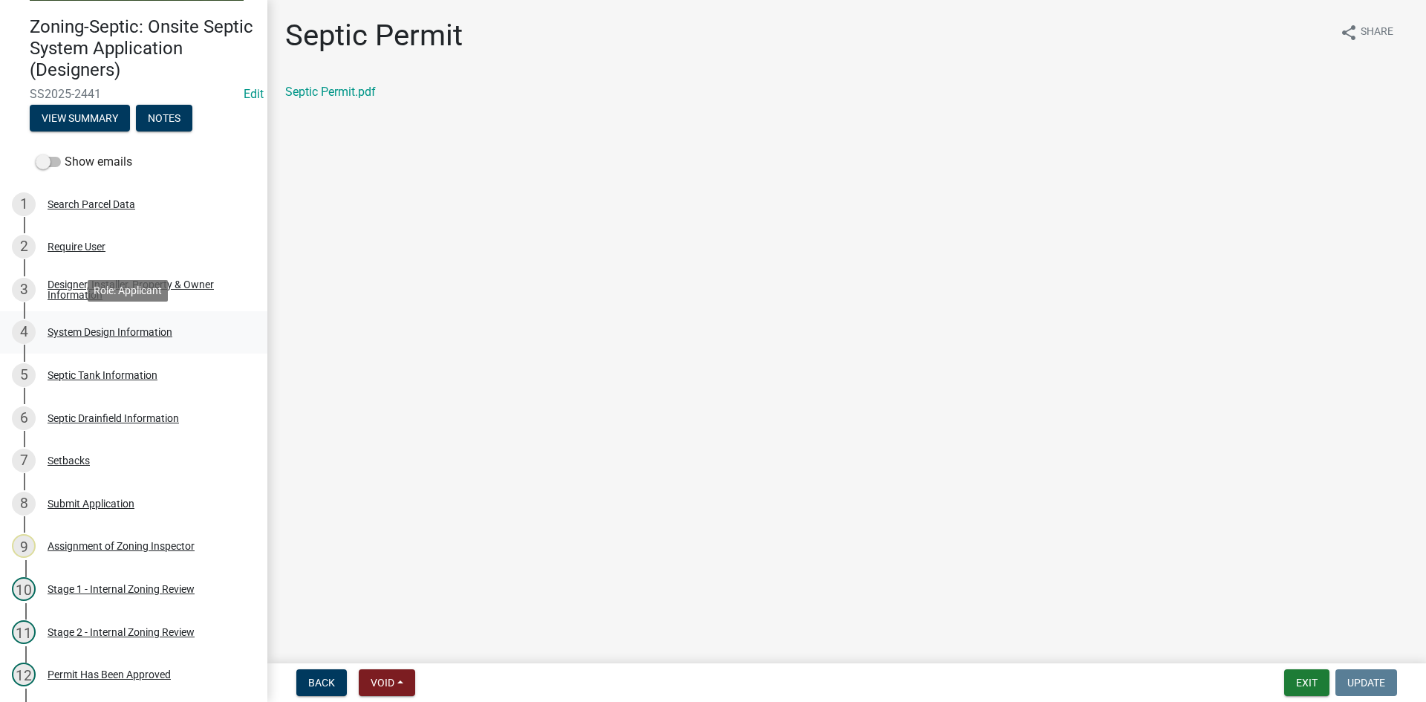
click at [151, 328] on div "System Design Information" at bounding box center [110, 332] width 125 height 10
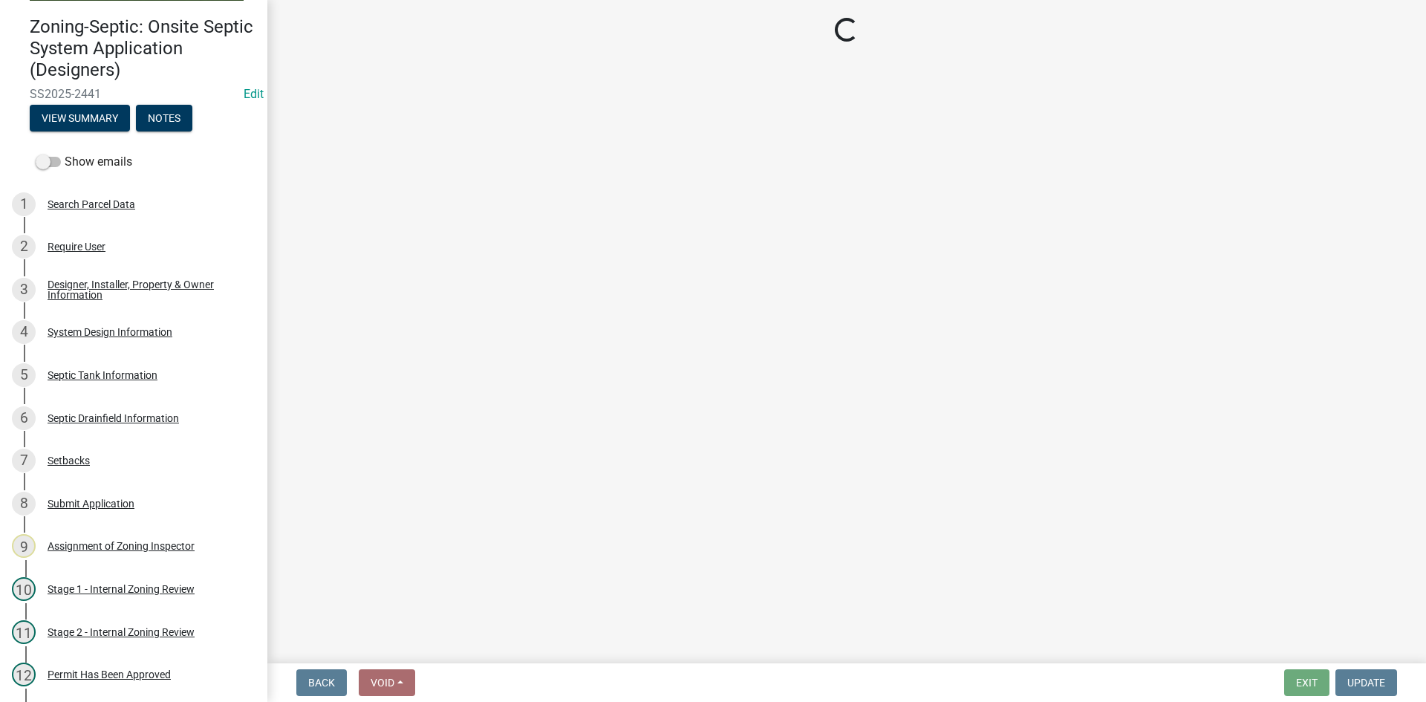
select select "55497d75-c43f-4635-a730-e0737ce05d56"
select select "25258e87-3ef9-4f1c-a5f1-75a1d463abfb"
select select "011fbff4-a41d-4a75-9bd8-71c7e6c69e0d"
select select "85fdfef2-2683-4311-b5d5-5505f6411127"
select select "ba735beb-519e-40f0-ae20-62d65fc4c46b"
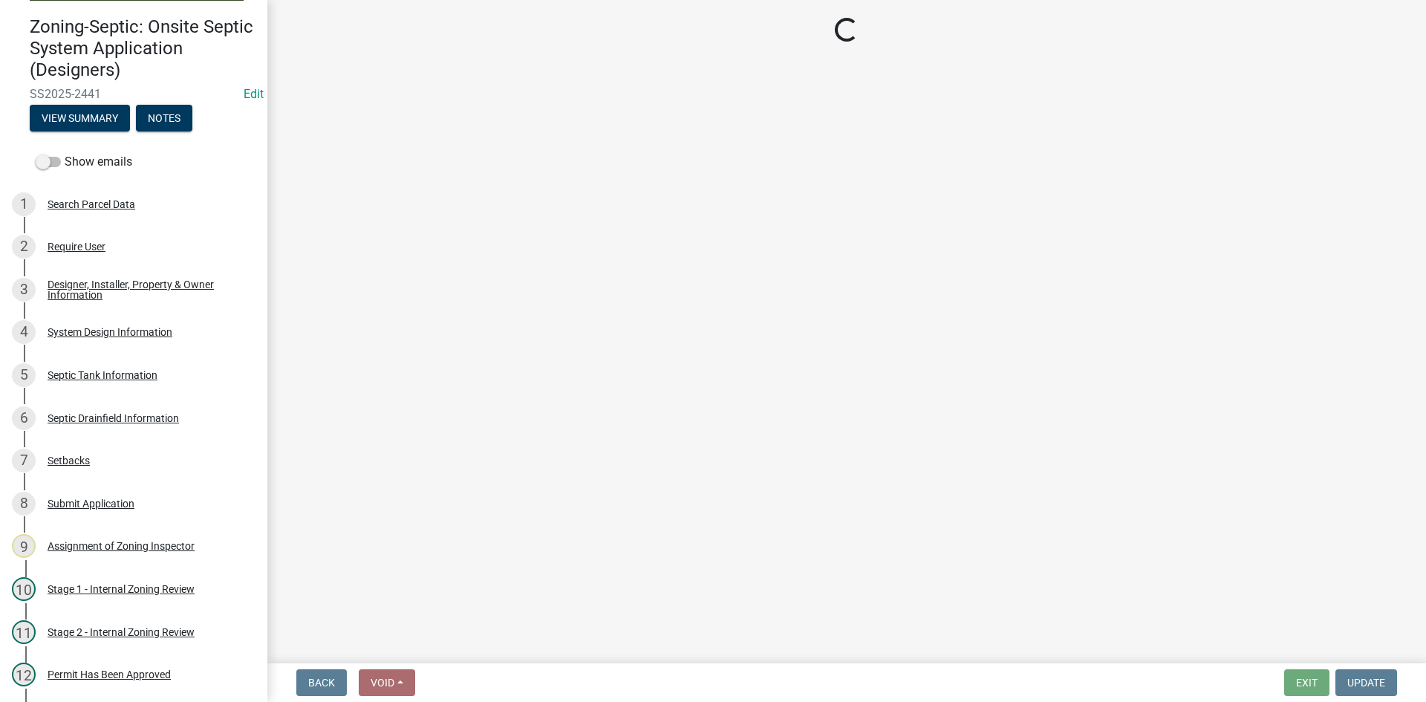
select select "7b30f360-6895-496a-9f34-da1efdcbc234"
select select "384fc250-a67e-4e5e-a6e0-19116deb63e7"
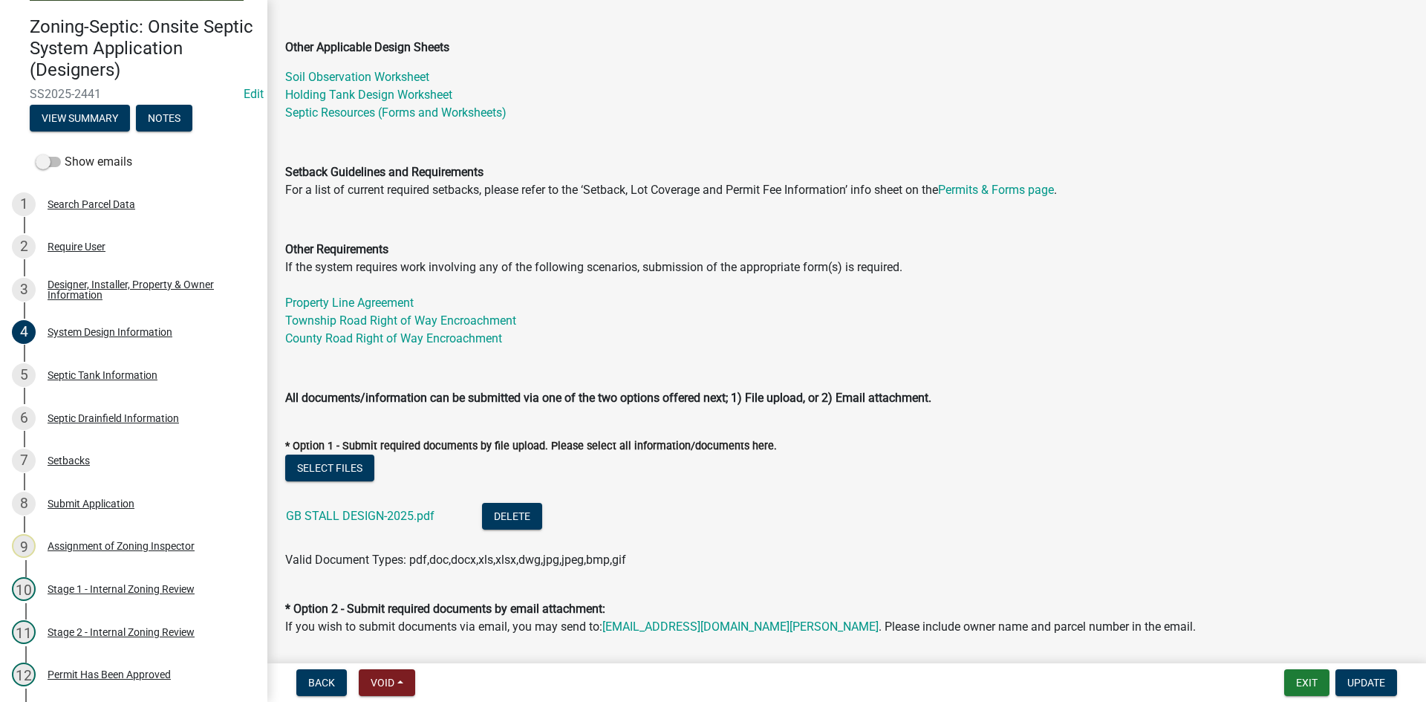
scroll to position [520, 0]
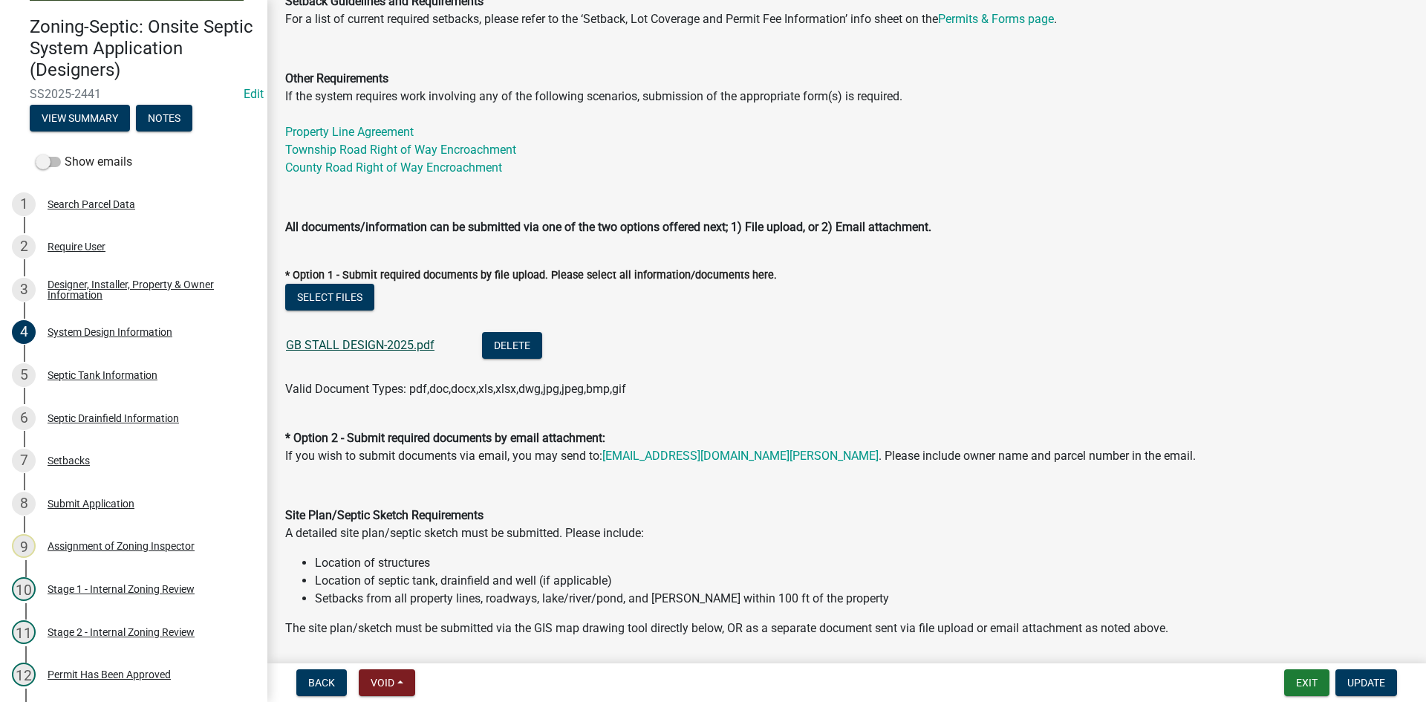
click at [364, 342] on link "GB STALL DESIGN-2025.pdf" at bounding box center [360, 345] width 149 height 14
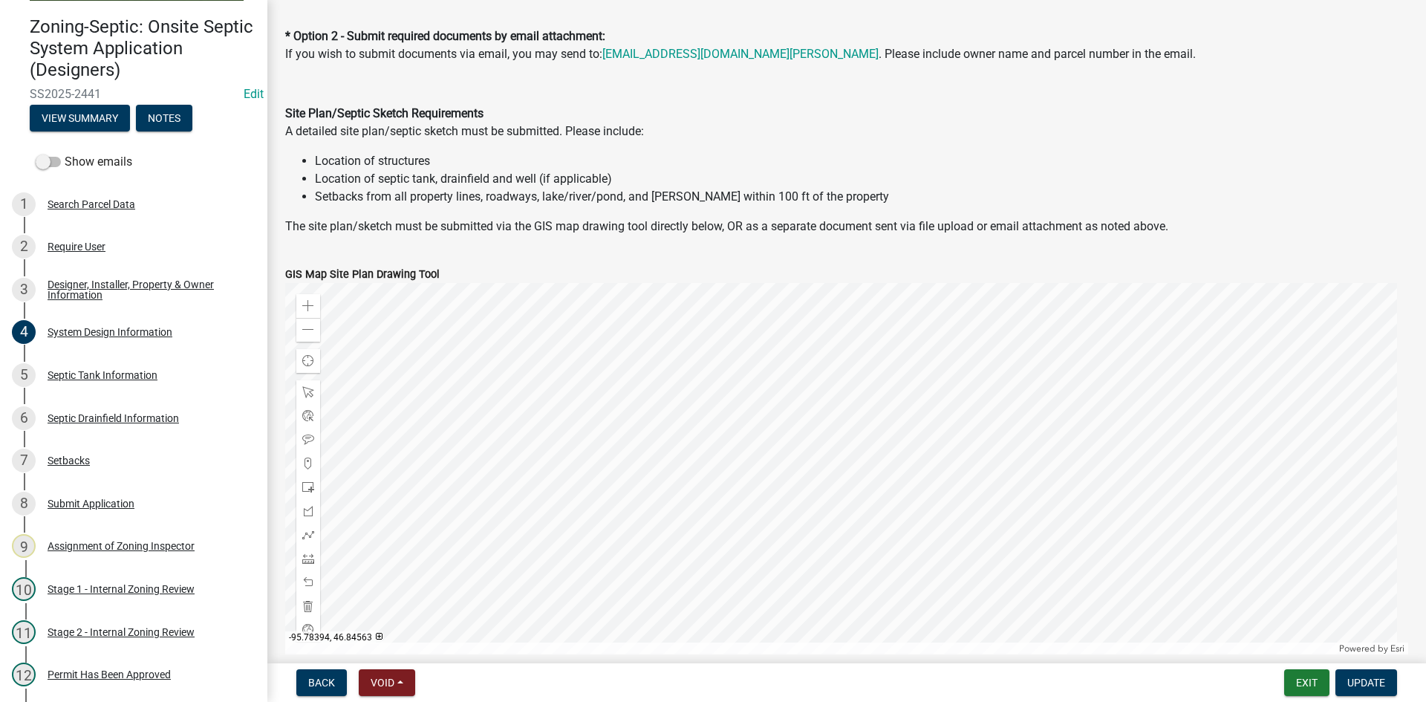
scroll to position [1040, 0]
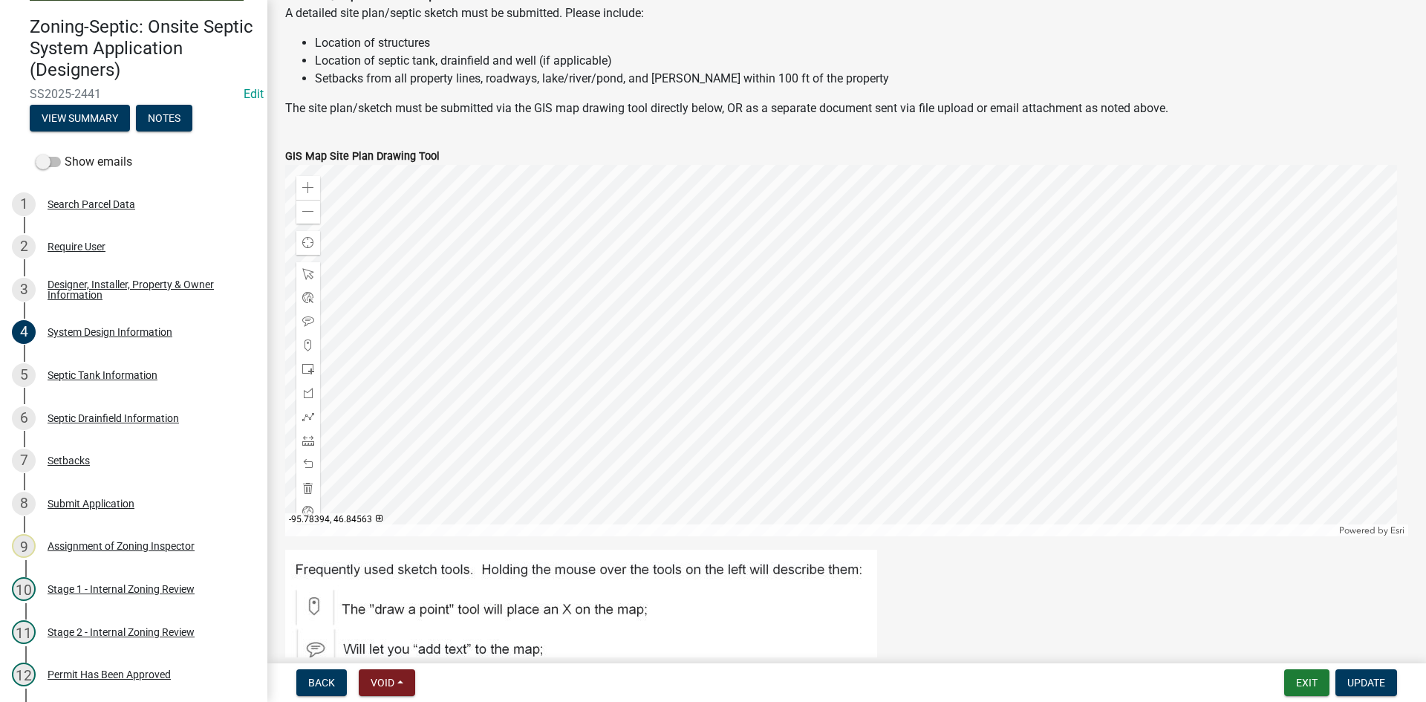
click at [873, 365] on div at bounding box center [846, 350] width 1123 height 371
click at [1035, 282] on div "Close" at bounding box center [1027, 284] width 22 height 21
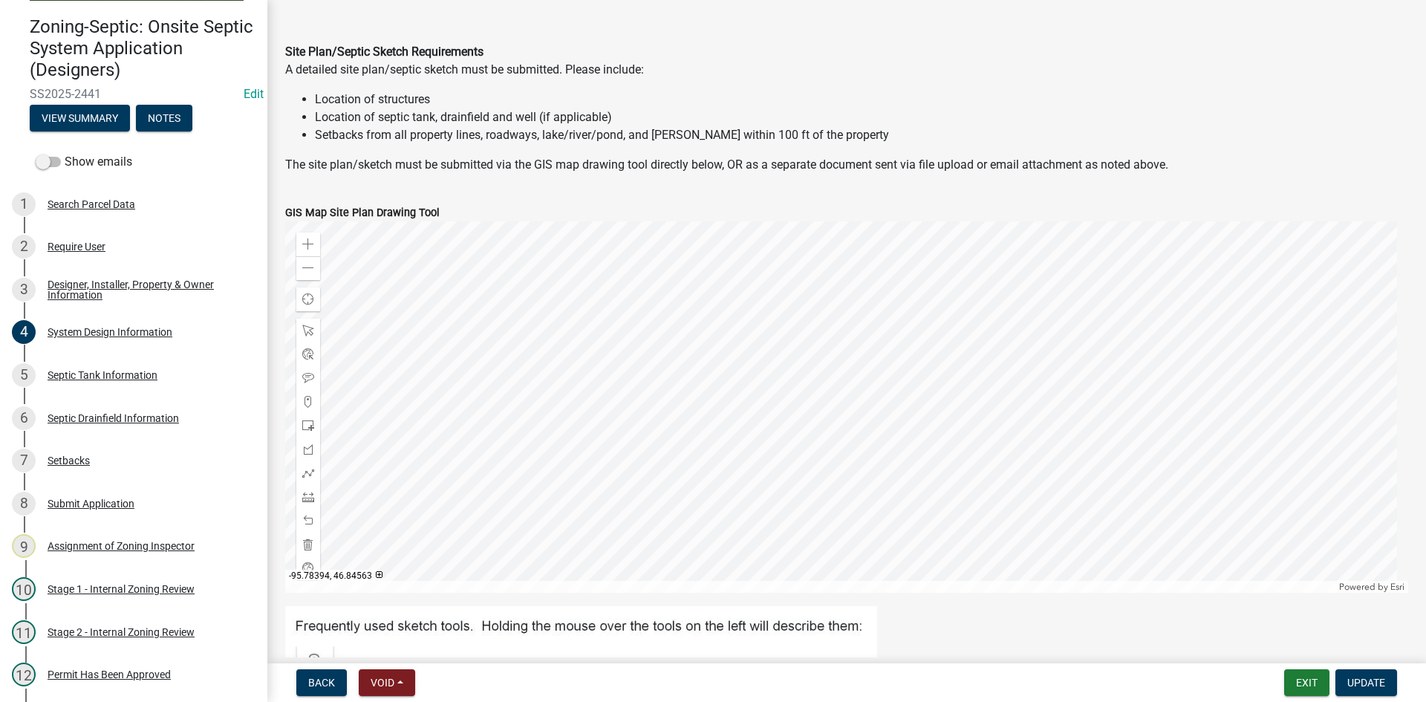
scroll to position [966, 0]
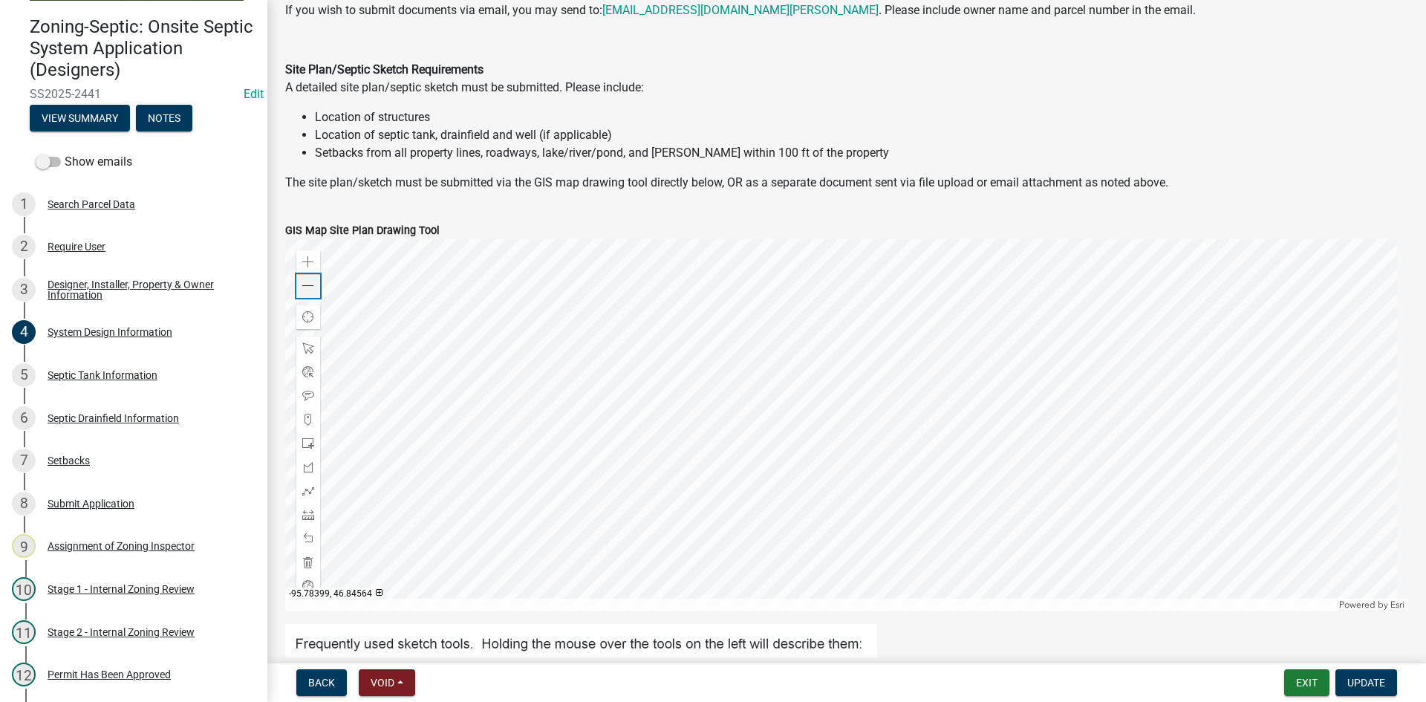
click at [307, 293] on div "Zoom out" at bounding box center [308, 286] width 24 height 24
click at [307, 292] on span at bounding box center [308, 286] width 12 height 12
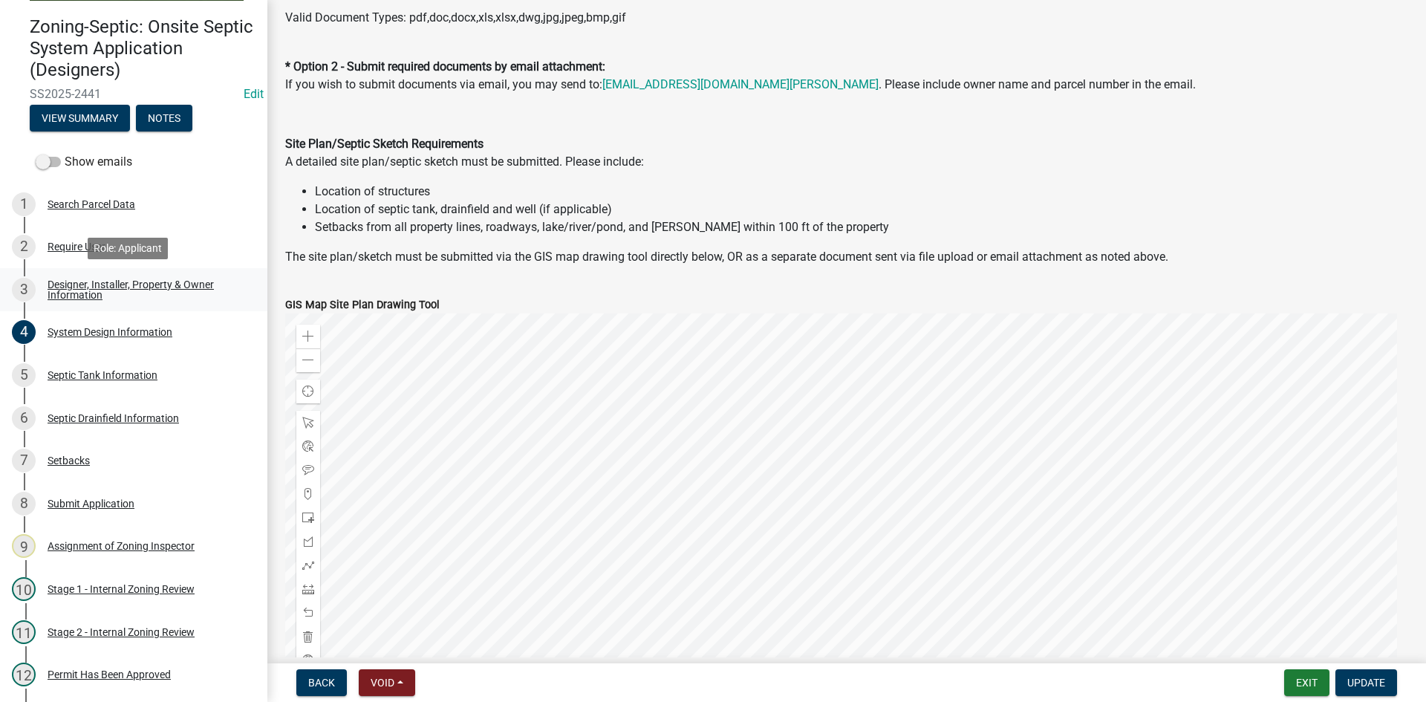
click at [84, 296] on div "Designer, Installer, Property & Owner Information" at bounding box center [146, 289] width 196 height 21
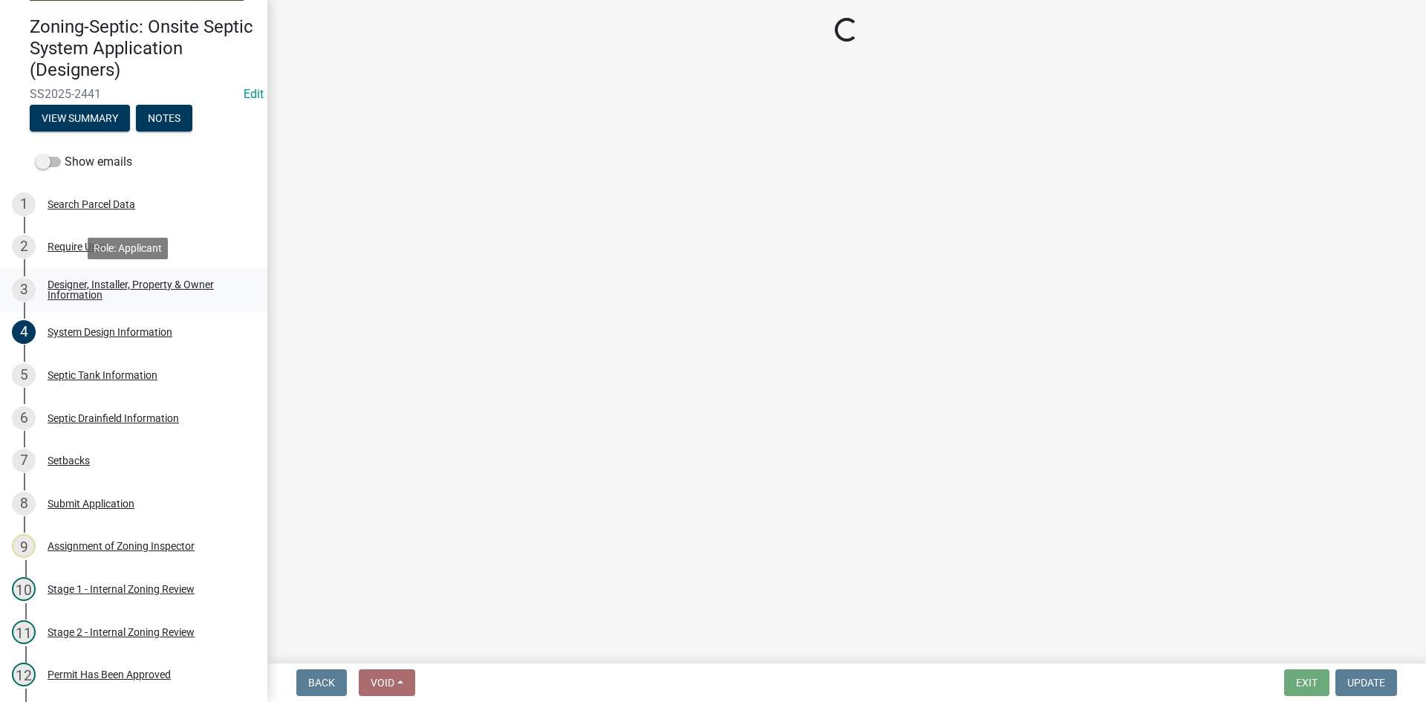
scroll to position [0, 0]
select select "60138064-8806-4d9b-bedf-9669809b6879"
select select "1d115d06-b394-43ff-be3c-88a789fb0685"
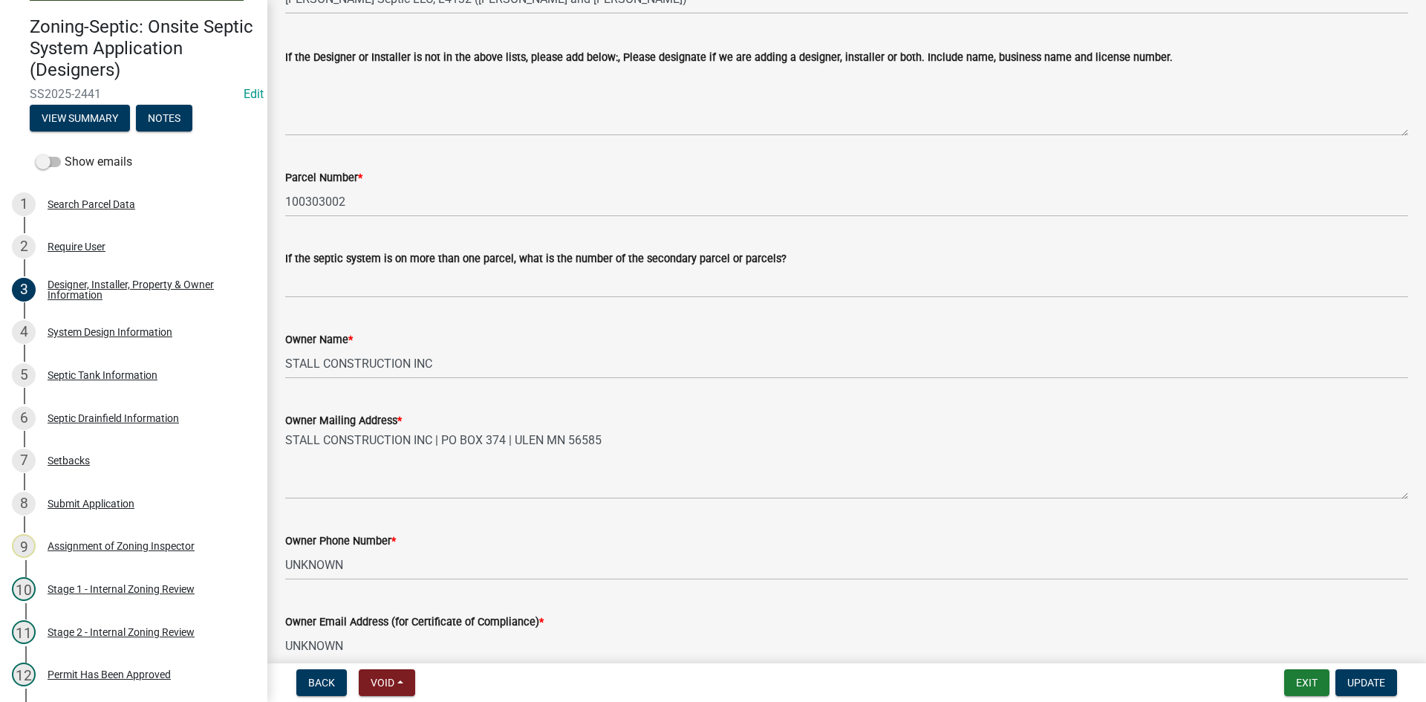
scroll to position [520, 0]
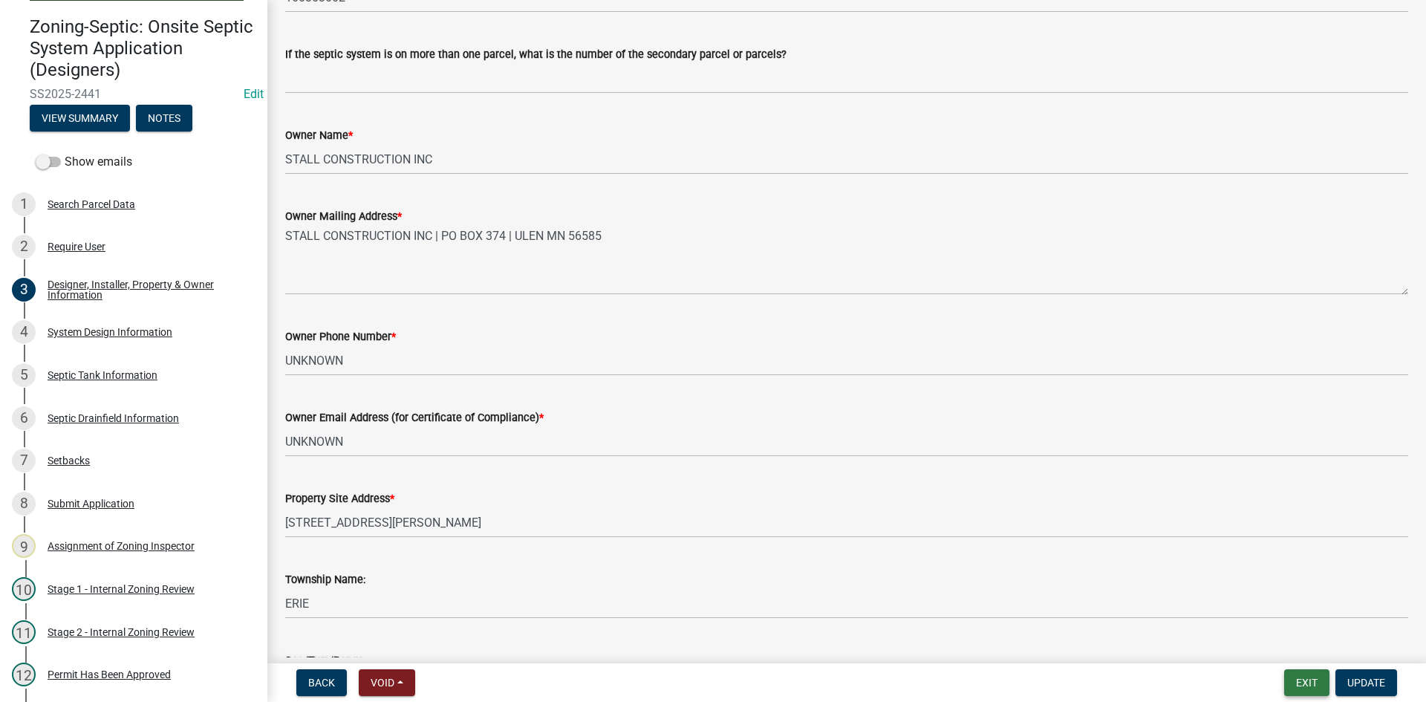
click at [1298, 691] on button "Exit" at bounding box center [1306, 682] width 45 height 27
